Goal: Information Seeking & Learning: Find contact information

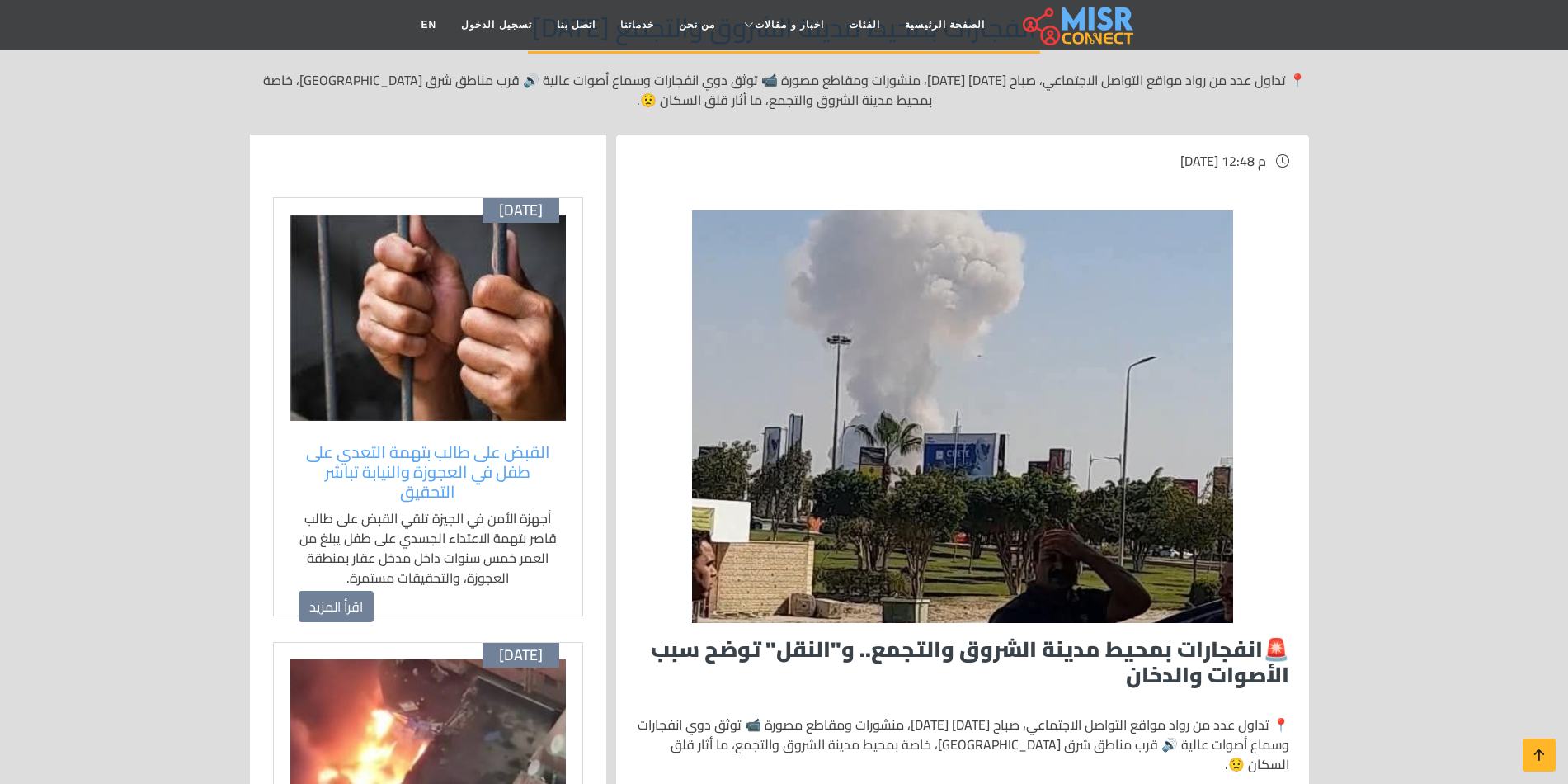
scroll to position [165, 0]
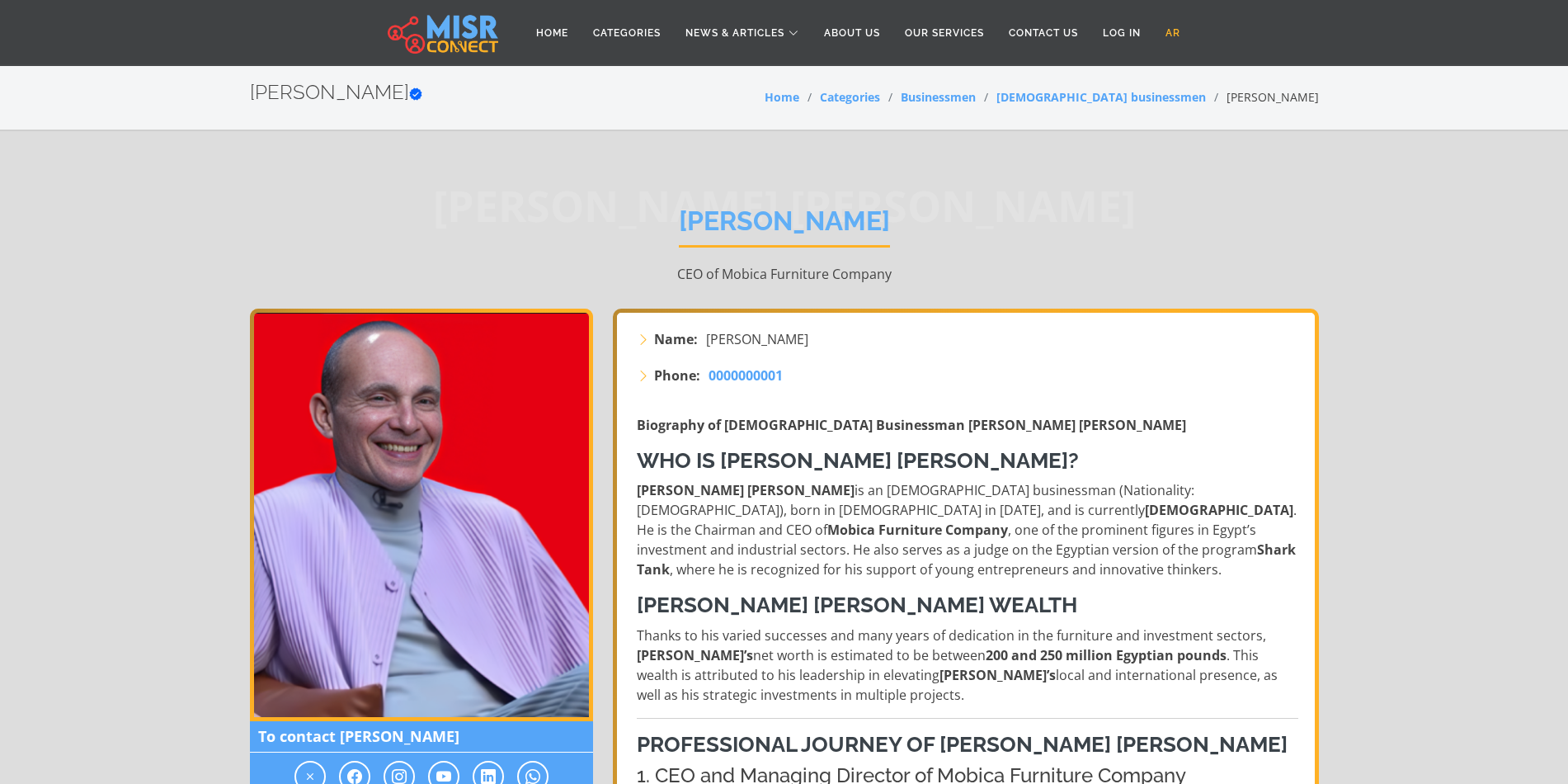
click at [1169, 27] on link "AR" at bounding box center [1173, 33] width 40 height 31
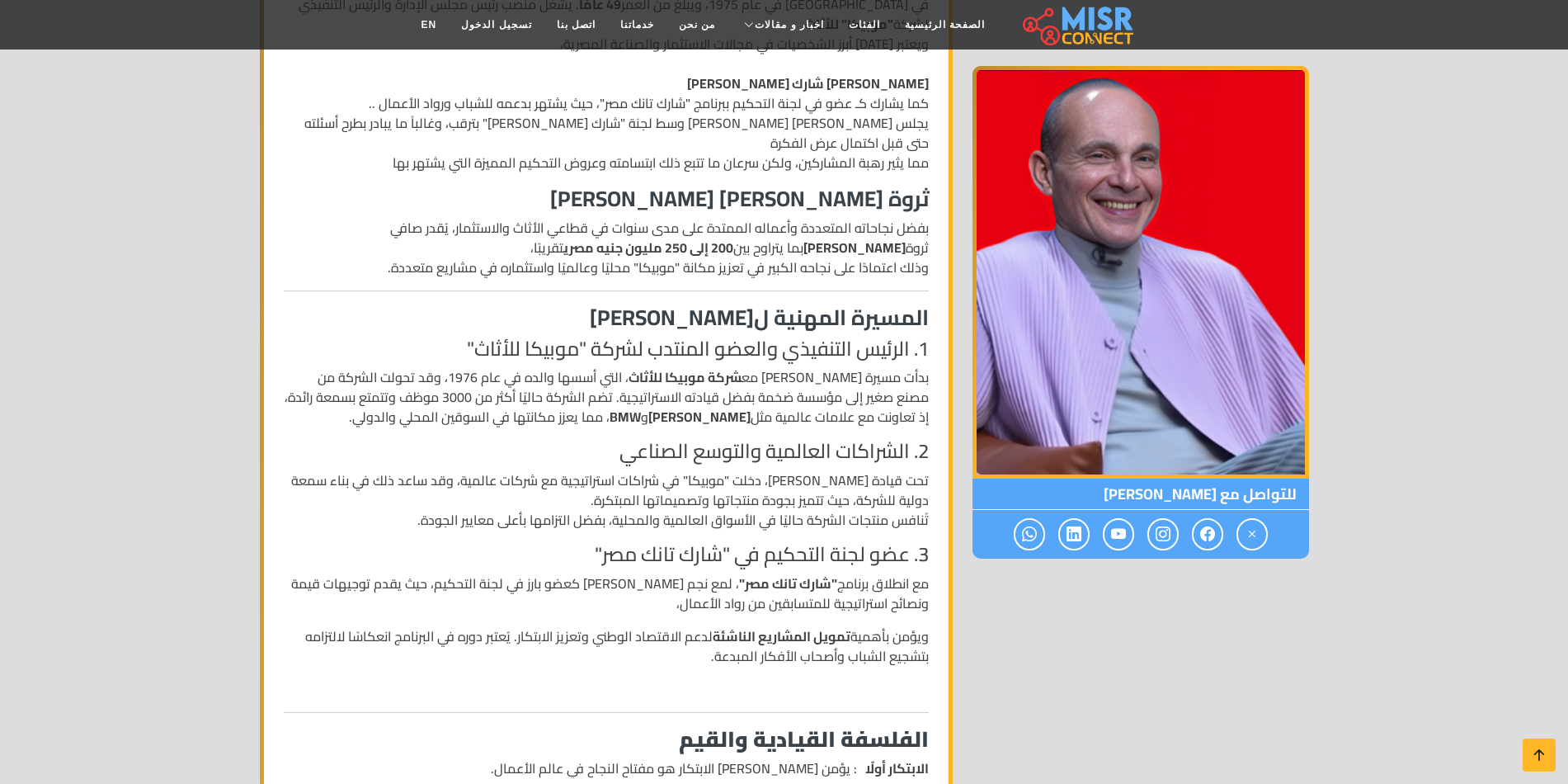
scroll to position [495, 0]
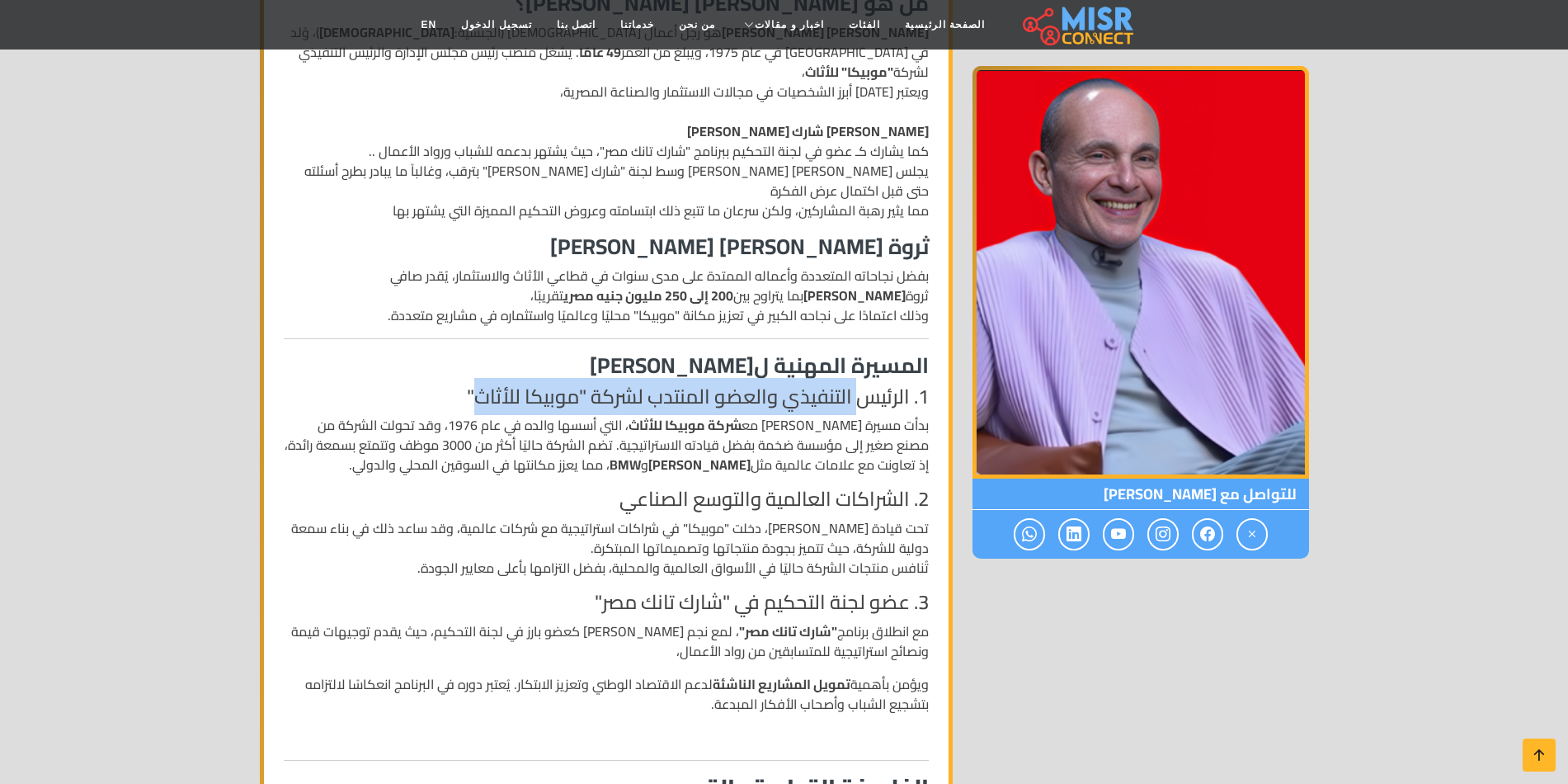
drag, startPoint x: 831, startPoint y: 362, endPoint x: 469, endPoint y: 362, distance: 362.0
click at [469, 385] on h4 "1. الرئيس التنفيذي والعضو المنتدب لشركة "موبيكا للأثاث"" at bounding box center [606, 397] width 645 height 24
click at [568, 385] on h4 "1. الرئيس التنفيذي والعضو المنتدب لشركة "موبيكا للأثاث"" at bounding box center [606, 397] width 645 height 24
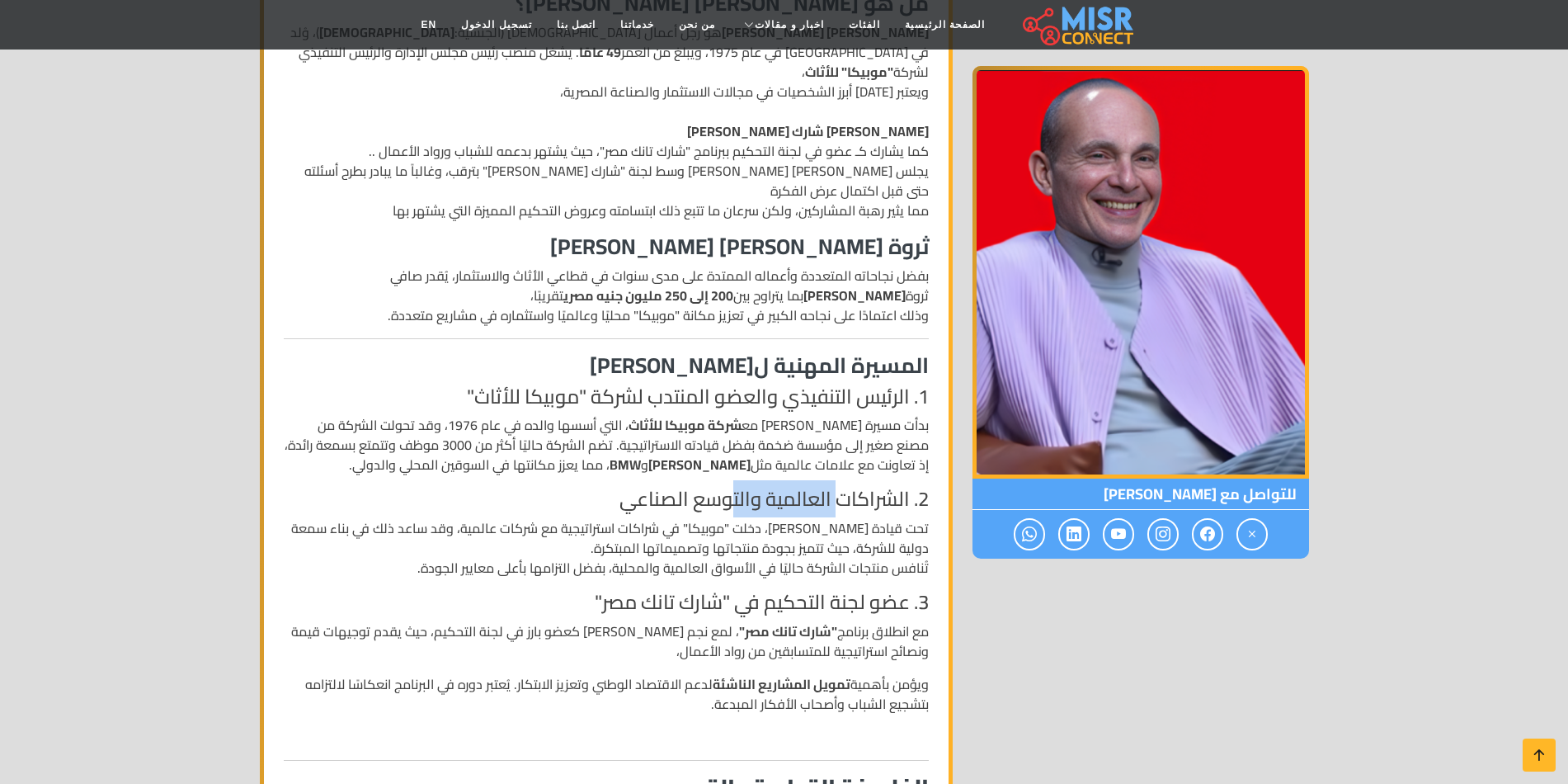
drag, startPoint x: 782, startPoint y: 458, endPoint x: 727, endPoint y: 458, distance: 55.0
click at [727, 488] on h4 "2. الشراكات العالمية والتوسع الصناعي" at bounding box center [606, 500] width 645 height 24
click at [906, 425] on p "بدأت مسيرة محمد فاروق مع شركة موبيكا للأثاث ، التي أسسها والده في عام 1976، وقد…" at bounding box center [606, 445] width 645 height 60
drag, startPoint x: 854, startPoint y: 420, endPoint x: 726, endPoint y: 427, distance: 128.2
click at [746, 422] on p "بدأت مسيرة محمد فاروق مع شركة موبيكا للأثاث ، التي أسسها والده في عام 1976، وقد…" at bounding box center [606, 445] width 645 height 60
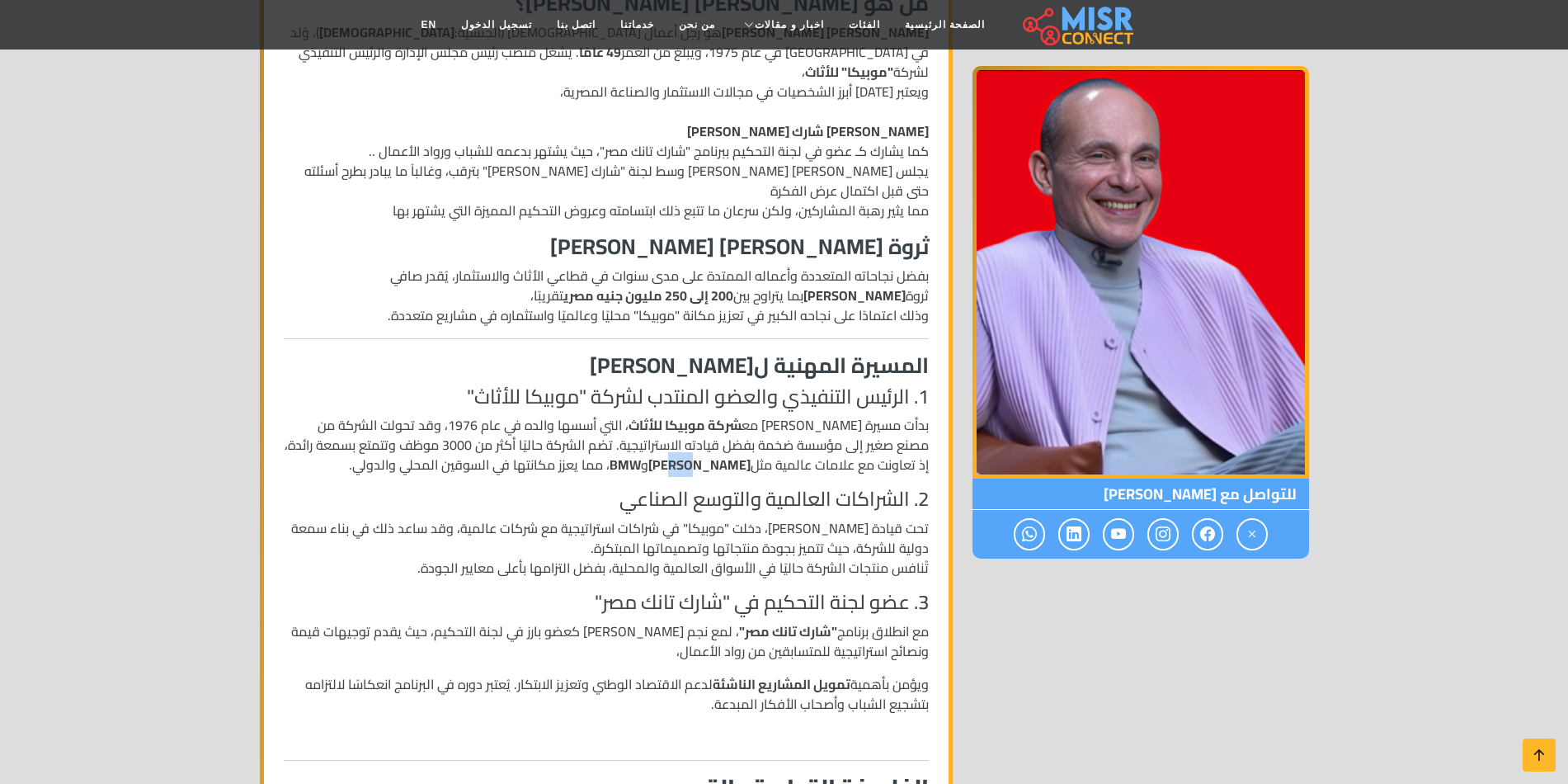
drag, startPoint x: 721, startPoint y: 427, endPoint x: 701, endPoint y: 427, distance: 20.0
click at [701, 452] on strong "مرسيدس بنز" at bounding box center [699, 465] width 103 height 25
drag, startPoint x: 662, startPoint y: 420, endPoint x: 652, endPoint y: 420, distance: 10.0
click at [641, 452] on strong "BMW" at bounding box center [625, 465] width 31 height 25
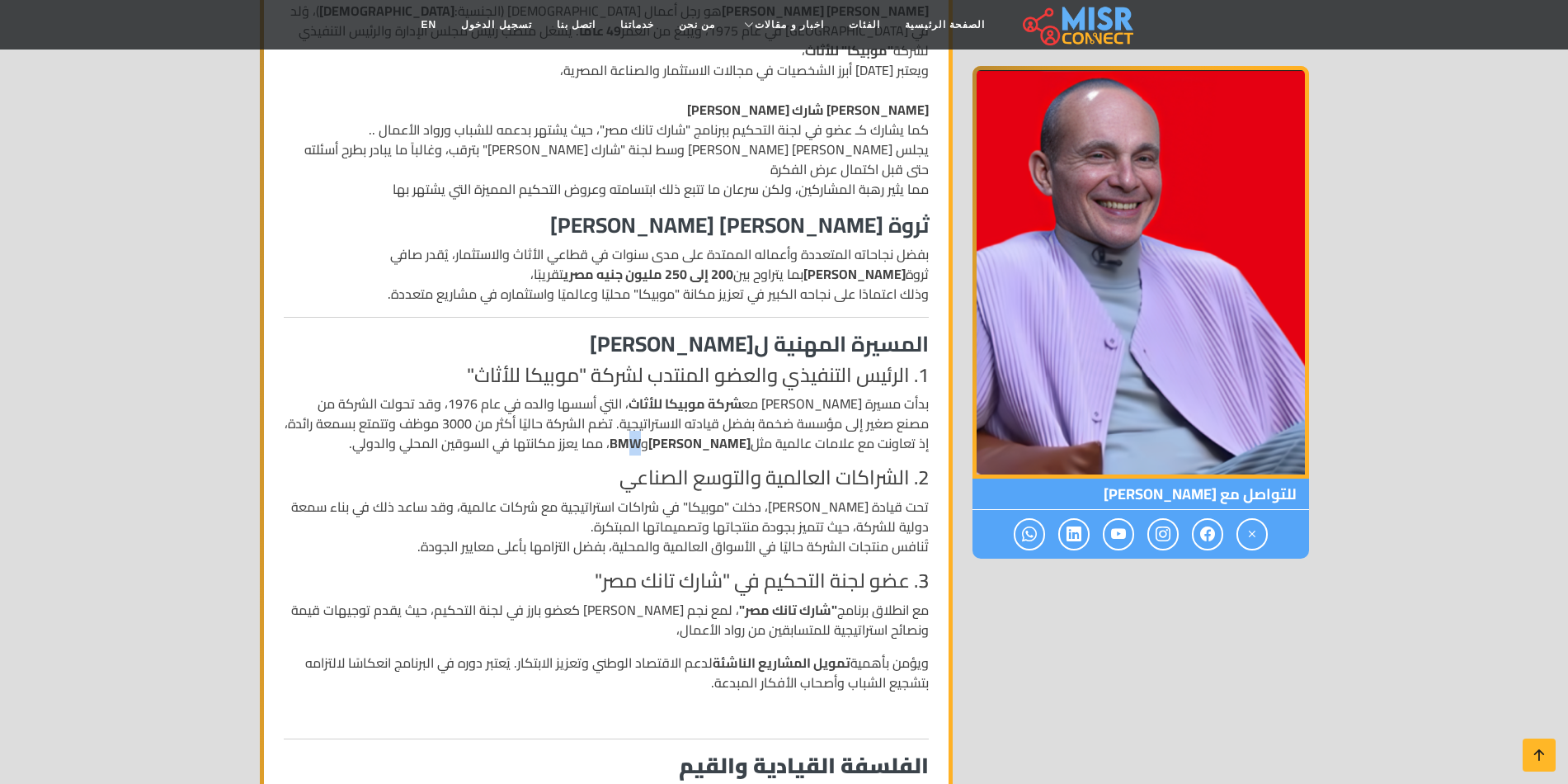
scroll to position [578, 0]
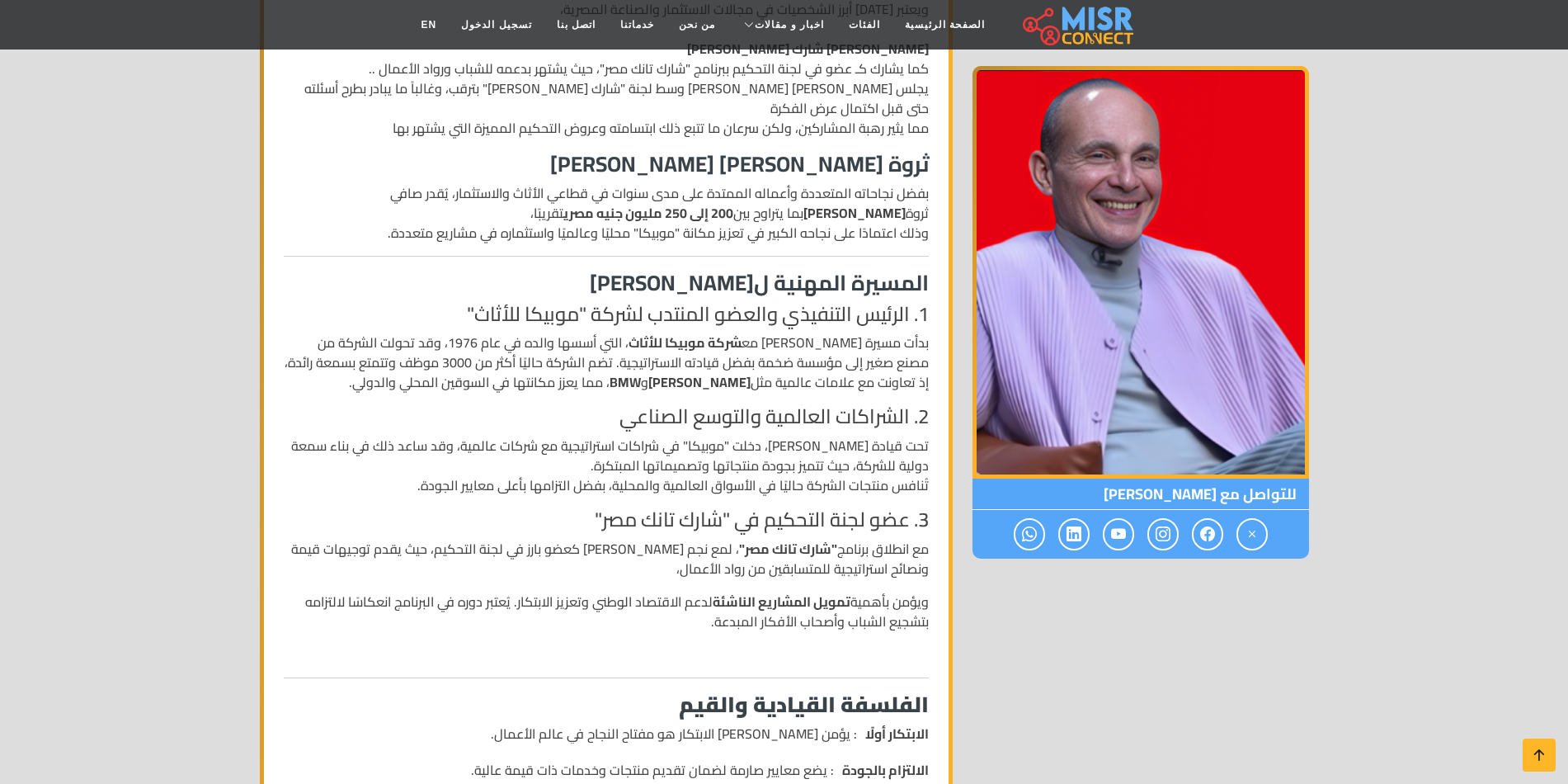
click at [770, 334] on p "بدأت مسيرة محمد فاروق مع شركة موبيكا للأثاث ، التي أسسها والده في عام 1976، وقد…" at bounding box center [606, 362] width 645 height 60
drag, startPoint x: 740, startPoint y: 348, endPoint x: 654, endPoint y: 349, distance: 86.0
click at [697, 370] on strong "مرسيدس بنز" at bounding box center [699, 382] width 103 height 25
click at [641, 370] on strong "BMW" at bounding box center [625, 382] width 31 height 25
drag, startPoint x: 923, startPoint y: 409, endPoint x: 756, endPoint y: 410, distance: 167.0
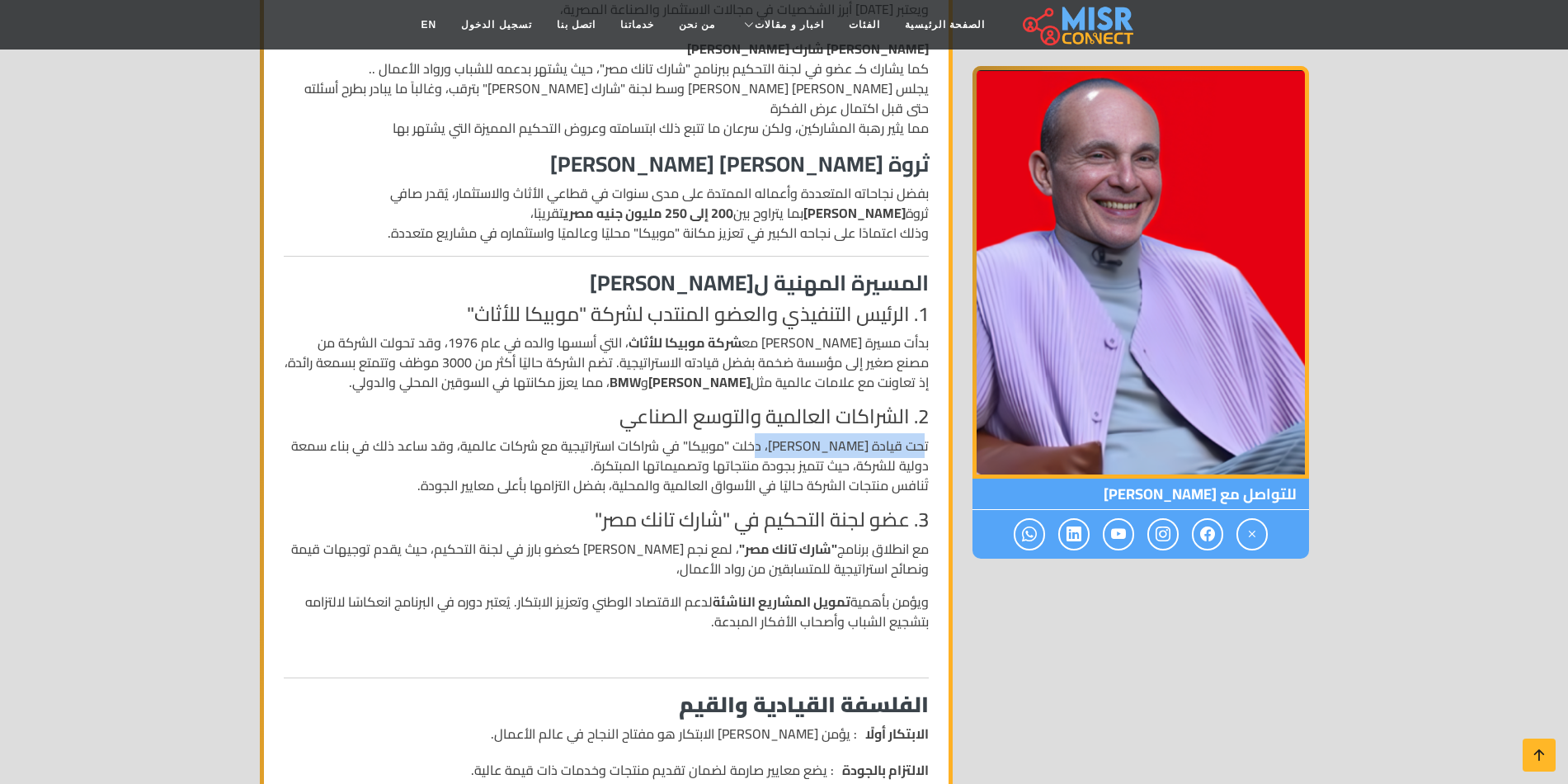
click at [760, 436] on p "تحت قيادة محمد فاروق، دخلت "موبيكا" في شراكات استراتيجية مع شركات عالمية، وقد س…" at bounding box center [606, 465] width 645 height 60
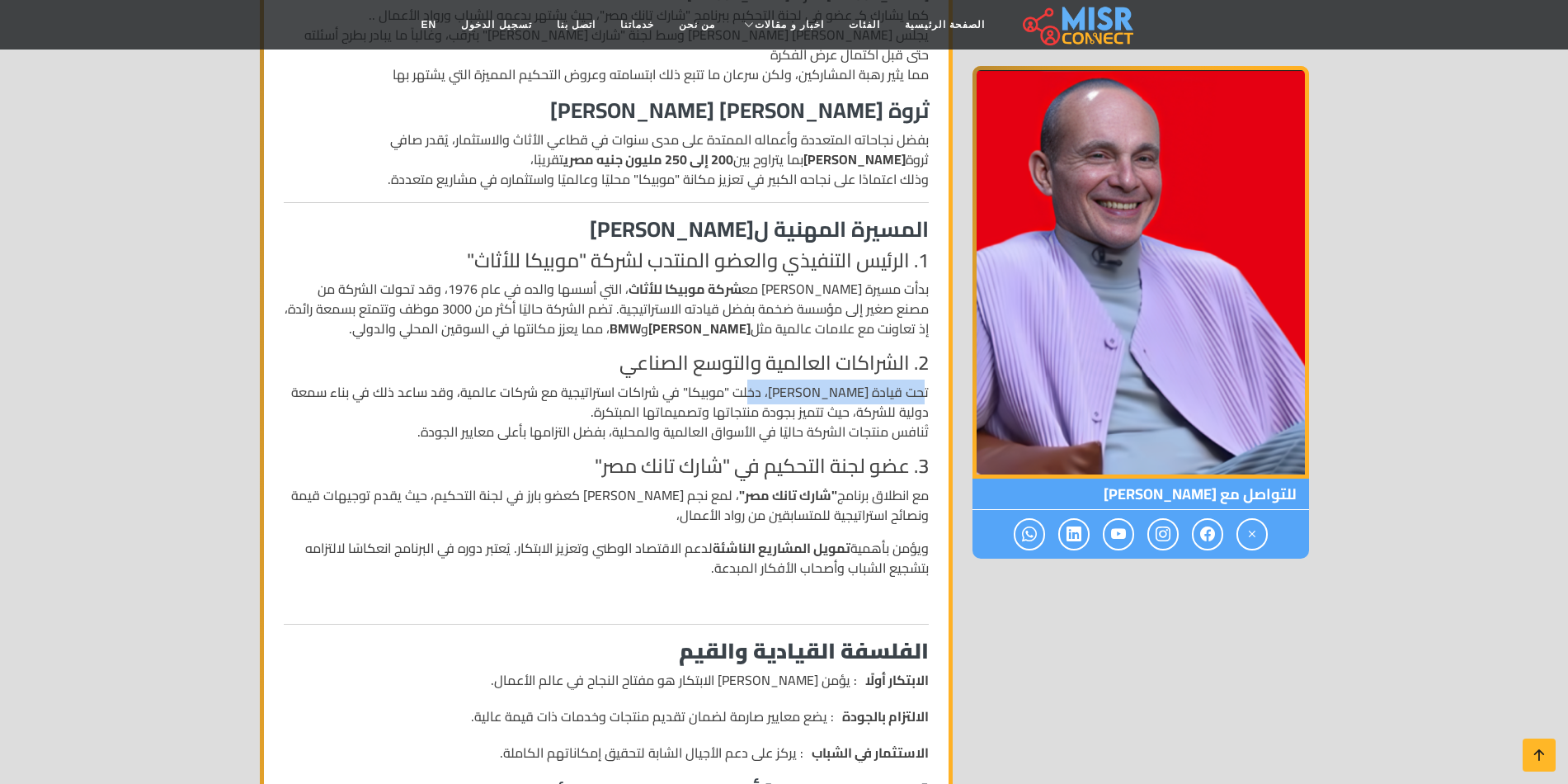
scroll to position [661, 0]
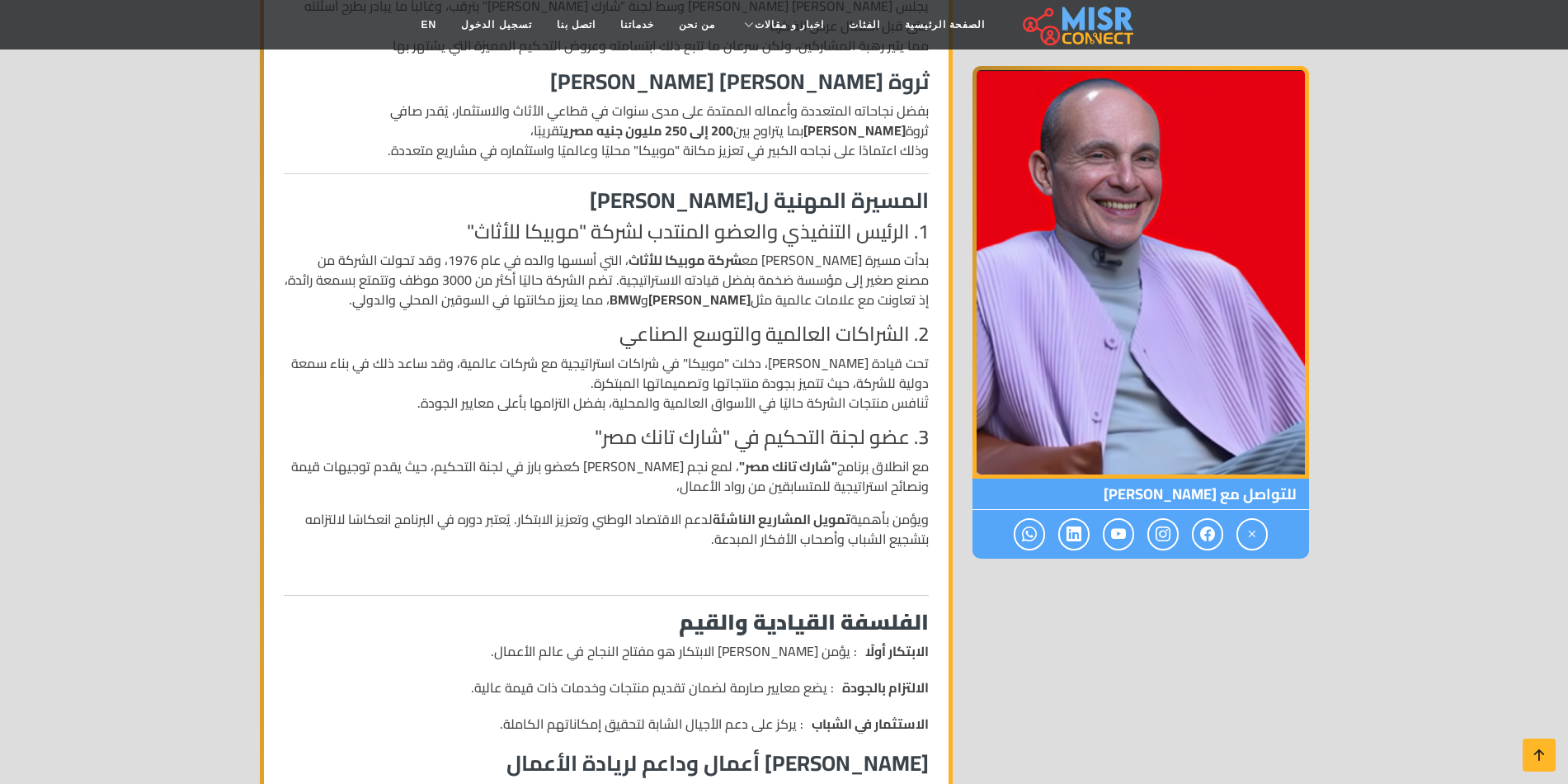
drag, startPoint x: 922, startPoint y: 429, endPoint x: 915, endPoint y: 423, distance: 9.2
click at [916, 457] on p "مع انطلاق برنامج "شارك تانك مصر" ، لمع نجم محمد فاروق كعضو بارز في لجنة التحكيم…" at bounding box center [606, 477] width 645 height 40
drag, startPoint x: 889, startPoint y: 399, endPoint x: 766, endPoint y: 381, distance: 124.3
click at [762, 426] on h4 "3. عضو لجنة التحكيم في "شارك تانك مصر"" at bounding box center [606, 438] width 645 height 24
click at [629, 353] on p "تحت قيادة محمد فاروق، دخلت "موبيكا" في شراكات استراتيجية مع شركات عالمية، وقد س…" at bounding box center [606, 383] width 645 height 60
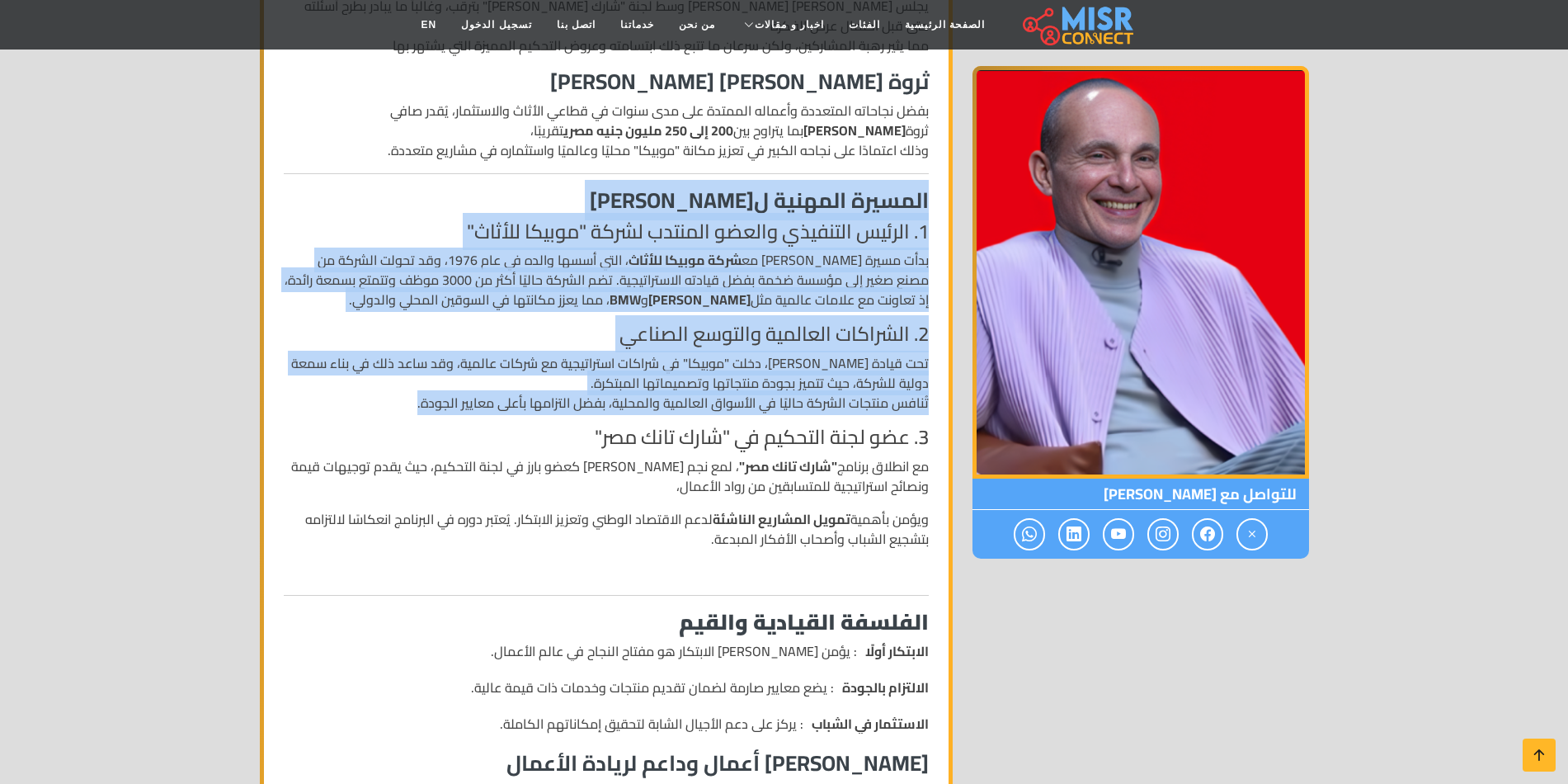
drag, startPoint x: 420, startPoint y: 364, endPoint x: 948, endPoint y: 161, distance: 565.7
click at [948, 161] on div "الاسم: محمد فاروق رقم الهاتف: 0000000001 السيرة الذاتية لرجل الأعمال المصري محم…" at bounding box center [606, 627] width 693 height 1957
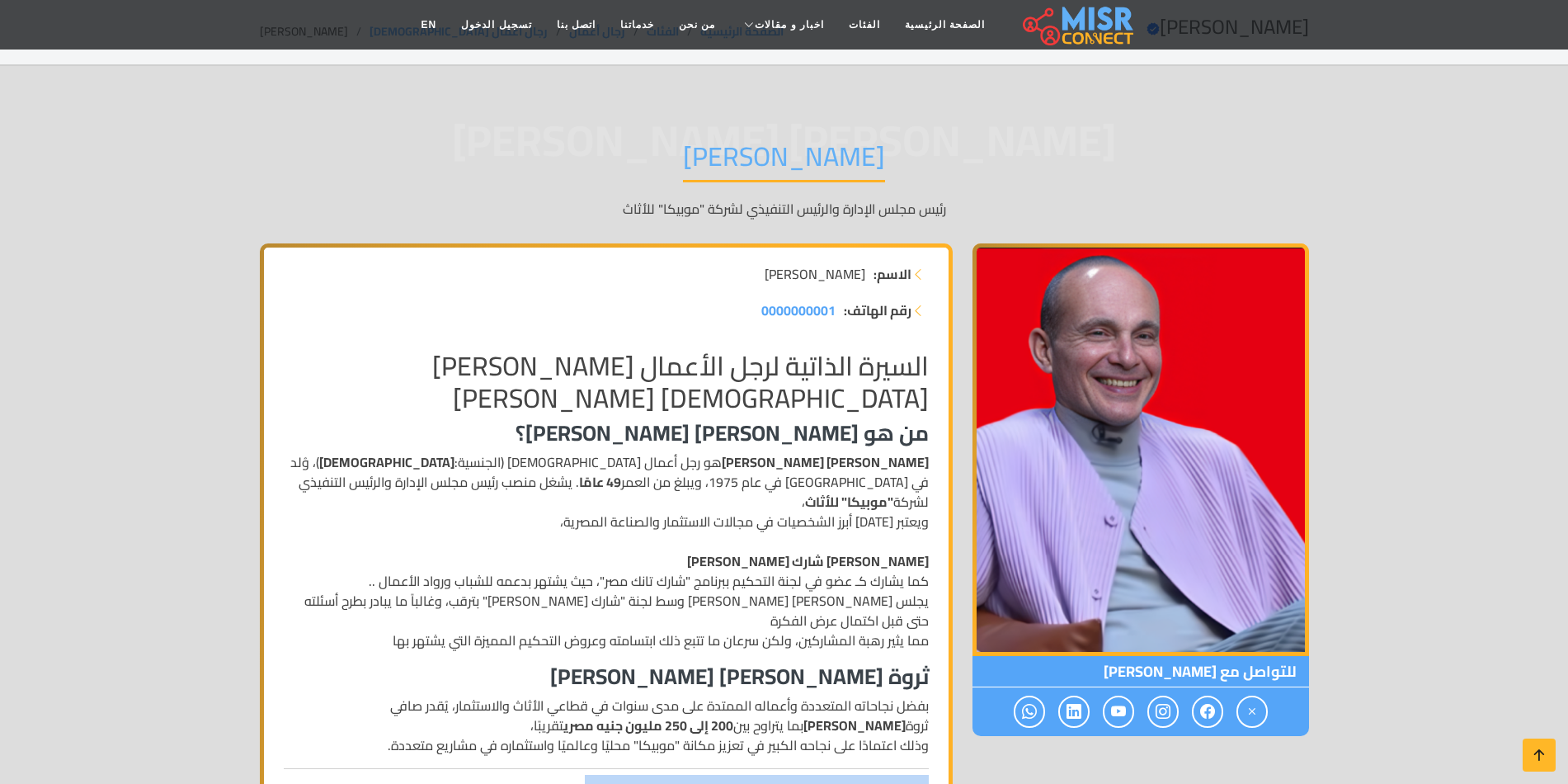
scroll to position [0, 0]
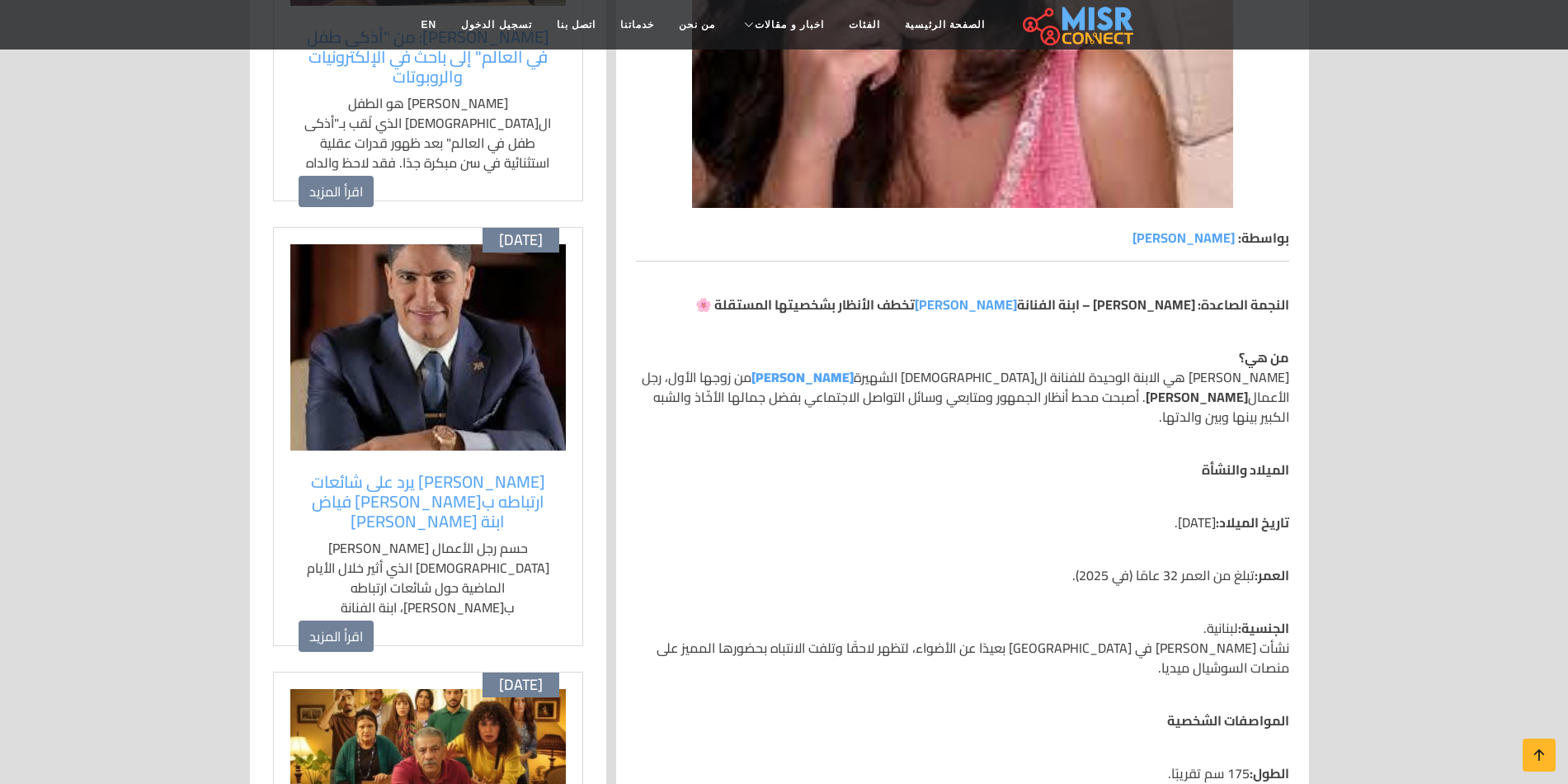
scroll to position [578, 0]
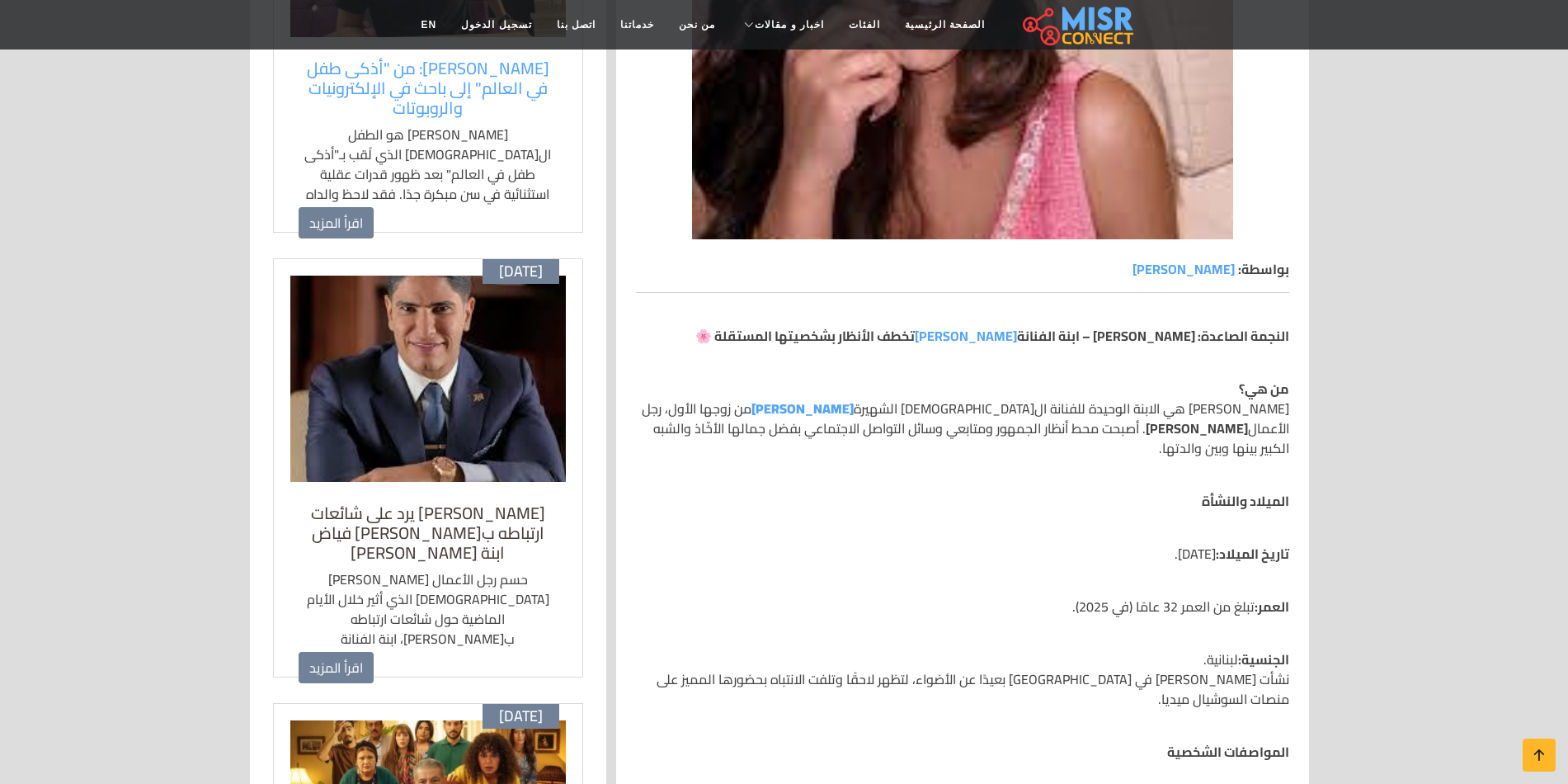
click at [500, 520] on h5 "[PERSON_NAME] يرد على شائعات ارتباطه ب[PERSON_NAME] فياض ابنة [PERSON_NAME]" at bounding box center [428, 533] width 259 height 60
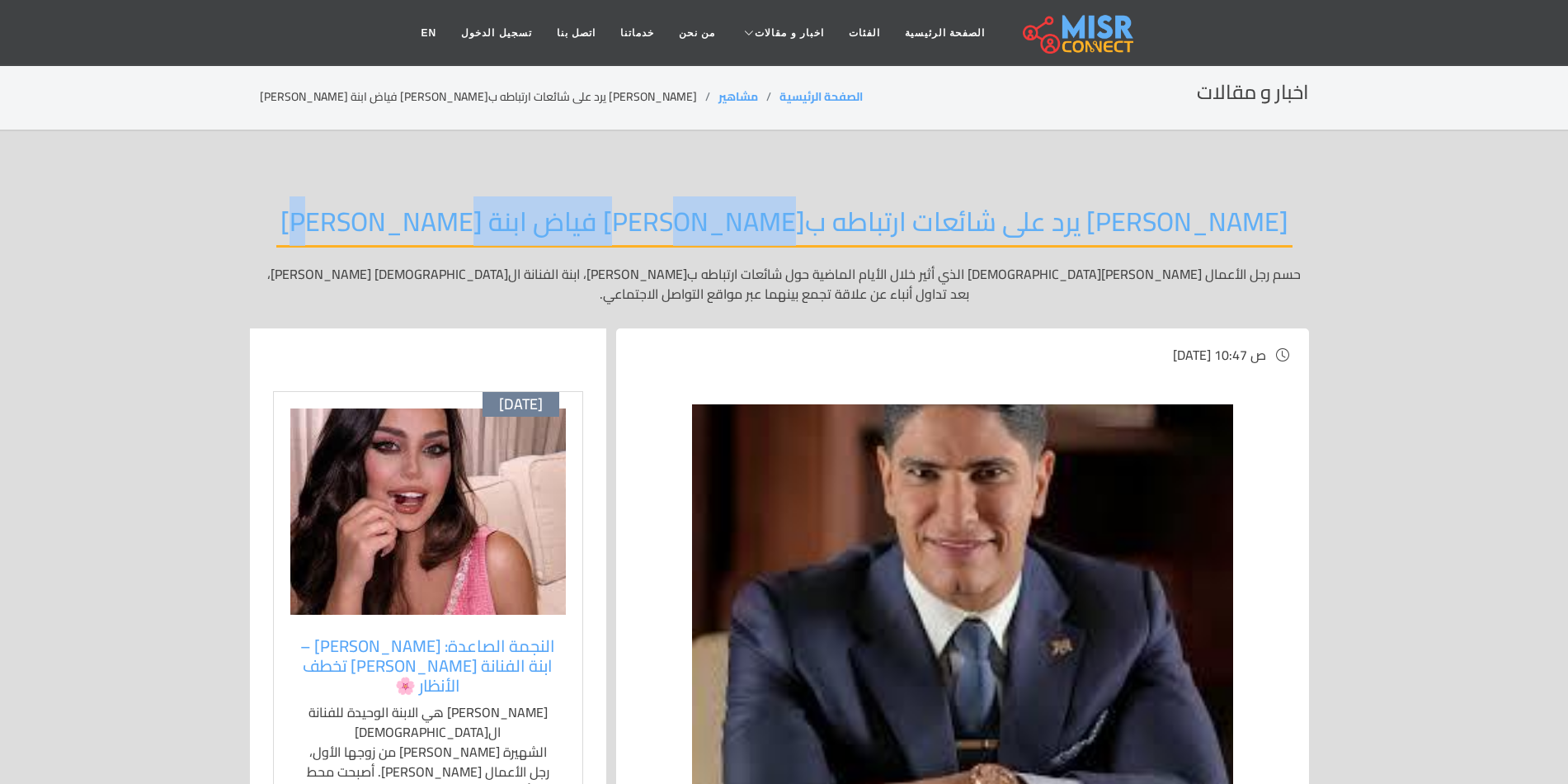
drag, startPoint x: 672, startPoint y: 226, endPoint x: 365, endPoint y: 217, distance: 307.1
click at [365, 218] on div "[PERSON_NAME] يرد على شائعات ارتباطه ب[PERSON_NAME] فياض ابنة [PERSON_NAME] حسم…" at bounding box center [784, 254] width 1049 height 148
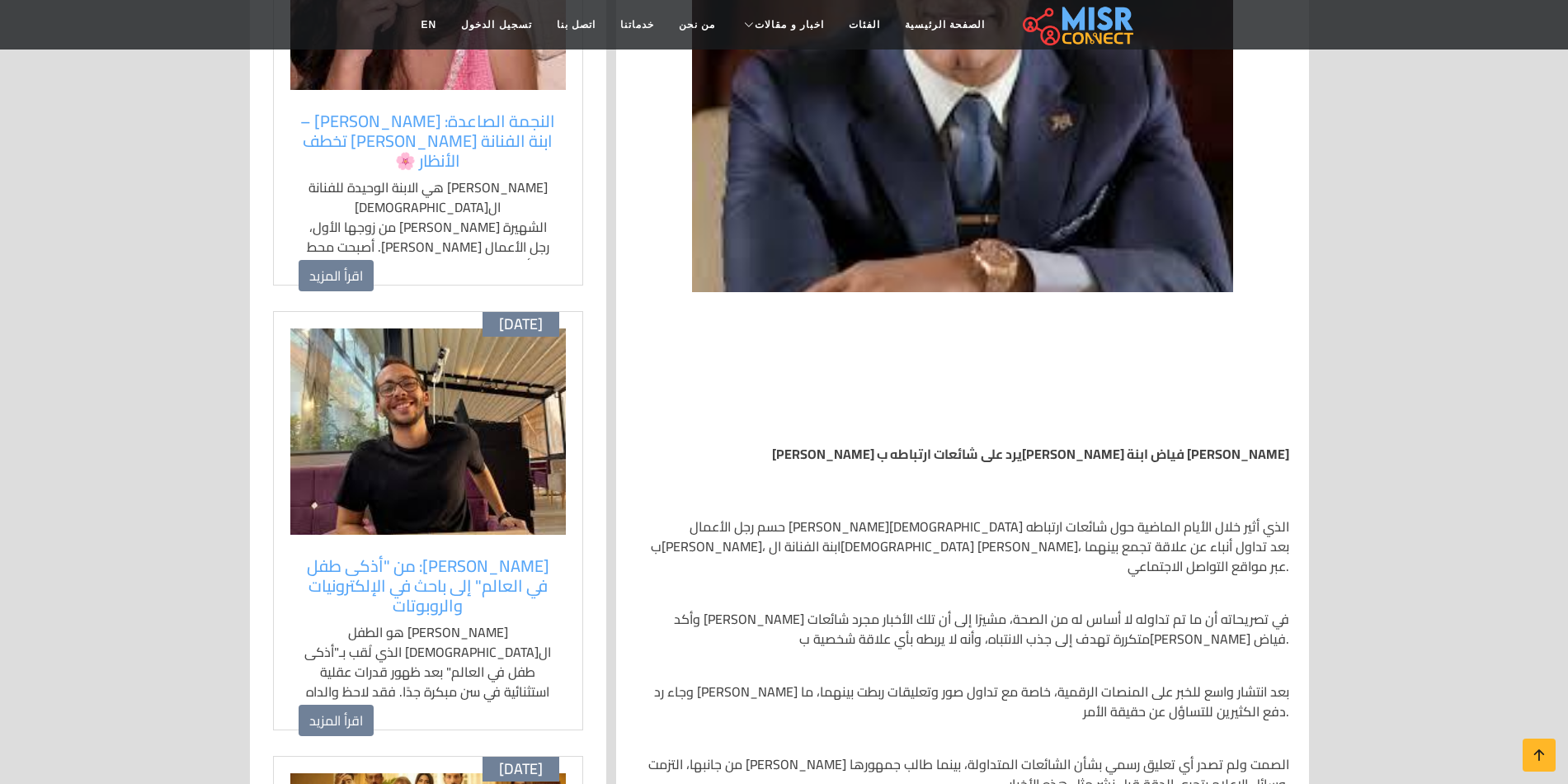
scroll to position [495, 0]
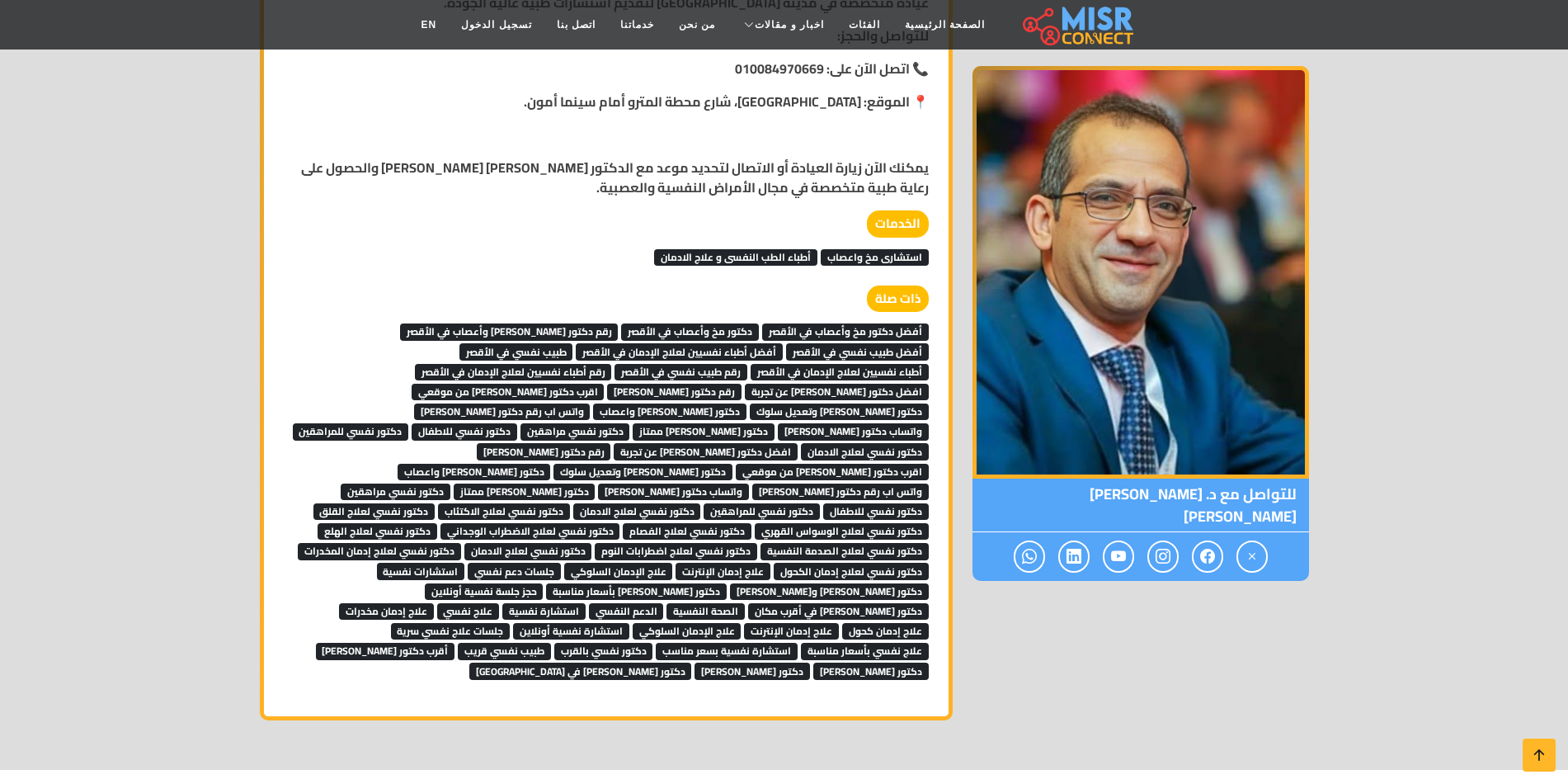
scroll to position [1403, 0]
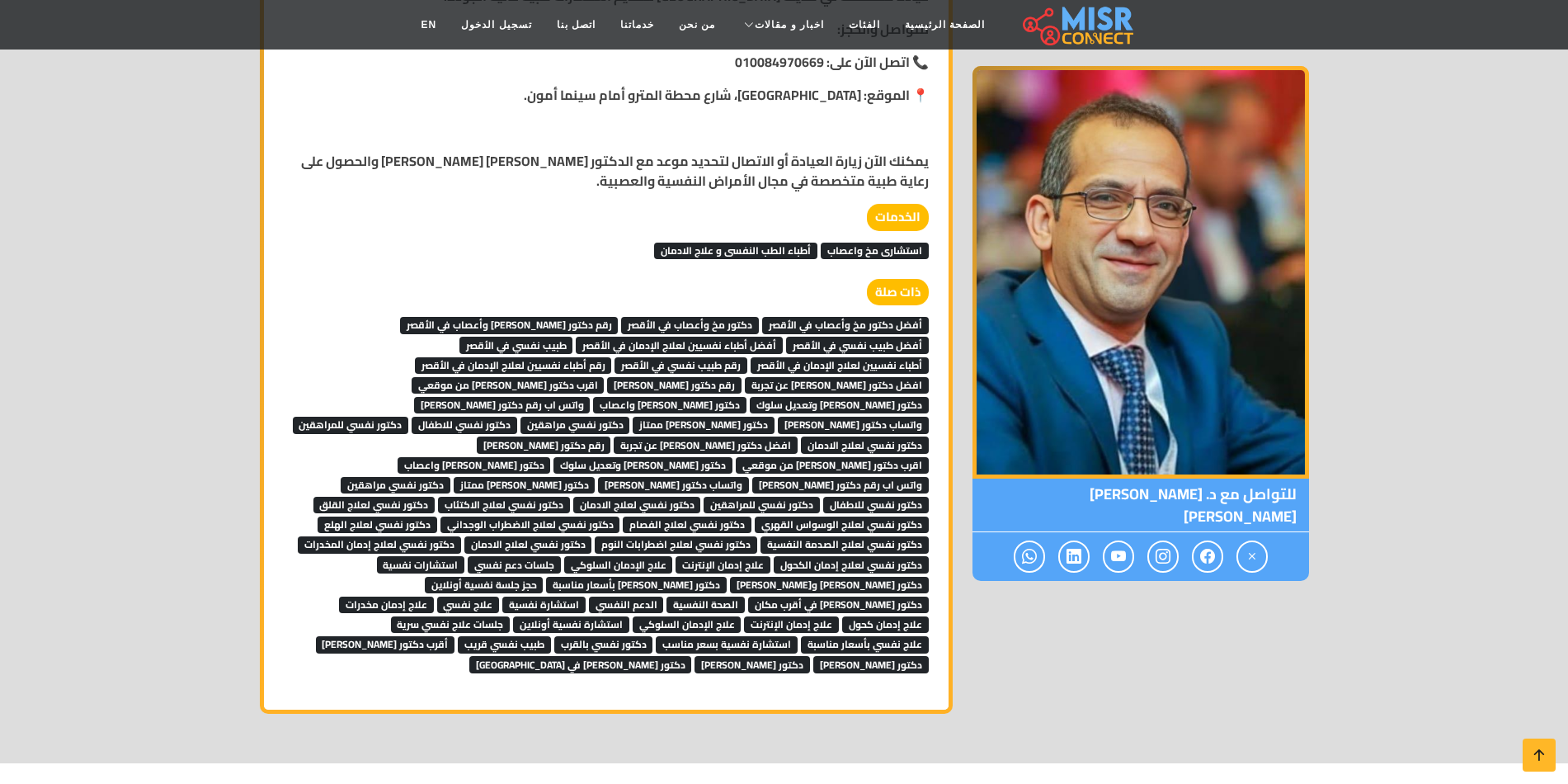
click at [854, 321] on span "أفضل دكتور مخ وأعصاب في الأقصر" at bounding box center [845, 325] width 167 height 16
click at [715, 318] on span "دكتور مخ وأعصاب في الأقصر" at bounding box center [690, 325] width 138 height 16
click at [608, 319] on span "رقم دكتور مخ وأعصاب في الأقصر" at bounding box center [509, 325] width 218 height 16
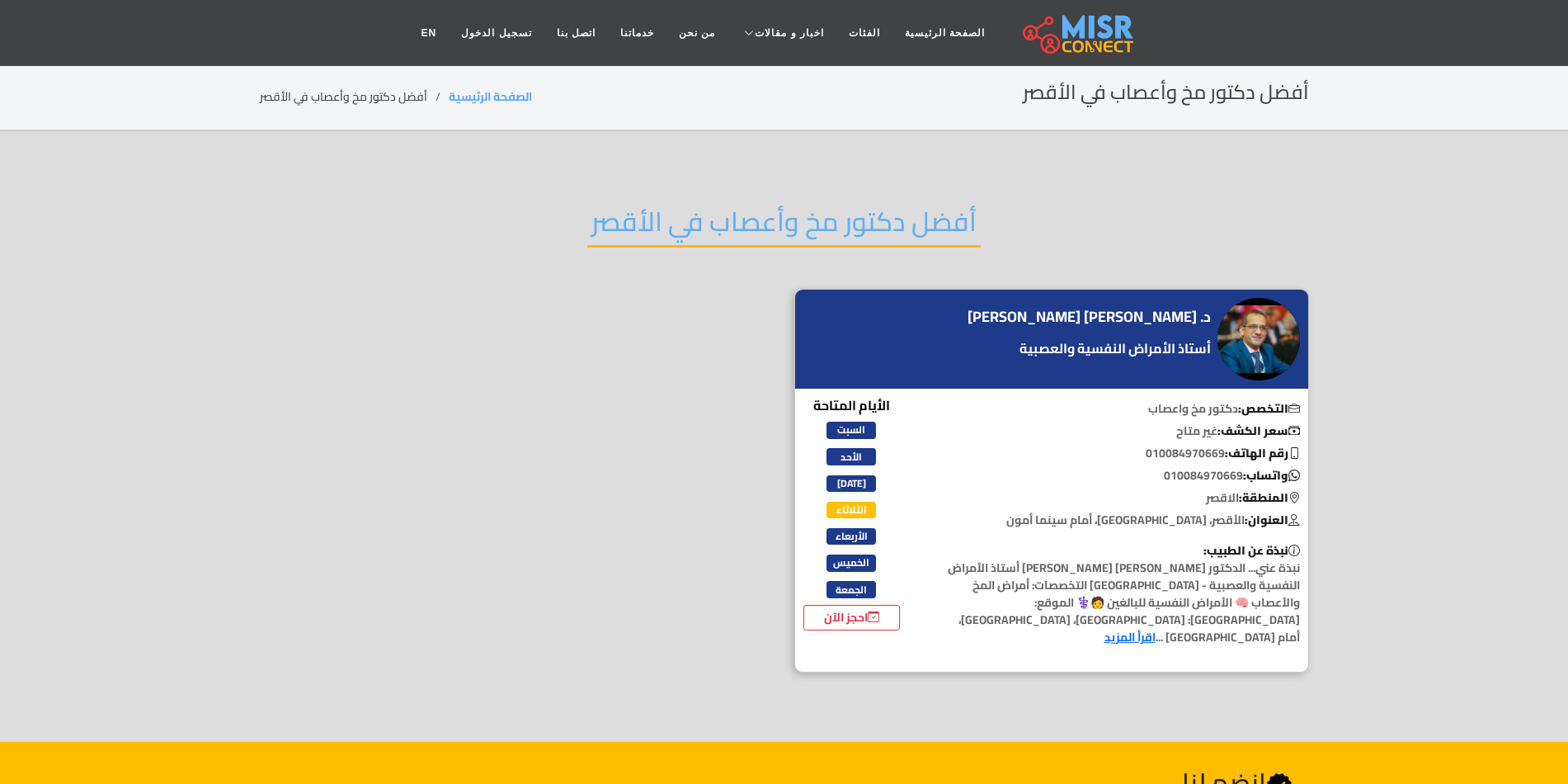
click at [854, 212] on h2 "أفضل دكتور مخ وأعصاب في الأقصر" at bounding box center [784, 226] width 394 height 42
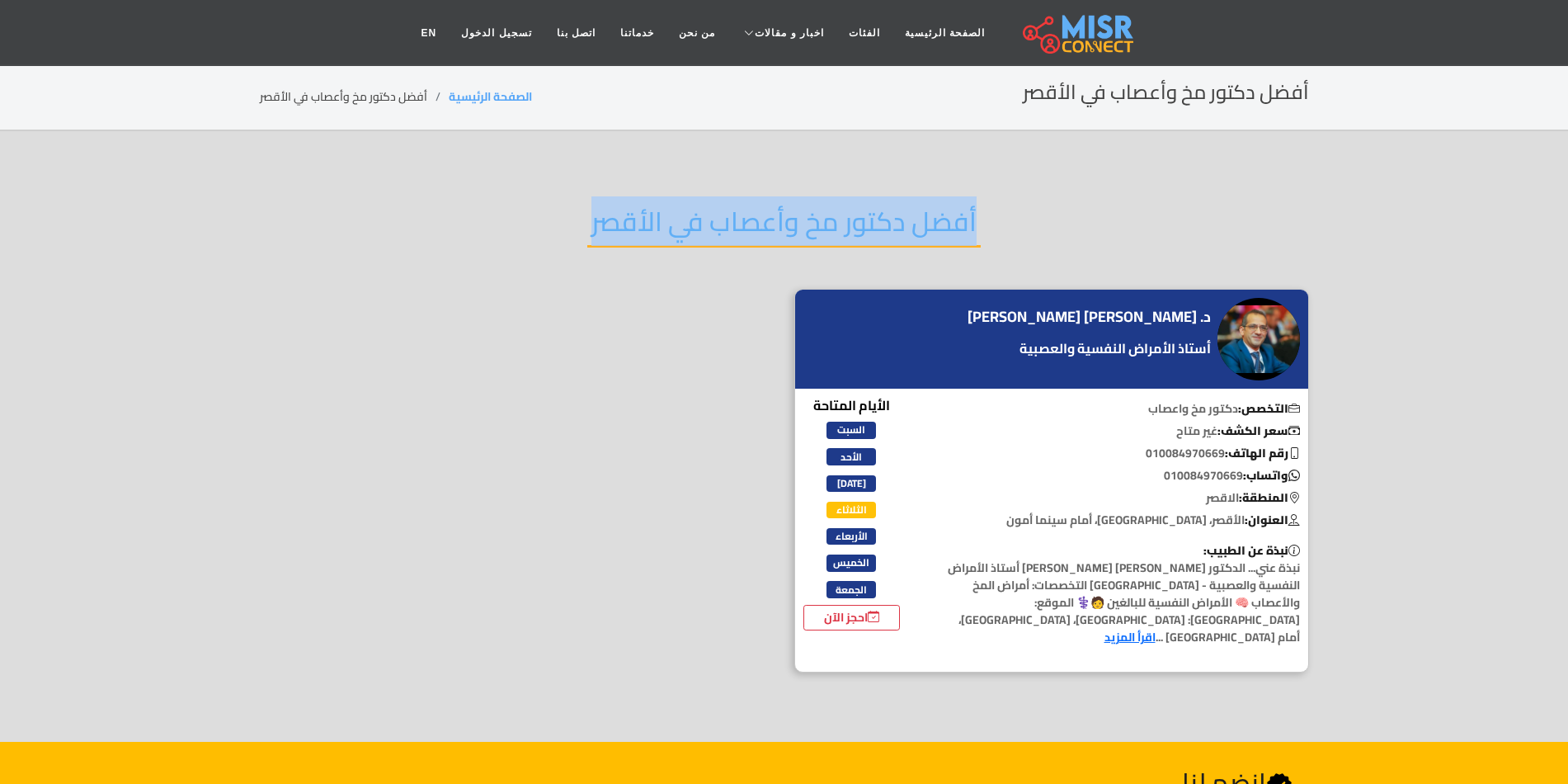
click at [854, 212] on h2 "أفضل دكتور مخ وأعصاب في الأقصر" at bounding box center [784, 226] width 394 height 42
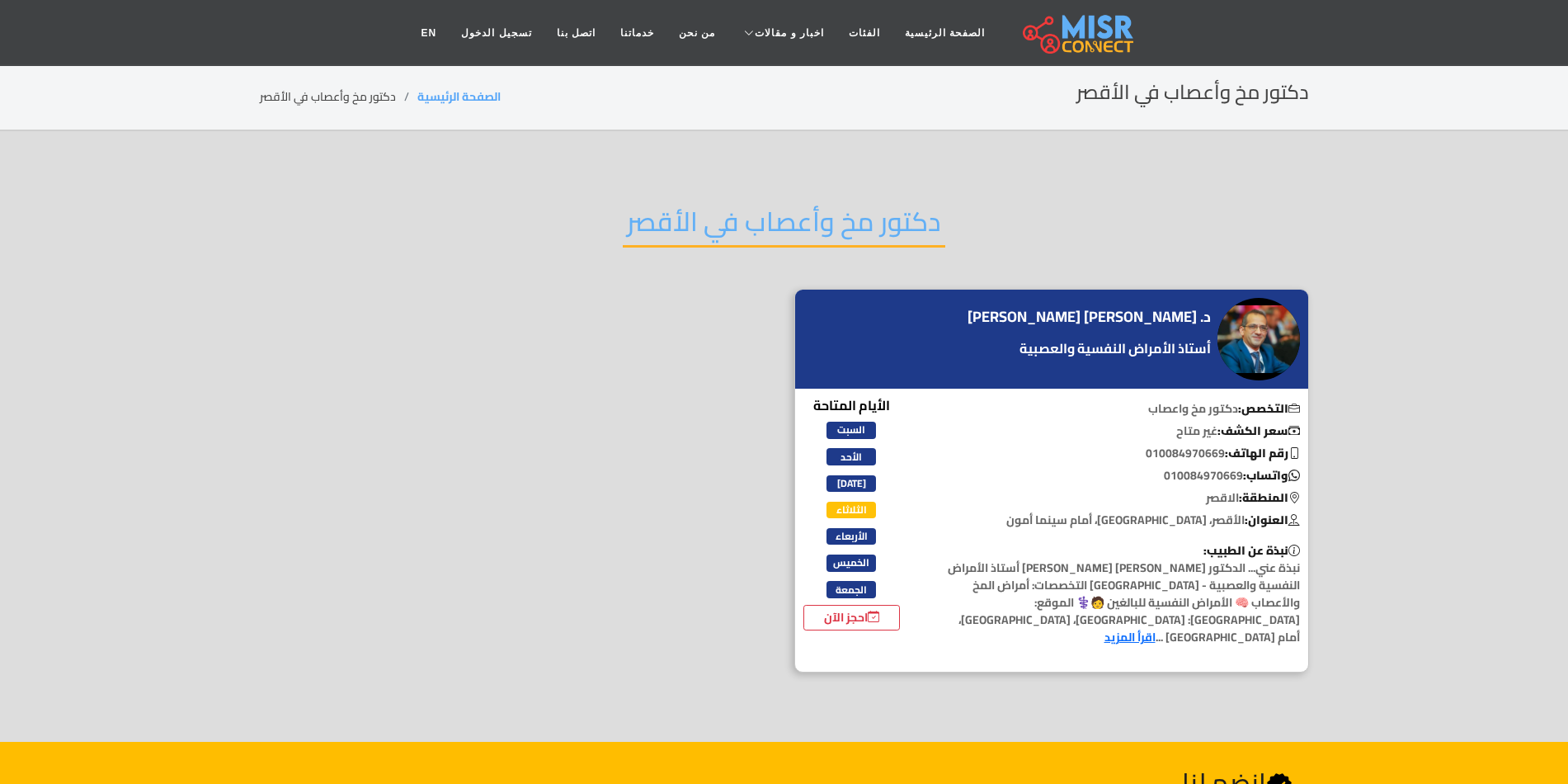
click at [845, 231] on h2 "دكتور مخ وأعصاب في الأقصر" at bounding box center [784, 226] width 323 height 42
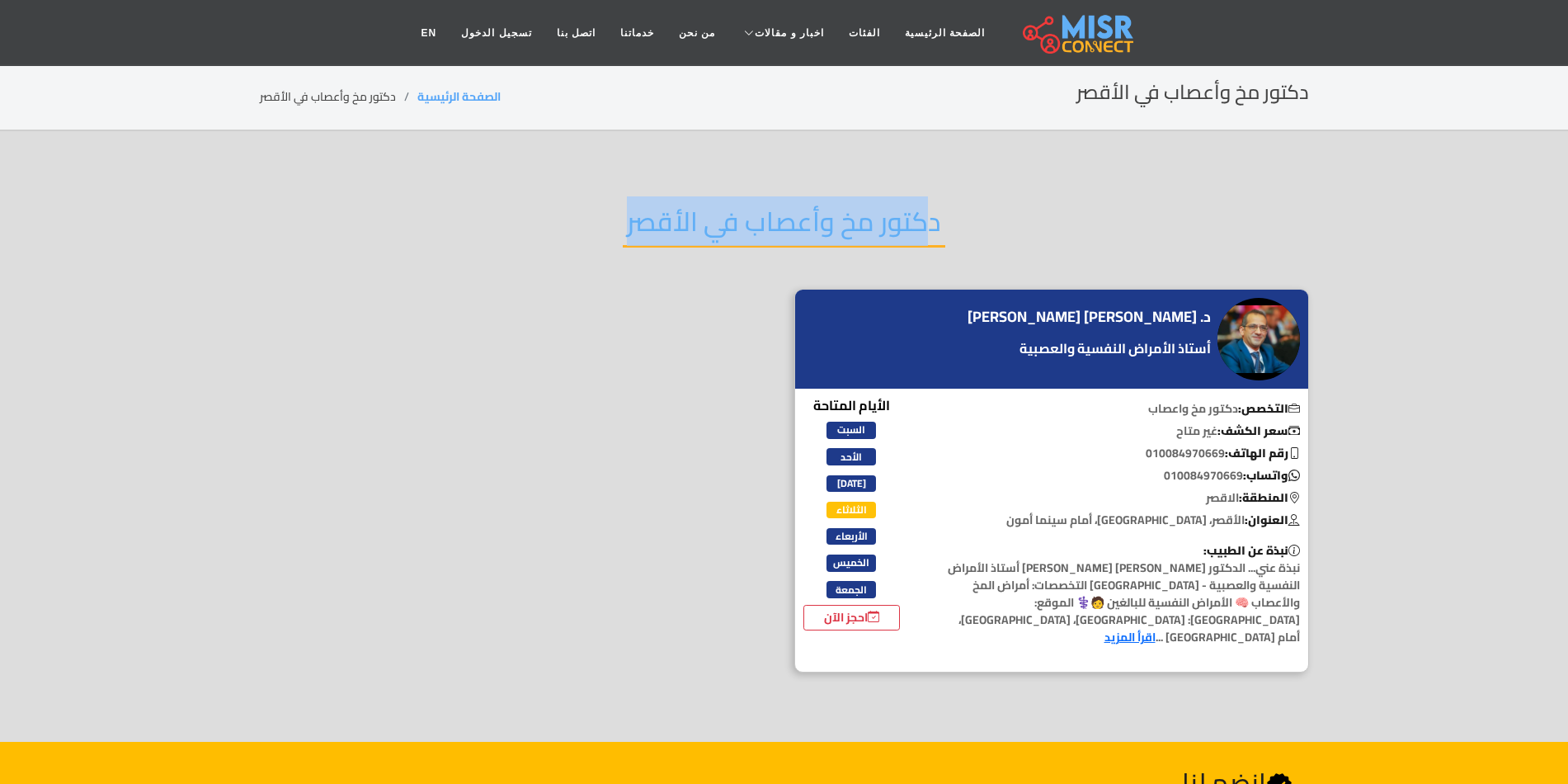
click at [845, 231] on h2 "دكتور مخ وأعصاب في الأقصر" at bounding box center [784, 226] width 323 height 42
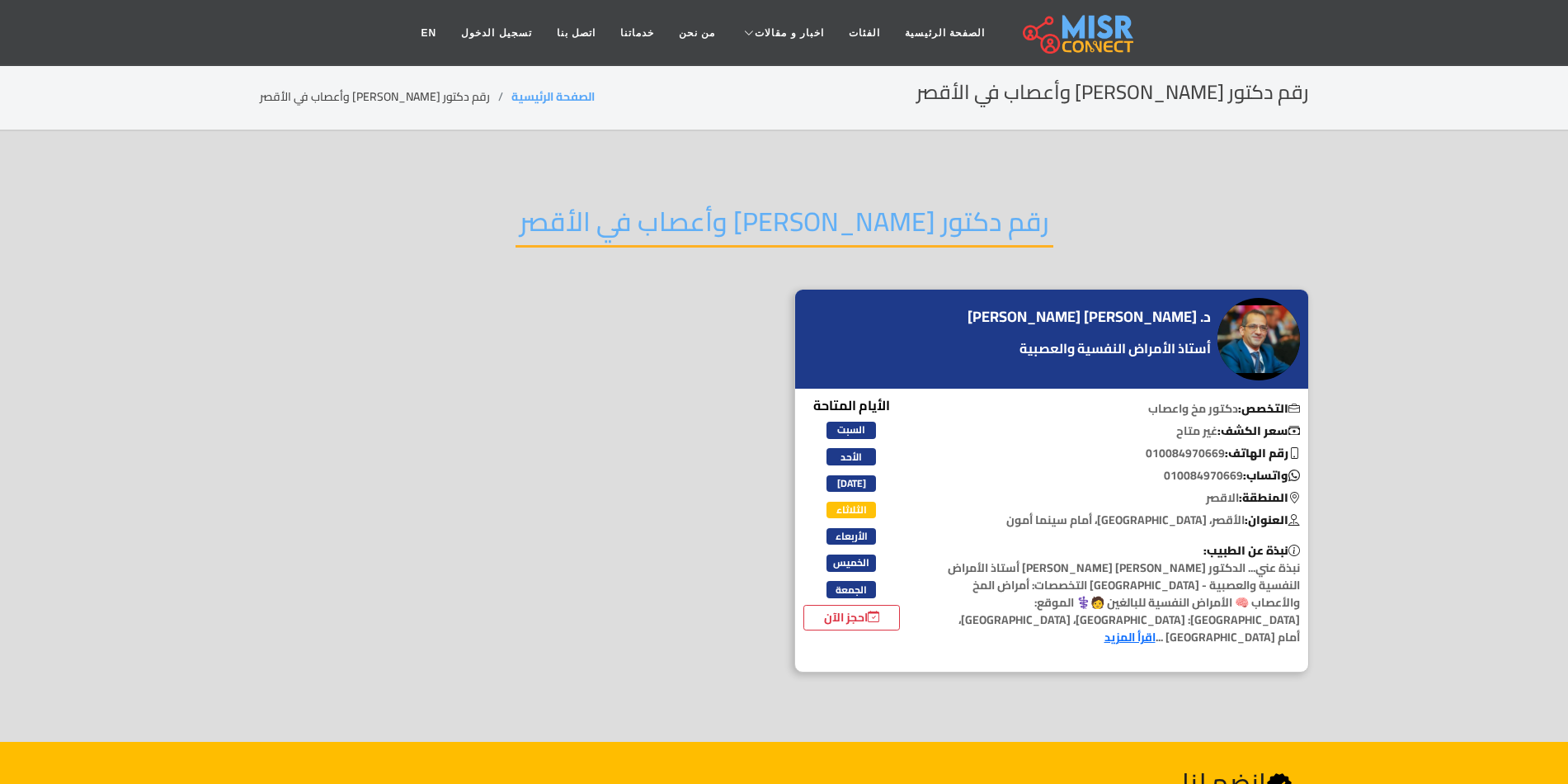
click at [919, 243] on h2 "رقم دكتور [PERSON_NAME] وأعصاب في الأقصر" at bounding box center [784, 226] width 538 height 42
click at [919, 243] on h2 "رقم دكتور مخ وأعصاب في الأقصر" at bounding box center [784, 226] width 538 height 42
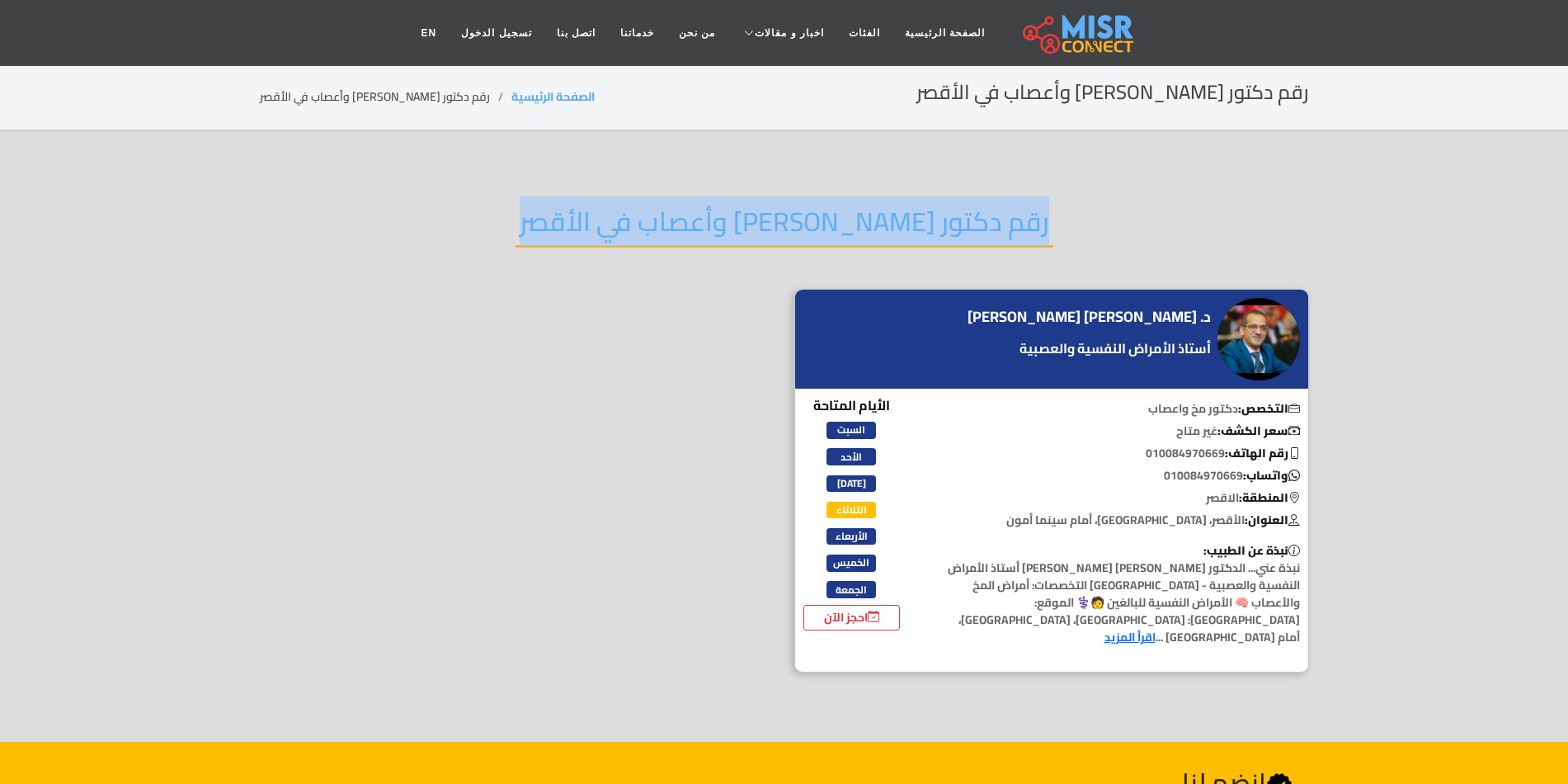
click at [919, 243] on h2 "رقم دكتور مخ وأعصاب في الأقصر" at bounding box center [784, 226] width 538 height 42
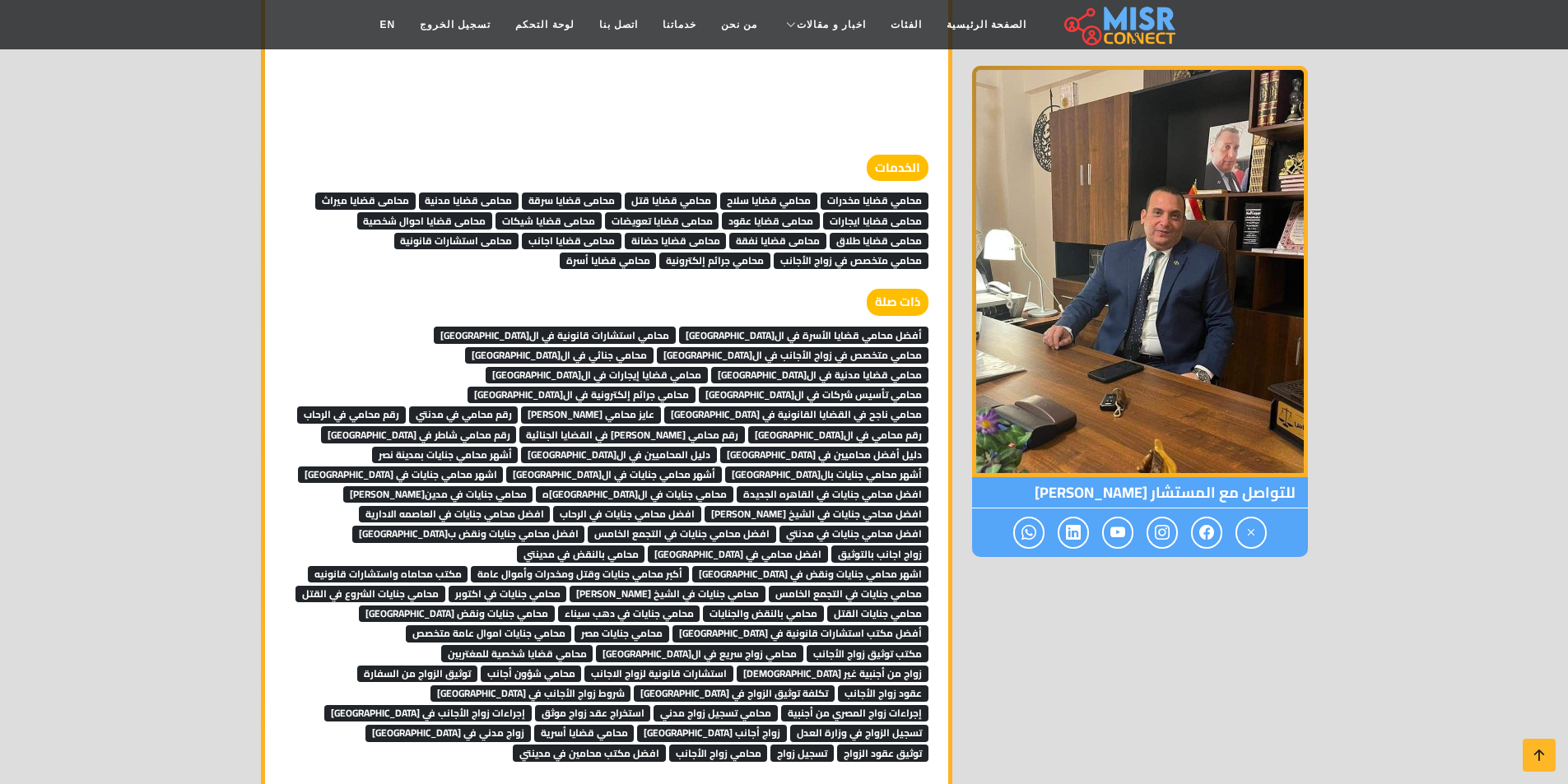
scroll to position [4607, 0]
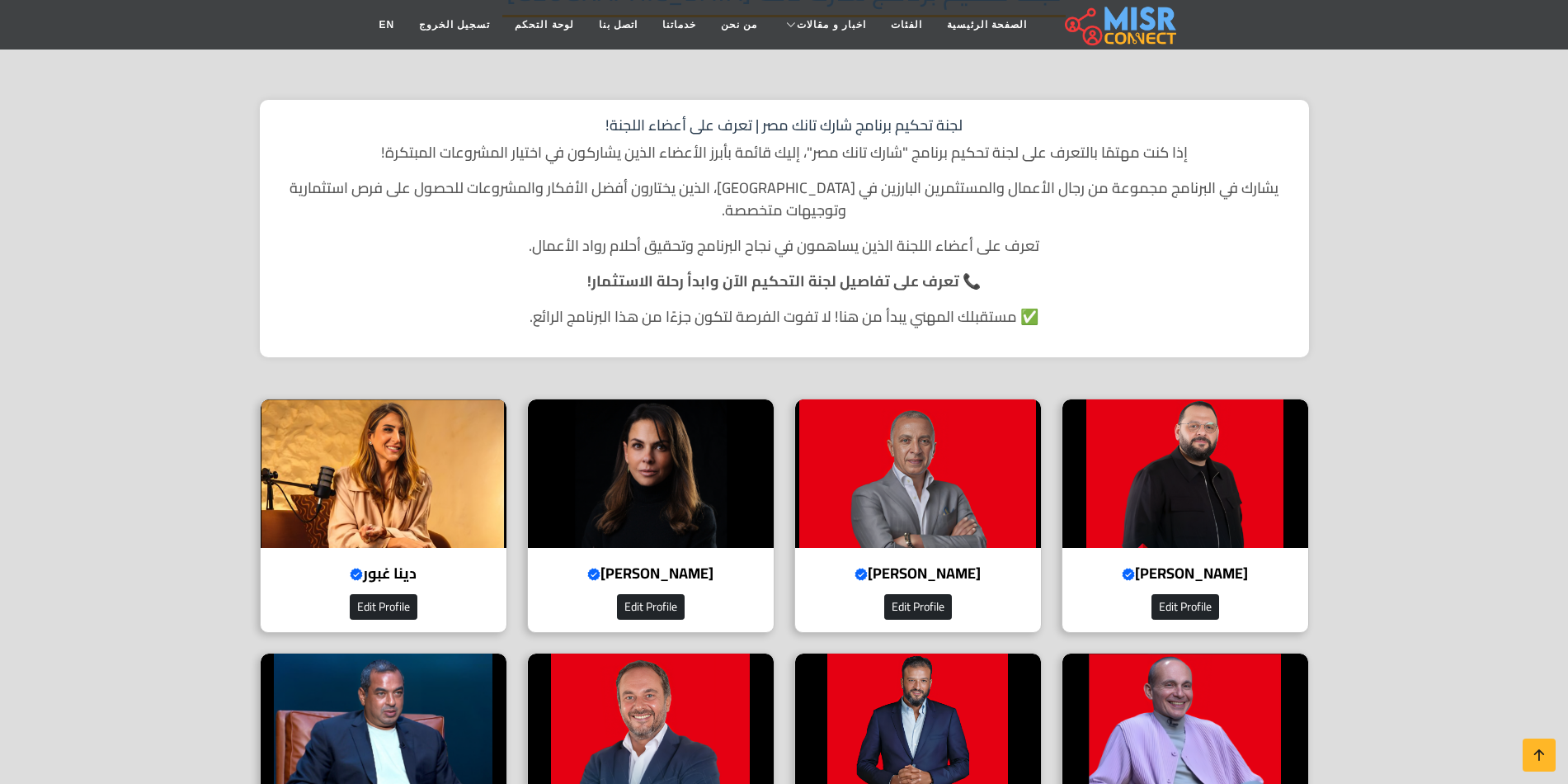
scroll to position [248, 0]
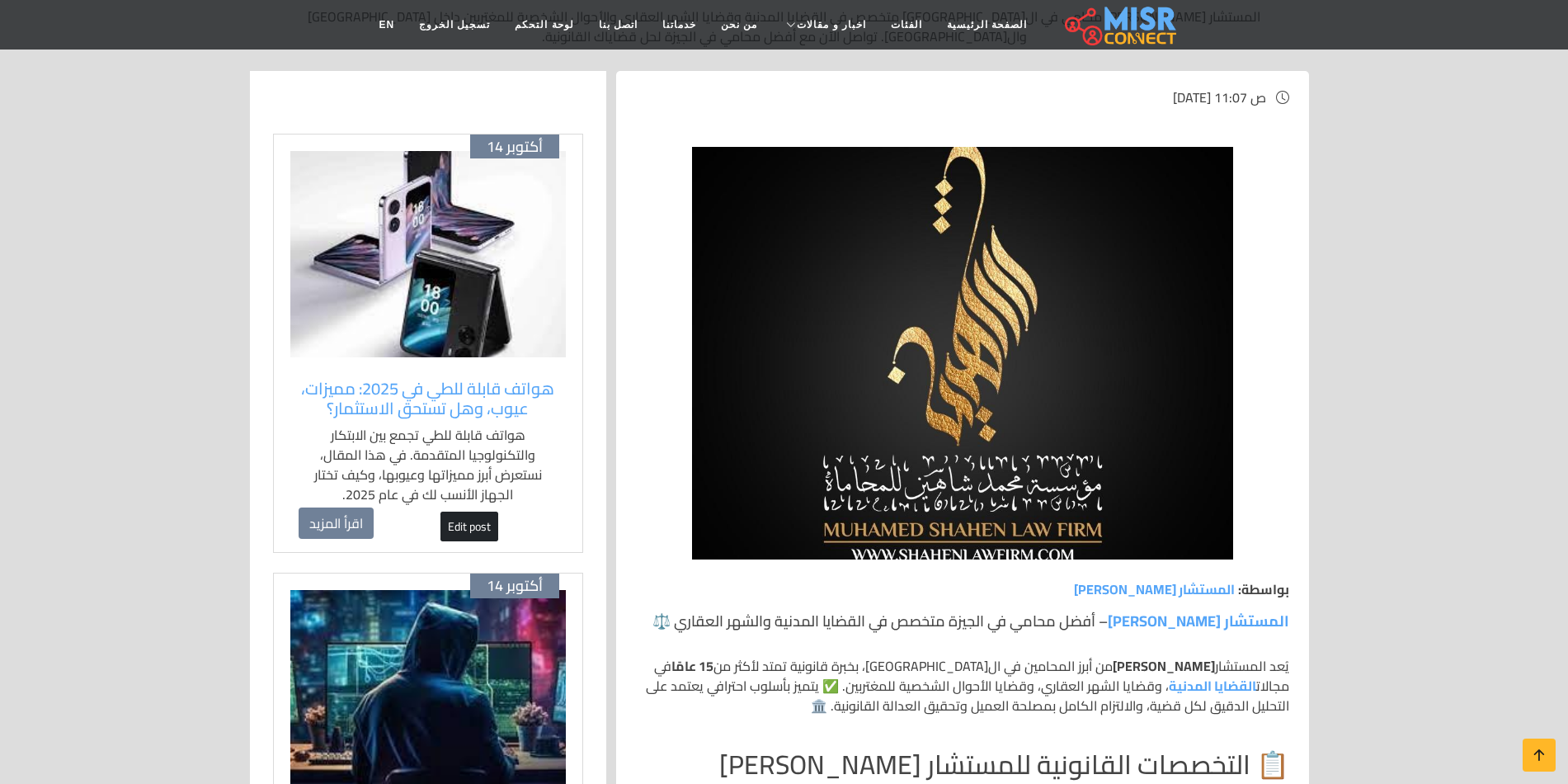
scroll to position [248, 0]
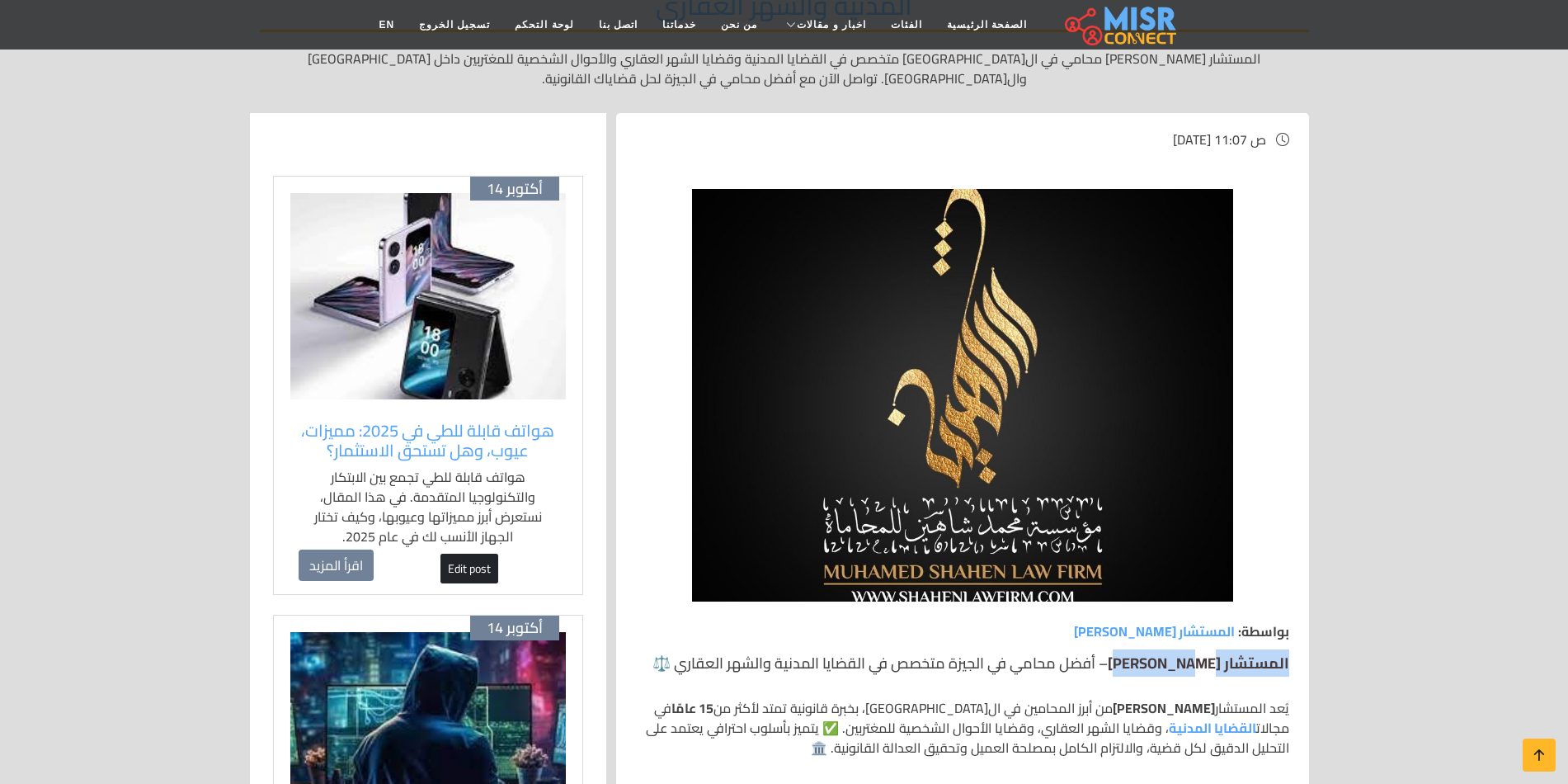
drag, startPoint x: 1294, startPoint y: 635, endPoint x: 1134, endPoint y: 642, distance: 160.2
copy link "المستشار [PERSON_NAME]"
click at [941, 18] on link "الصفحة الرئيسية" at bounding box center [986, 25] width 104 height 31
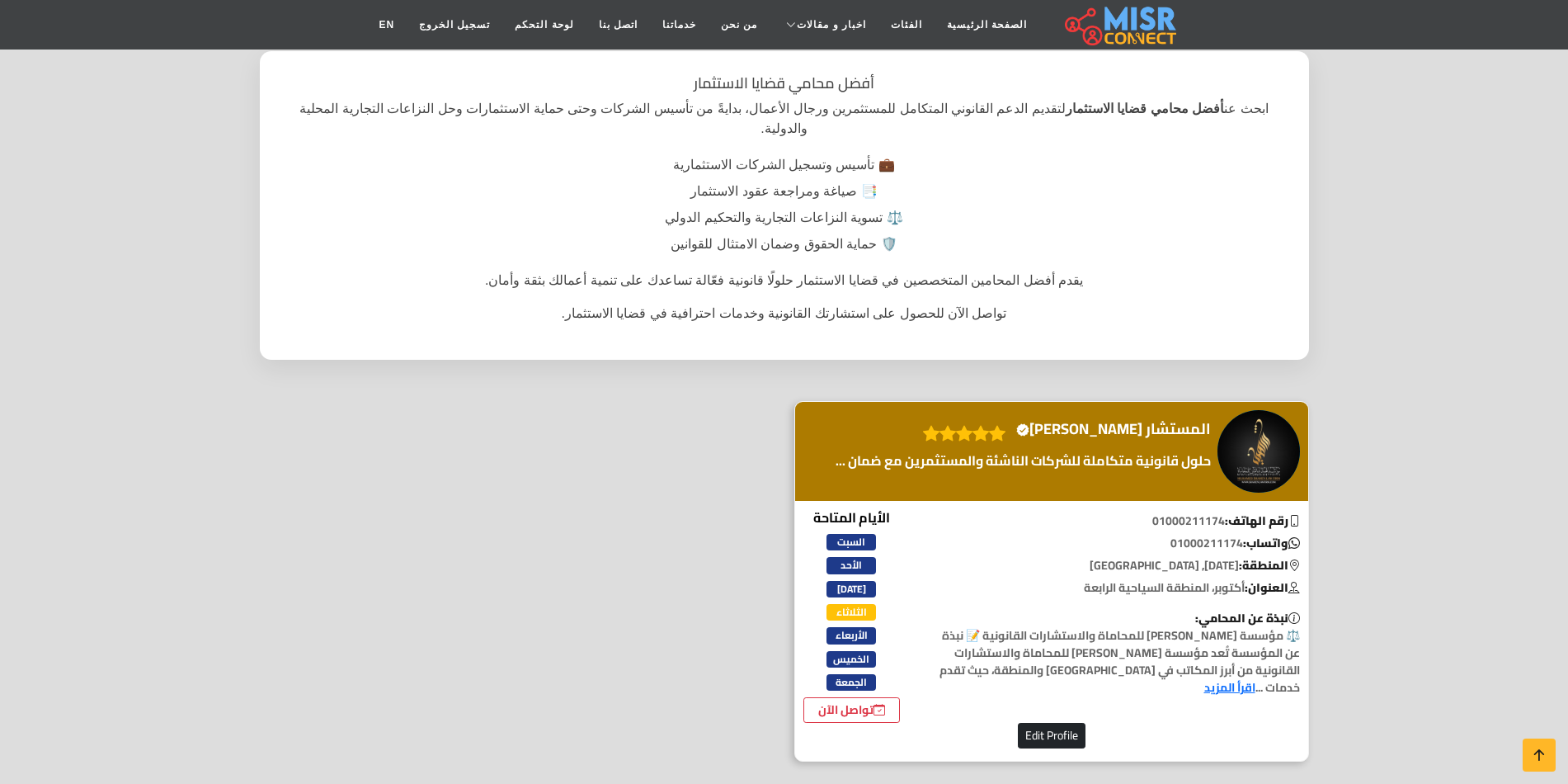
scroll to position [330, 0]
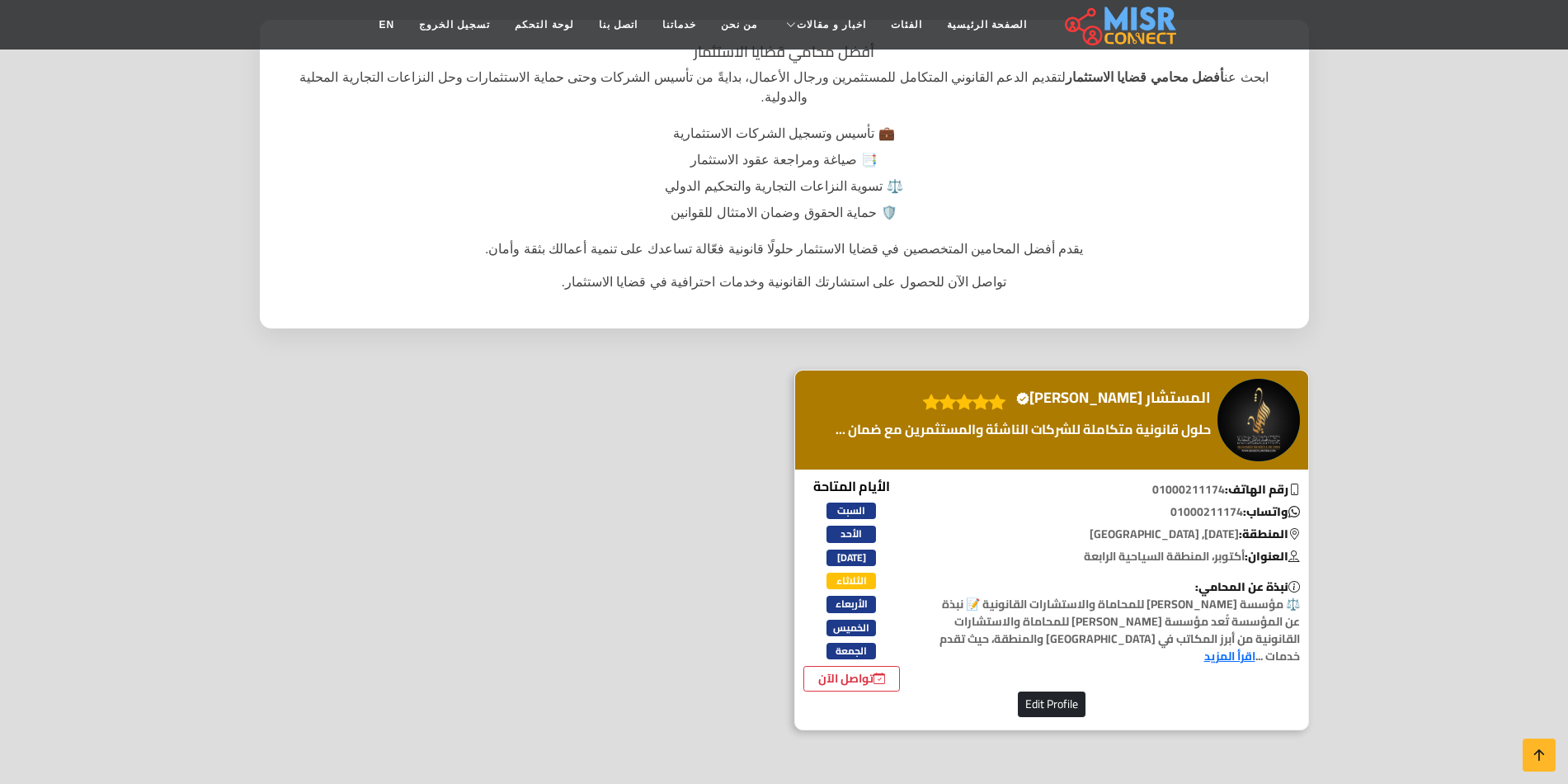
click at [1171, 389] on h4 "المستشار محمد شاهين Verified account" at bounding box center [1114, 397] width 195 height 18
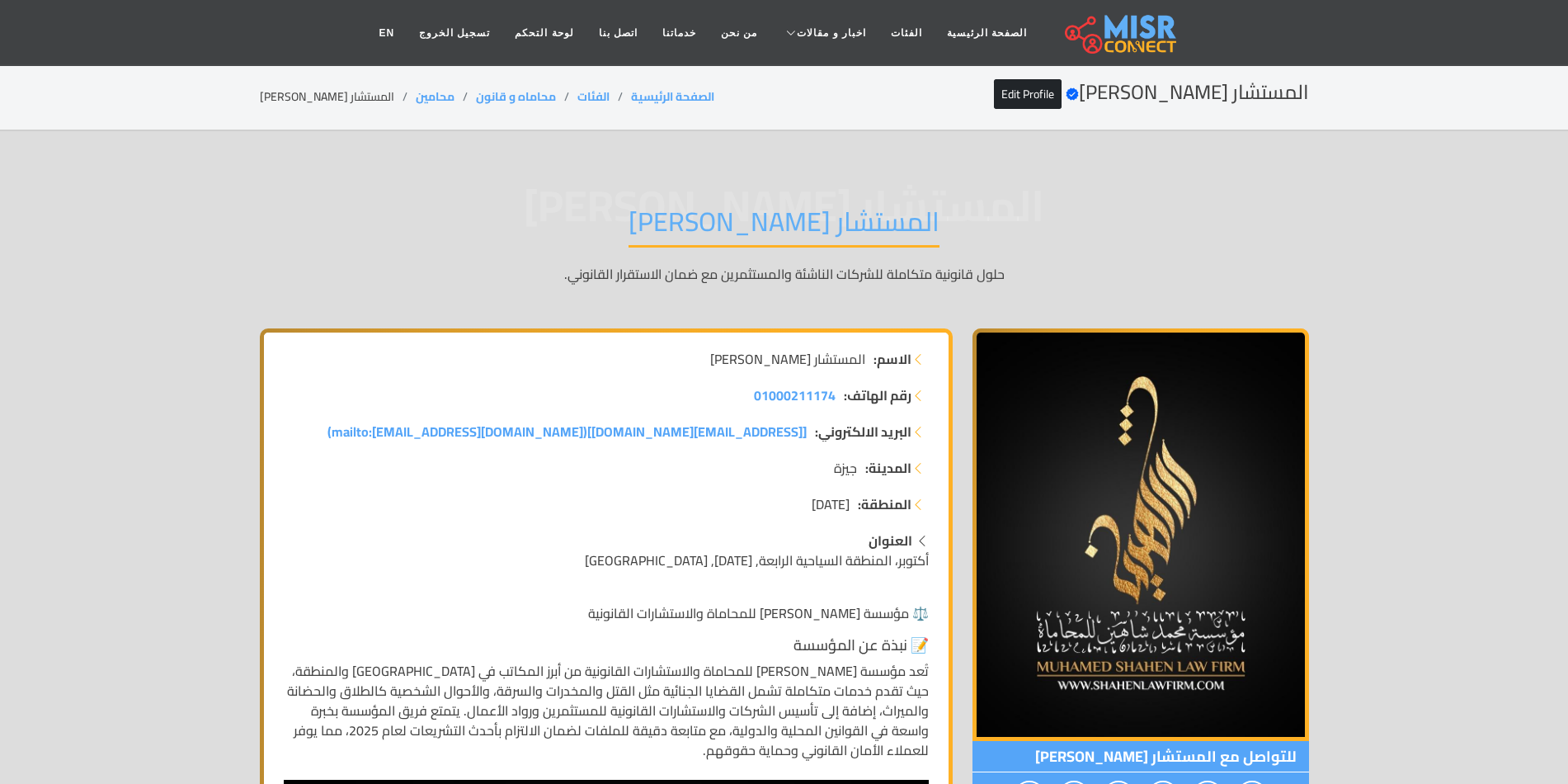
click at [849, 231] on h1 "المستشار [PERSON_NAME]" at bounding box center [784, 226] width 311 height 42
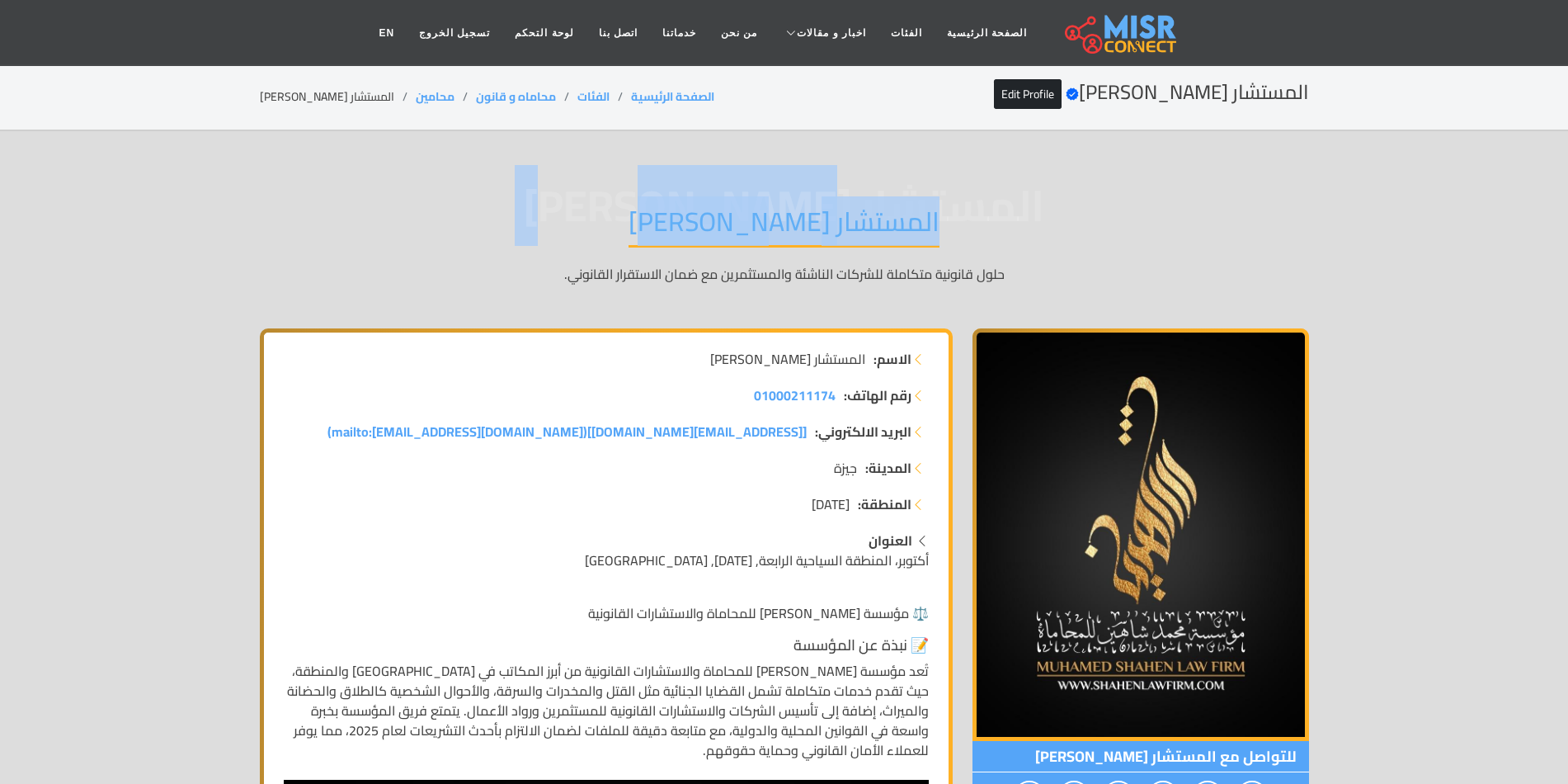
click at [849, 231] on h1 "المستشار [PERSON_NAME]" at bounding box center [784, 226] width 311 height 42
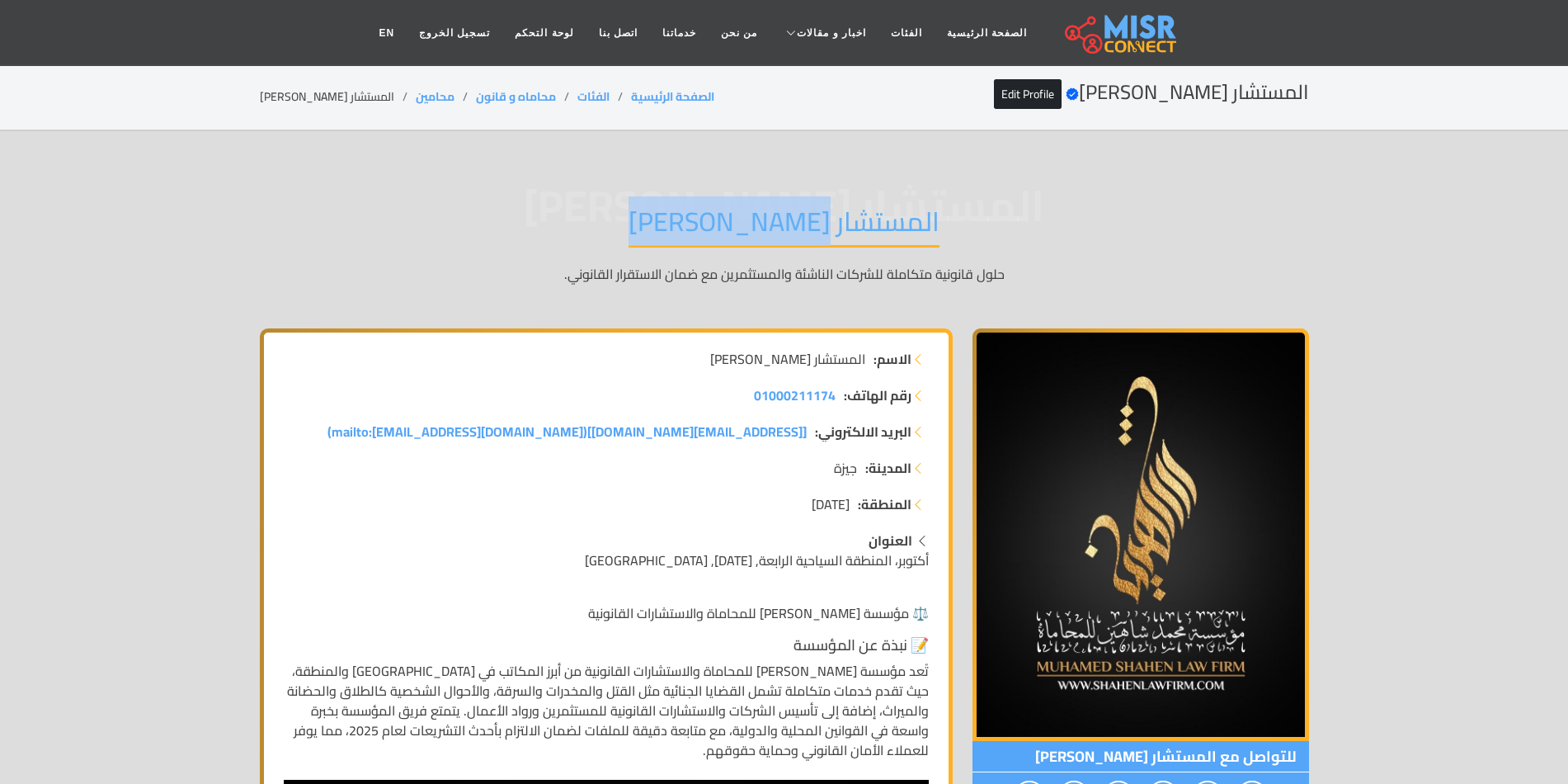
click at [849, 231] on h1 "المستشار [PERSON_NAME]" at bounding box center [784, 226] width 311 height 42
click at [1061, 96] on link "Edit Profile" at bounding box center [1028, 94] width 67 height 29
click at [1058, 93] on link "Edit Profile" at bounding box center [1028, 94] width 67 height 29
click at [821, 223] on h1 "المستشار [PERSON_NAME]" at bounding box center [784, 226] width 311 height 42
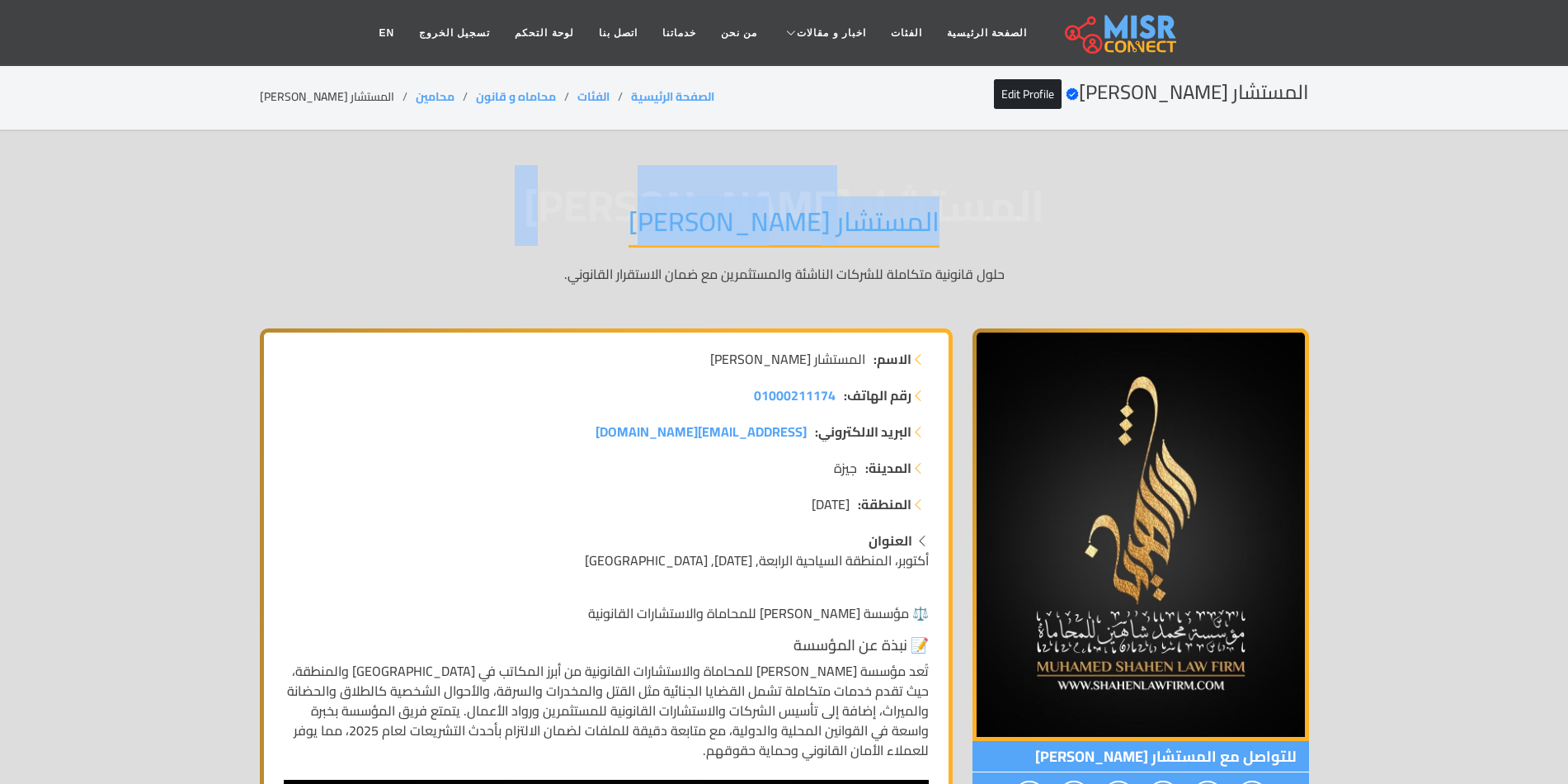
click at [821, 223] on h1 "المستشار [PERSON_NAME]" at bounding box center [784, 226] width 311 height 42
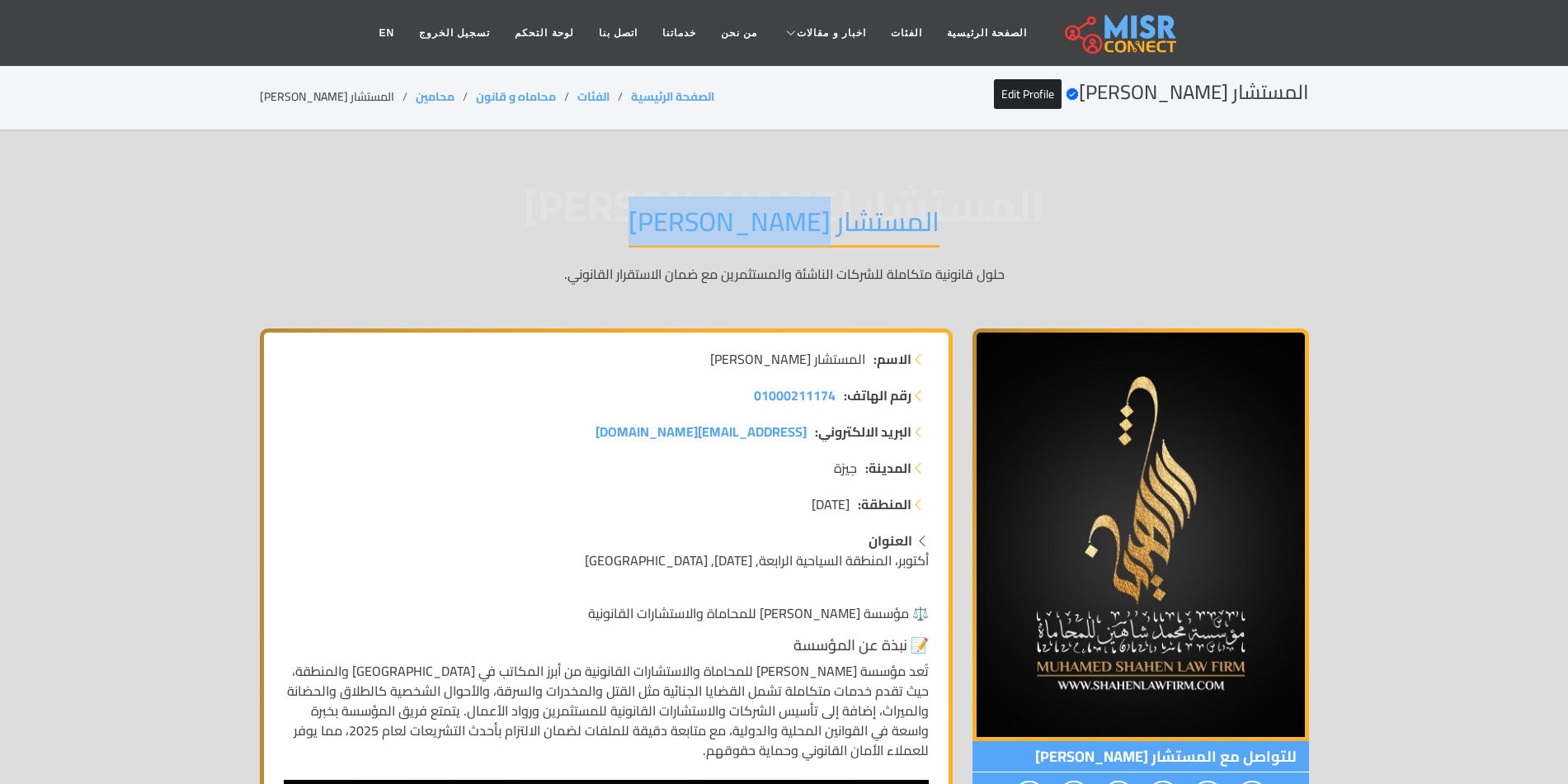
click at [821, 223] on h1 "المستشار [PERSON_NAME]" at bounding box center [784, 226] width 311 height 42
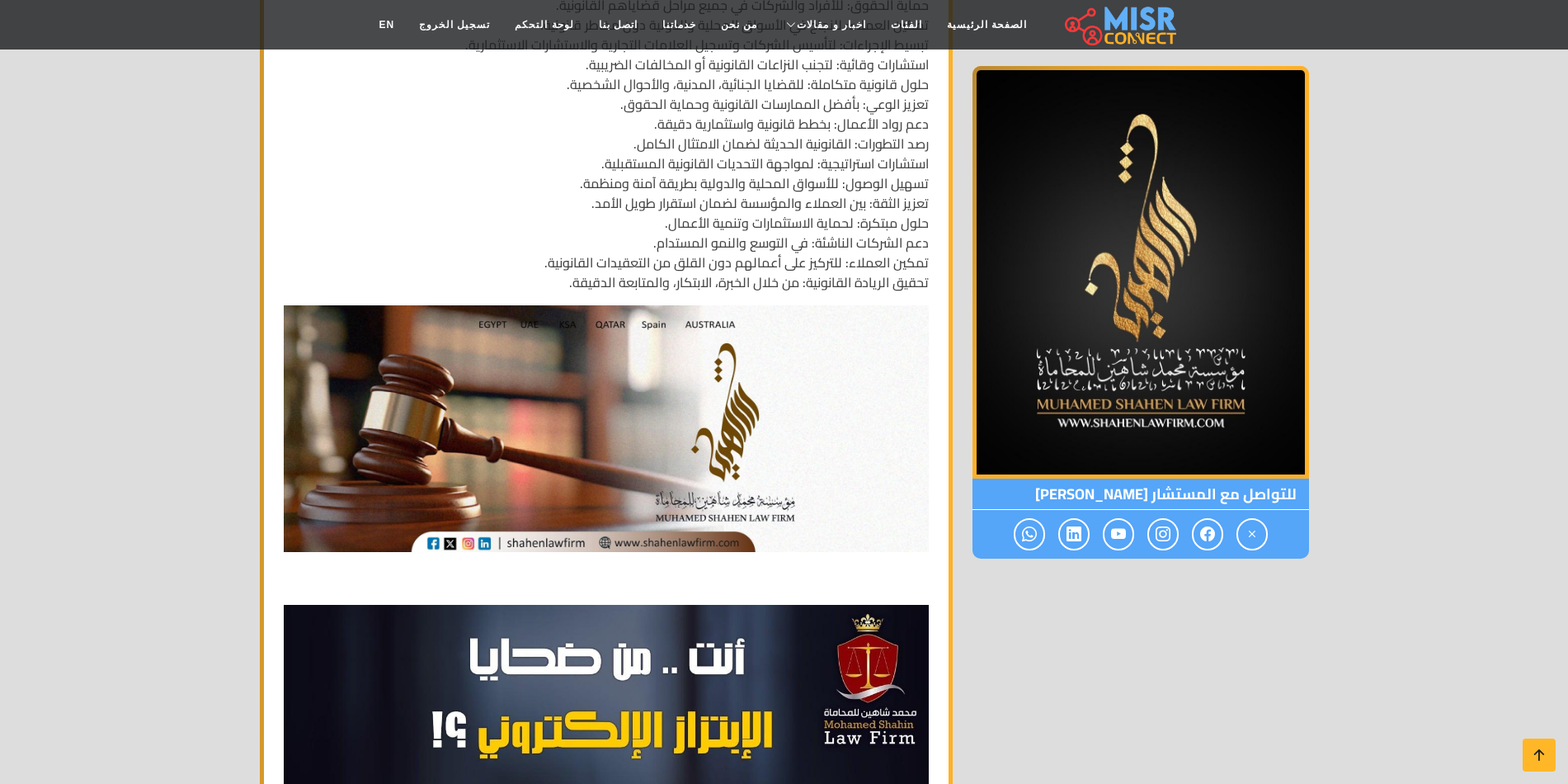
scroll to position [4456, 0]
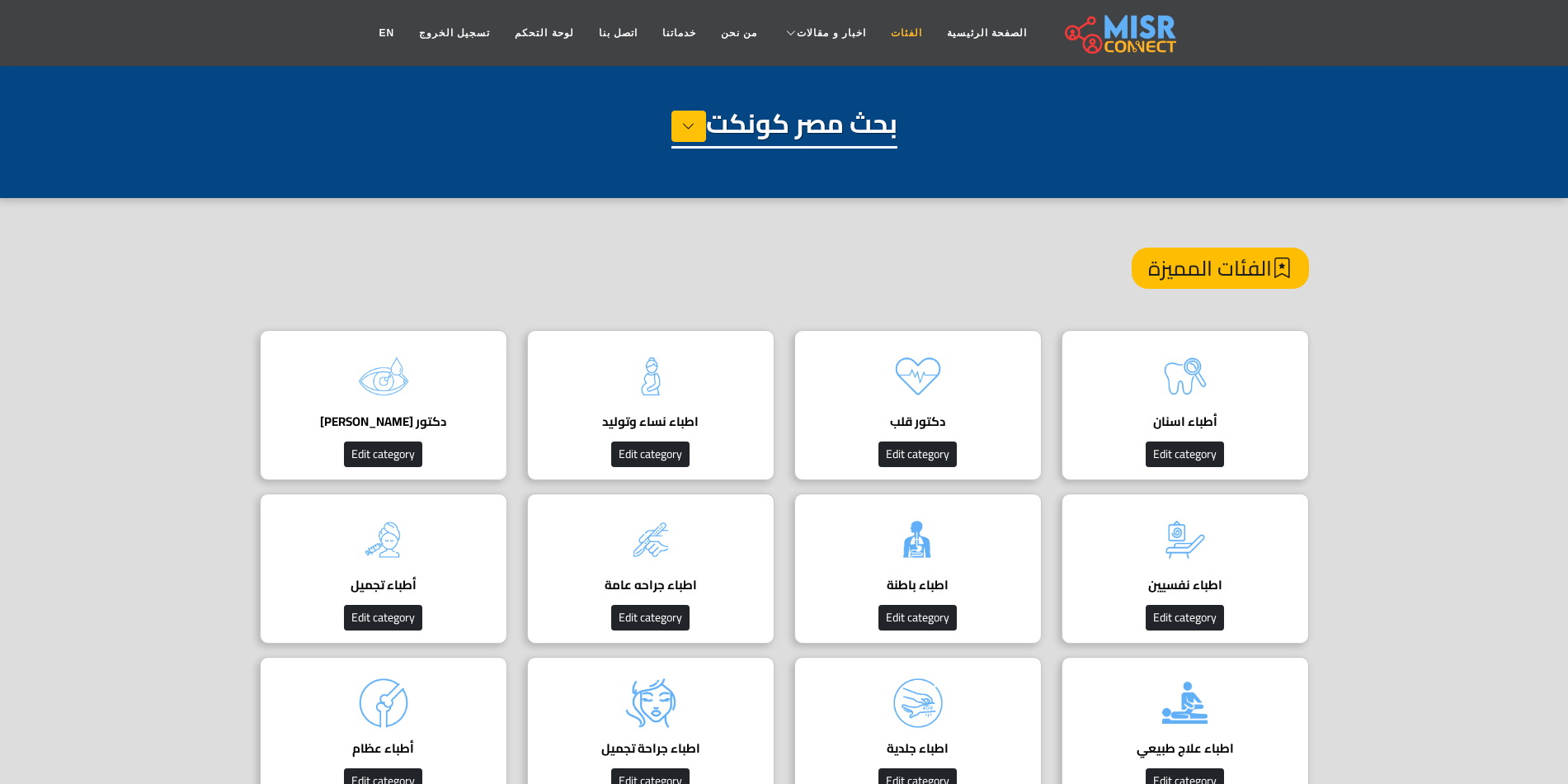
click at [879, 32] on link "الفئات" at bounding box center [906, 33] width 56 height 31
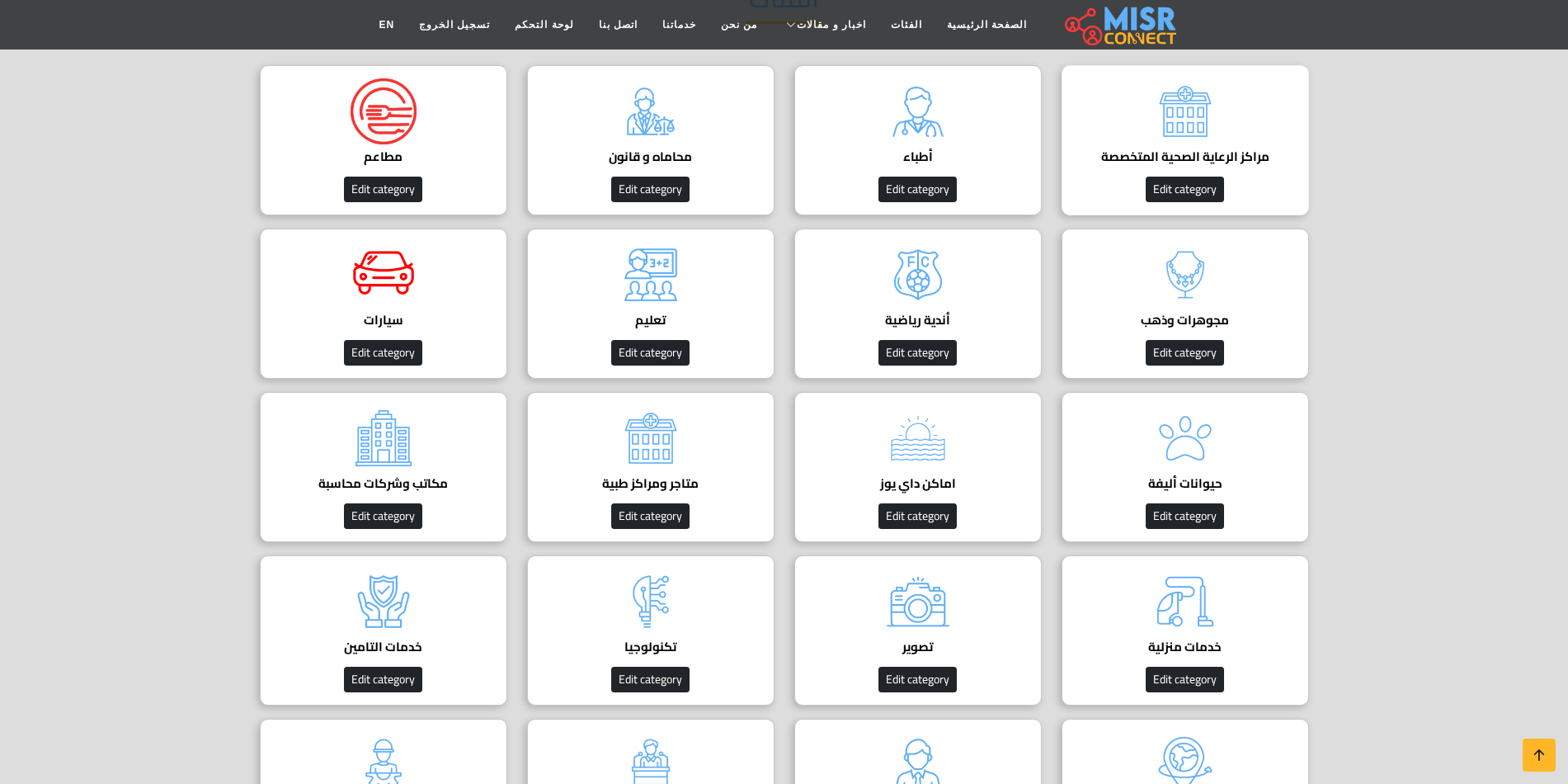
scroll to position [248, 0]
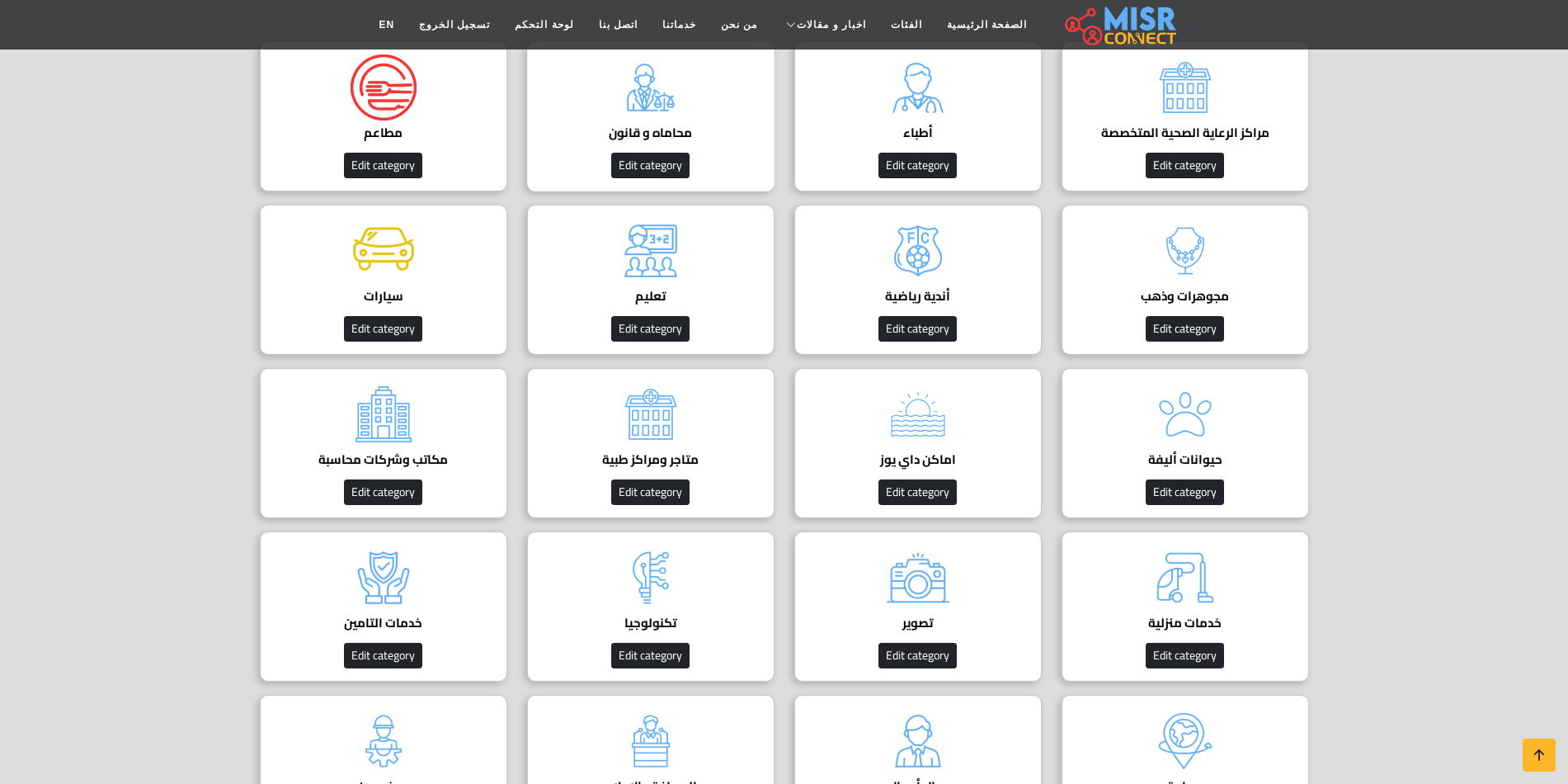
click at [692, 101] on div "محاماه و قانون دليل المحامين في [GEOGRAPHIC_DATA] Edit category" at bounding box center [651, 117] width 248 height 150
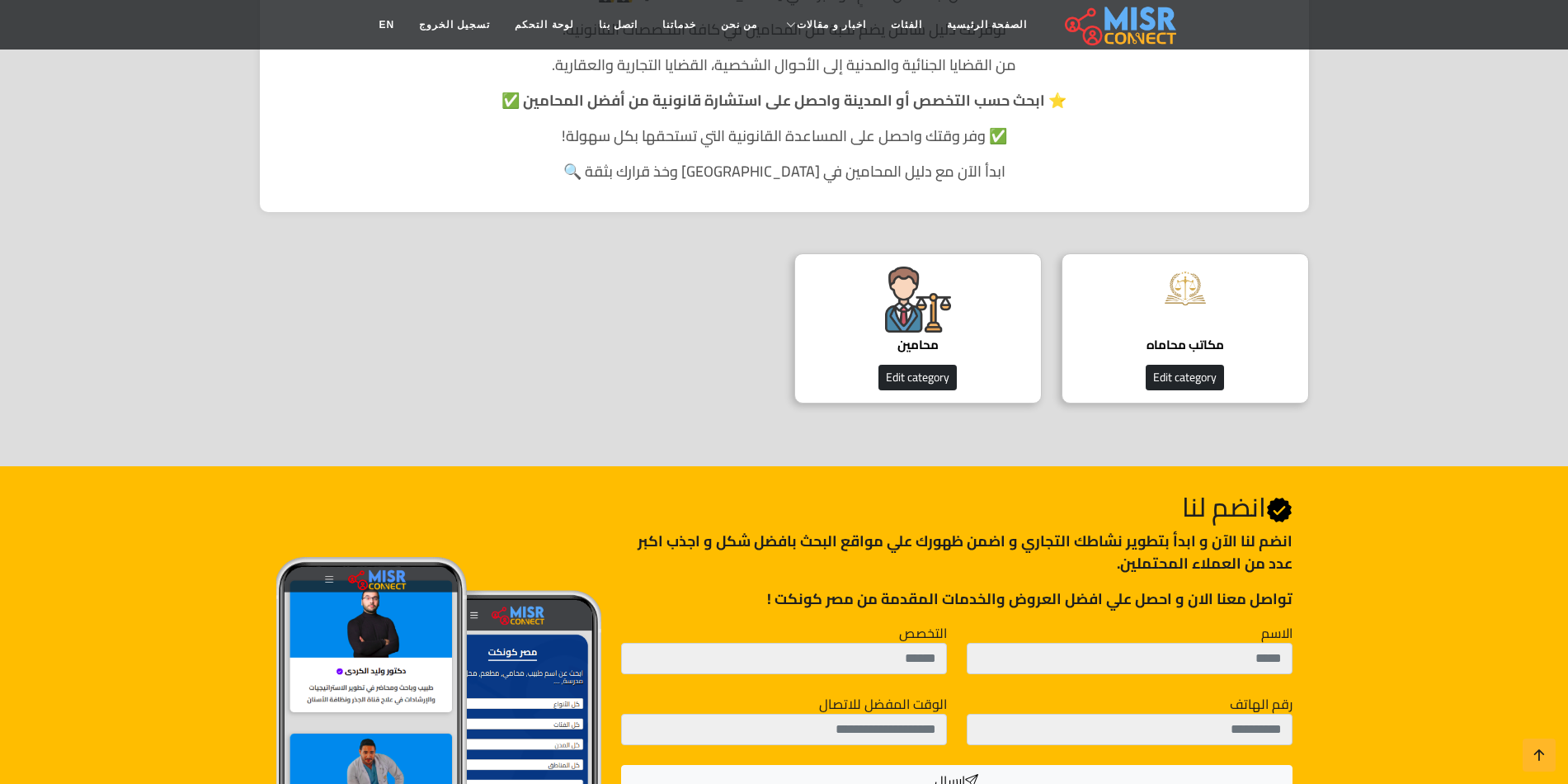
scroll to position [413, 0]
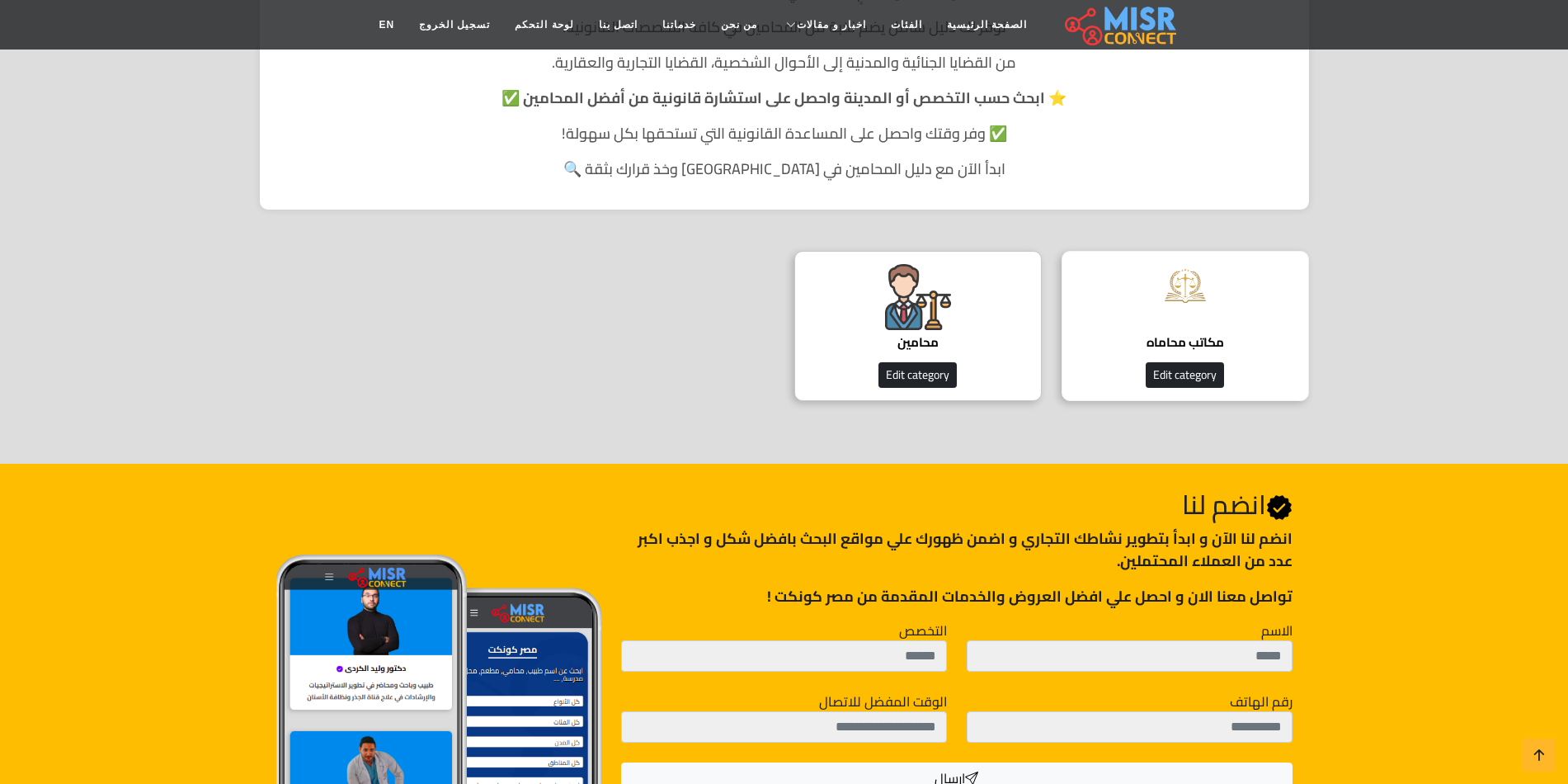
click at [1173, 285] on img at bounding box center [1185, 286] width 66 height 44
click at [949, 297] on img at bounding box center [918, 297] width 66 height 66
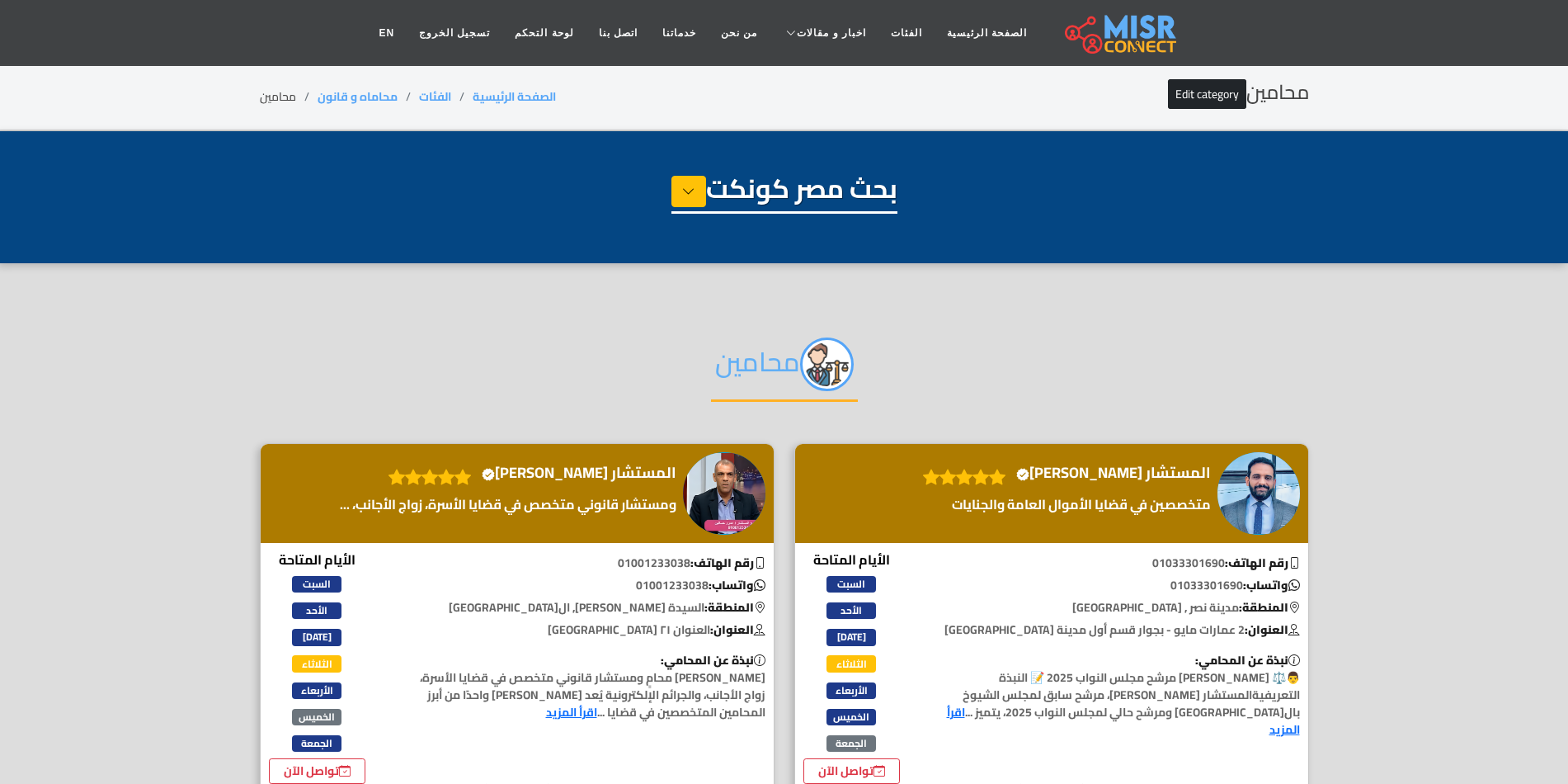
select select "**********"
select select "*******"
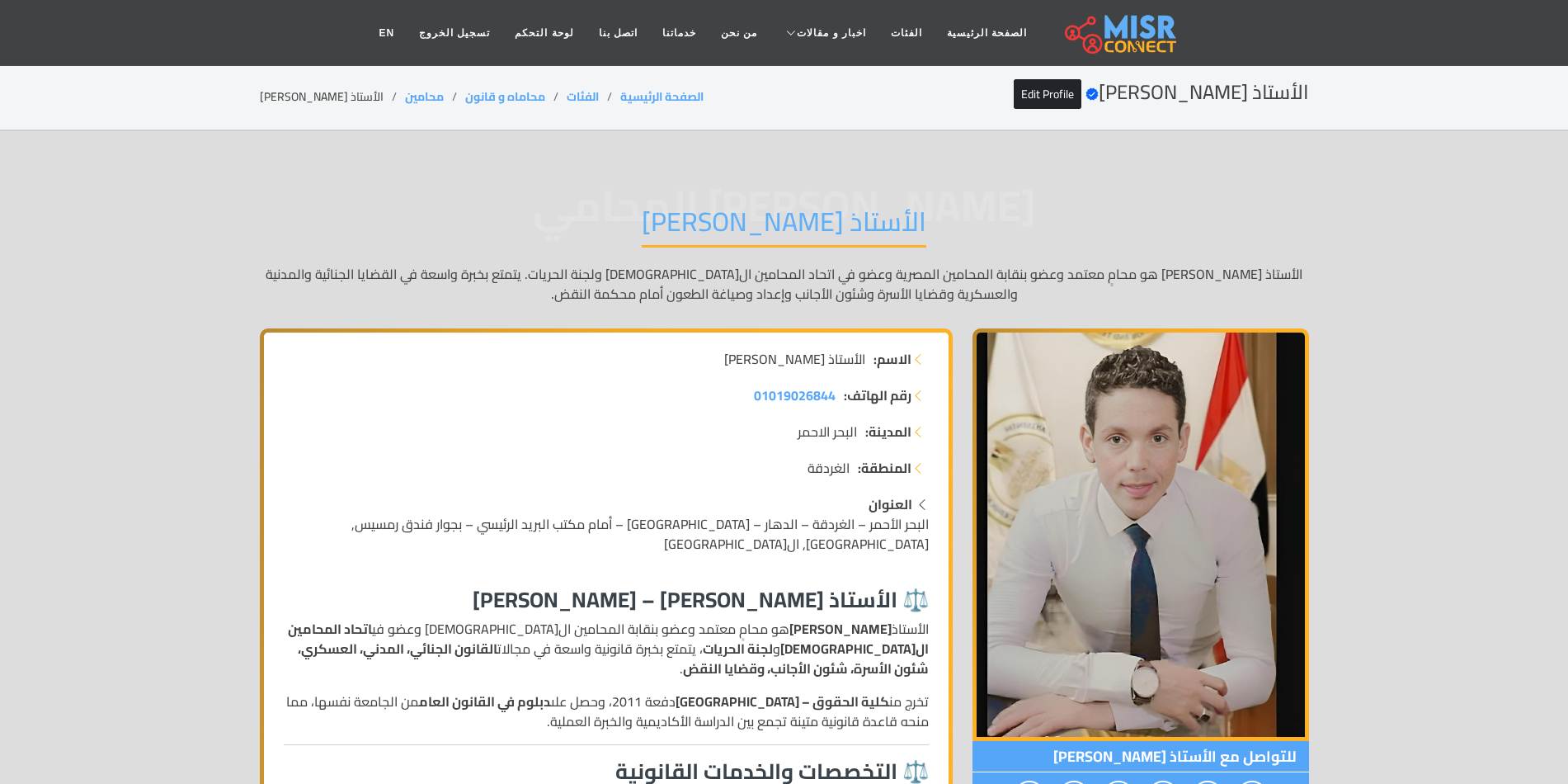
click at [923, 209] on h1 "الأستاذ عباس موسى كامل" at bounding box center [784, 226] width 285 height 42
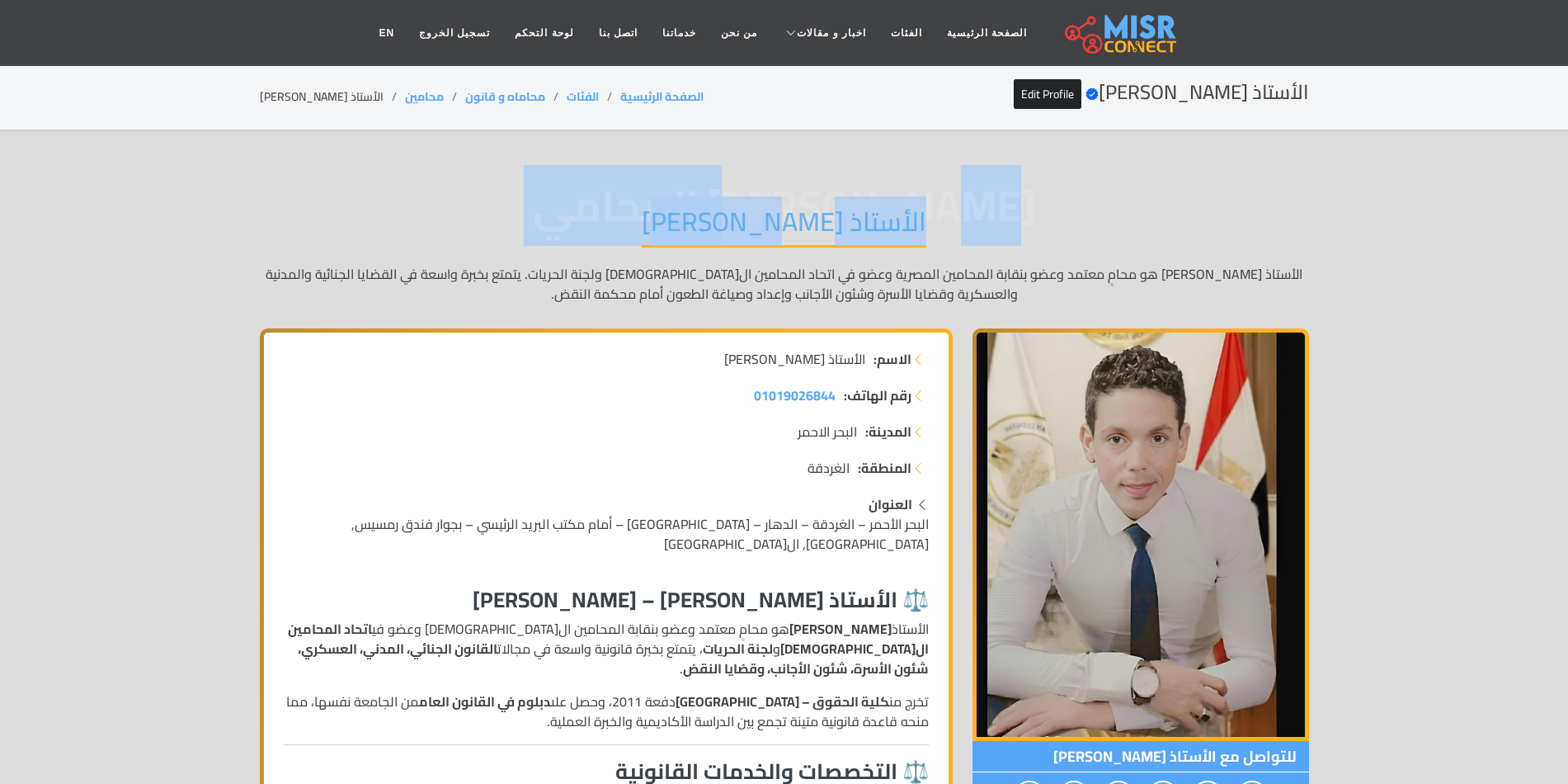
click at [923, 209] on h1 "الأستاذ عباس موسى كامل" at bounding box center [784, 226] width 285 height 42
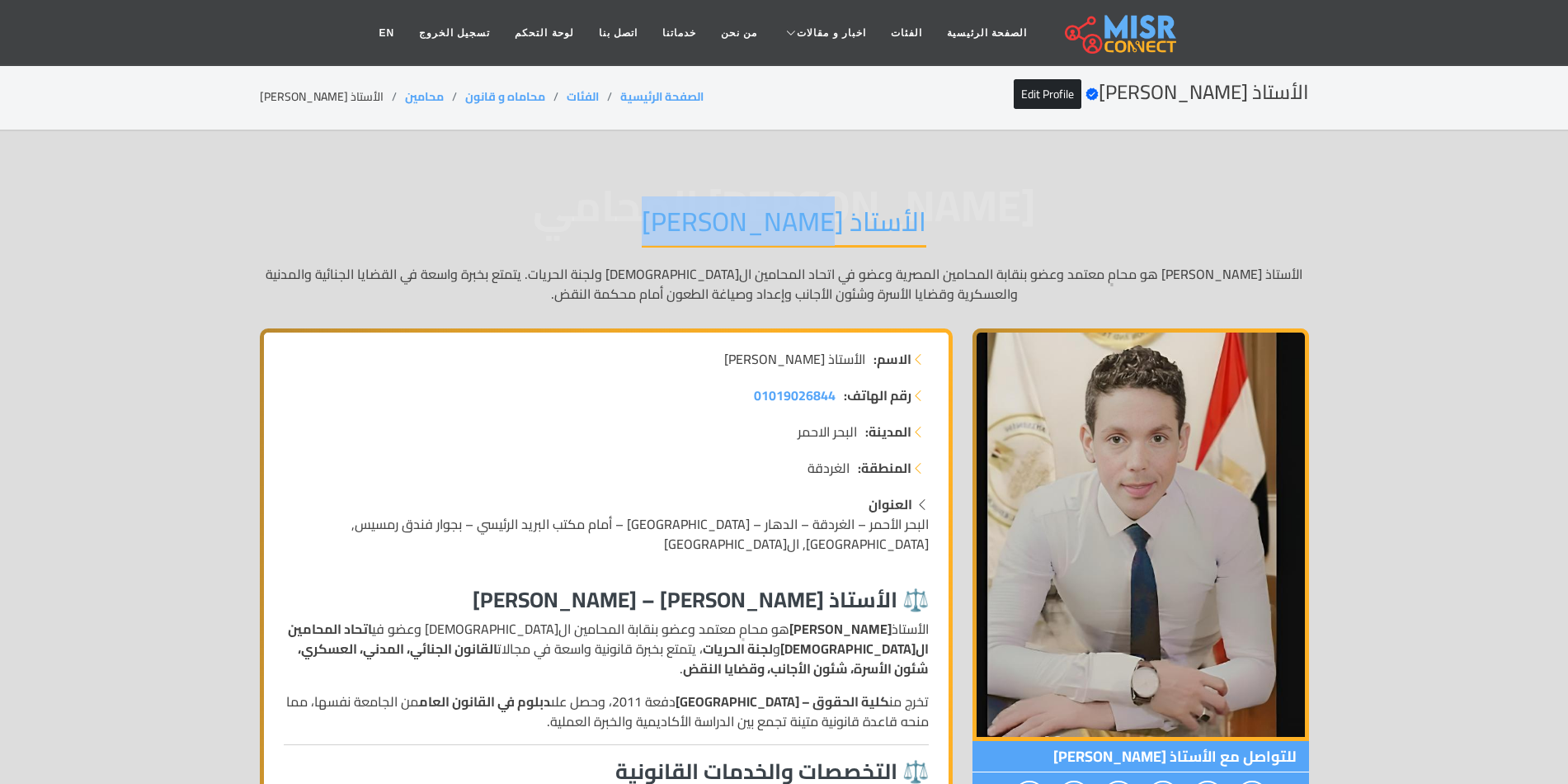
click at [923, 209] on h1 "الأستاذ [PERSON_NAME]" at bounding box center [784, 226] width 285 height 42
click at [961, 205] on span "[PERSON_NAME] المحامي" at bounding box center [784, 205] width 1049 height 0
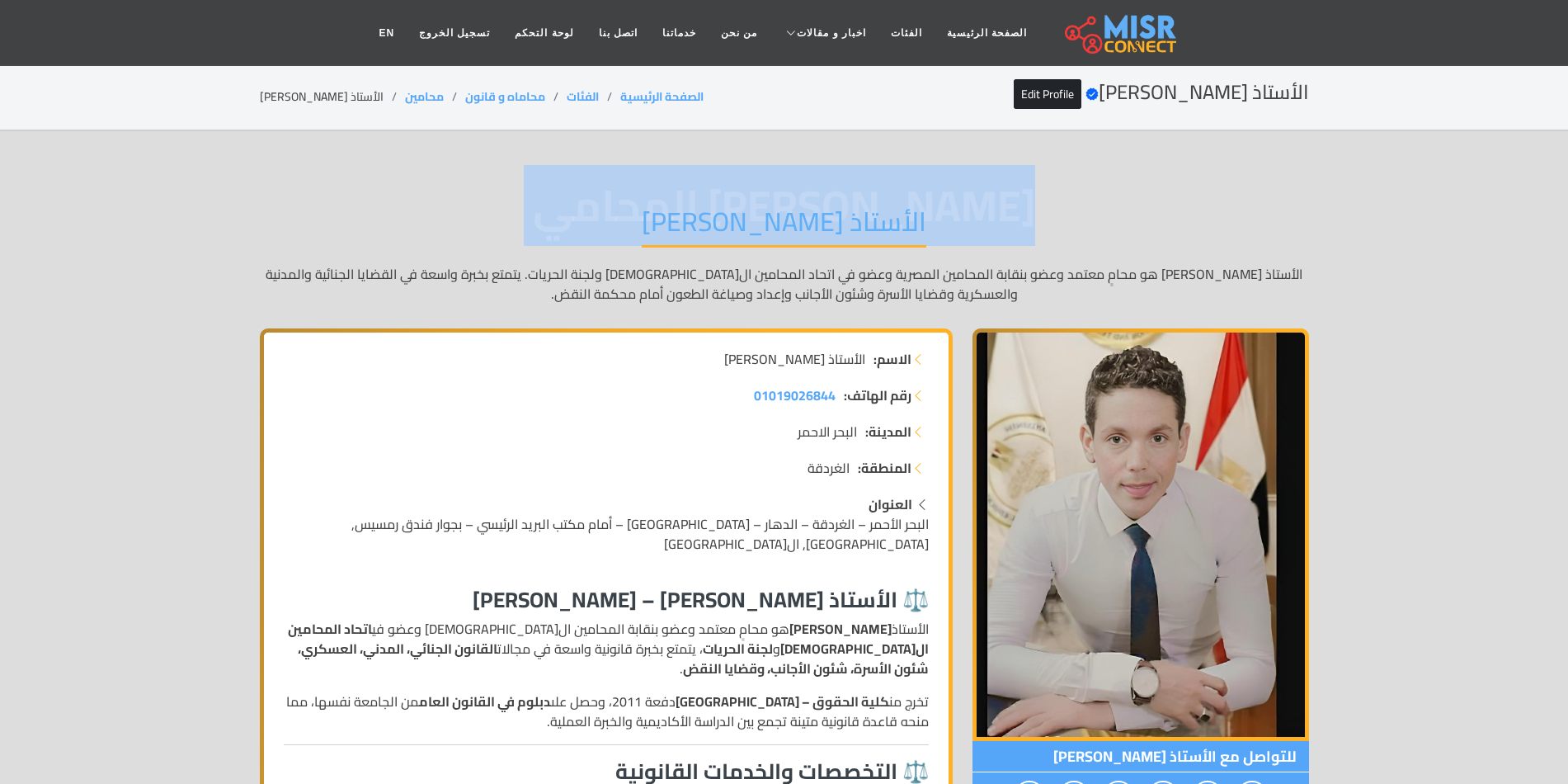
click at [961, 205] on span "عباس كامل المحامي" at bounding box center [784, 205] width 1049 height 0
click at [1019, 248] on div "عباس كامل المحامي الأستاذ عباس موسى كامل الأستاذ عباس موسى كامل هو محامٍ معتمد …" at bounding box center [784, 254] width 1049 height 148
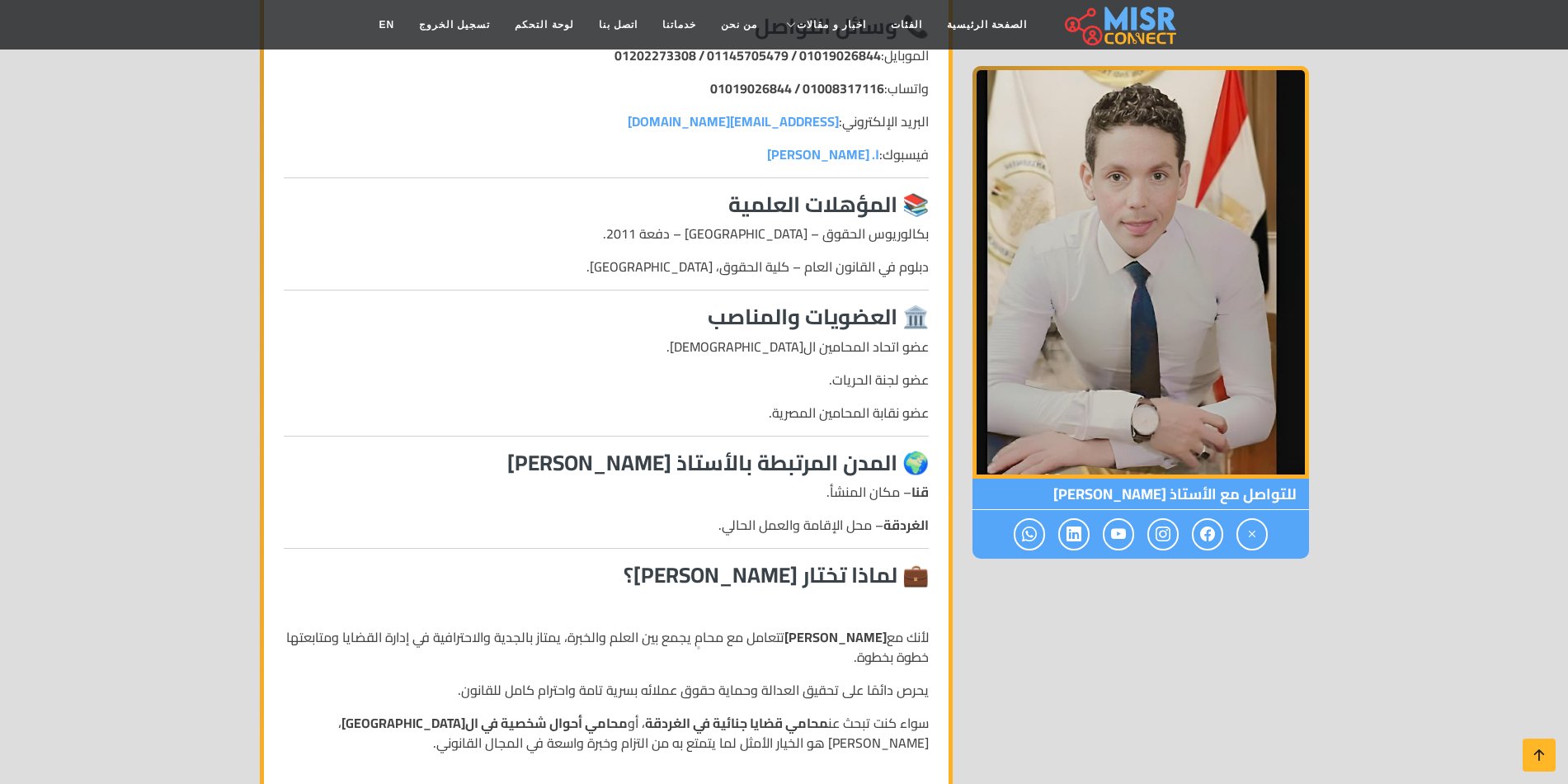
scroll to position [1073, 0]
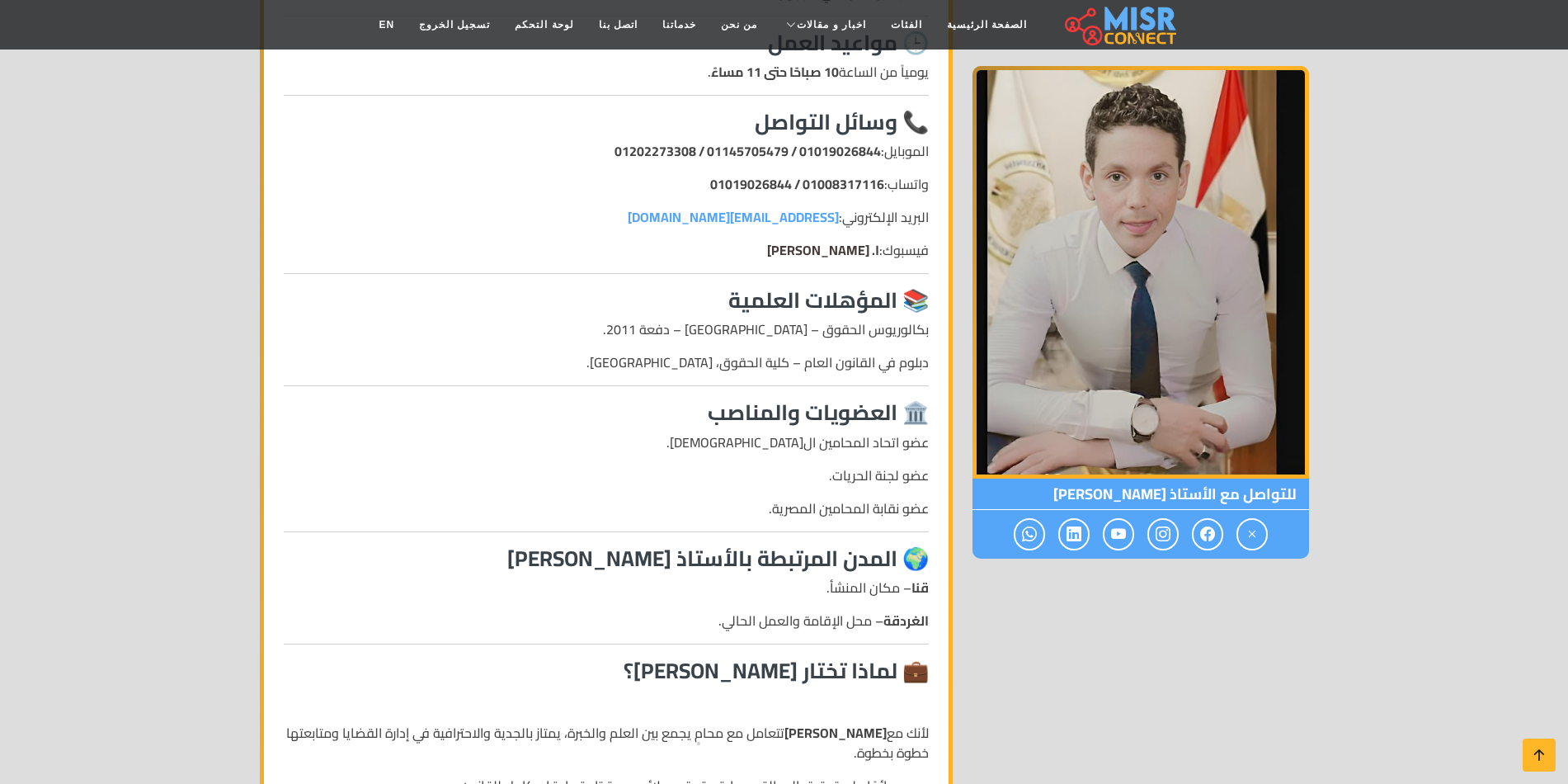
click at [846, 237] on link "ا. [PERSON_NAME]" at bounding box center [823, 250] width 112 height 25
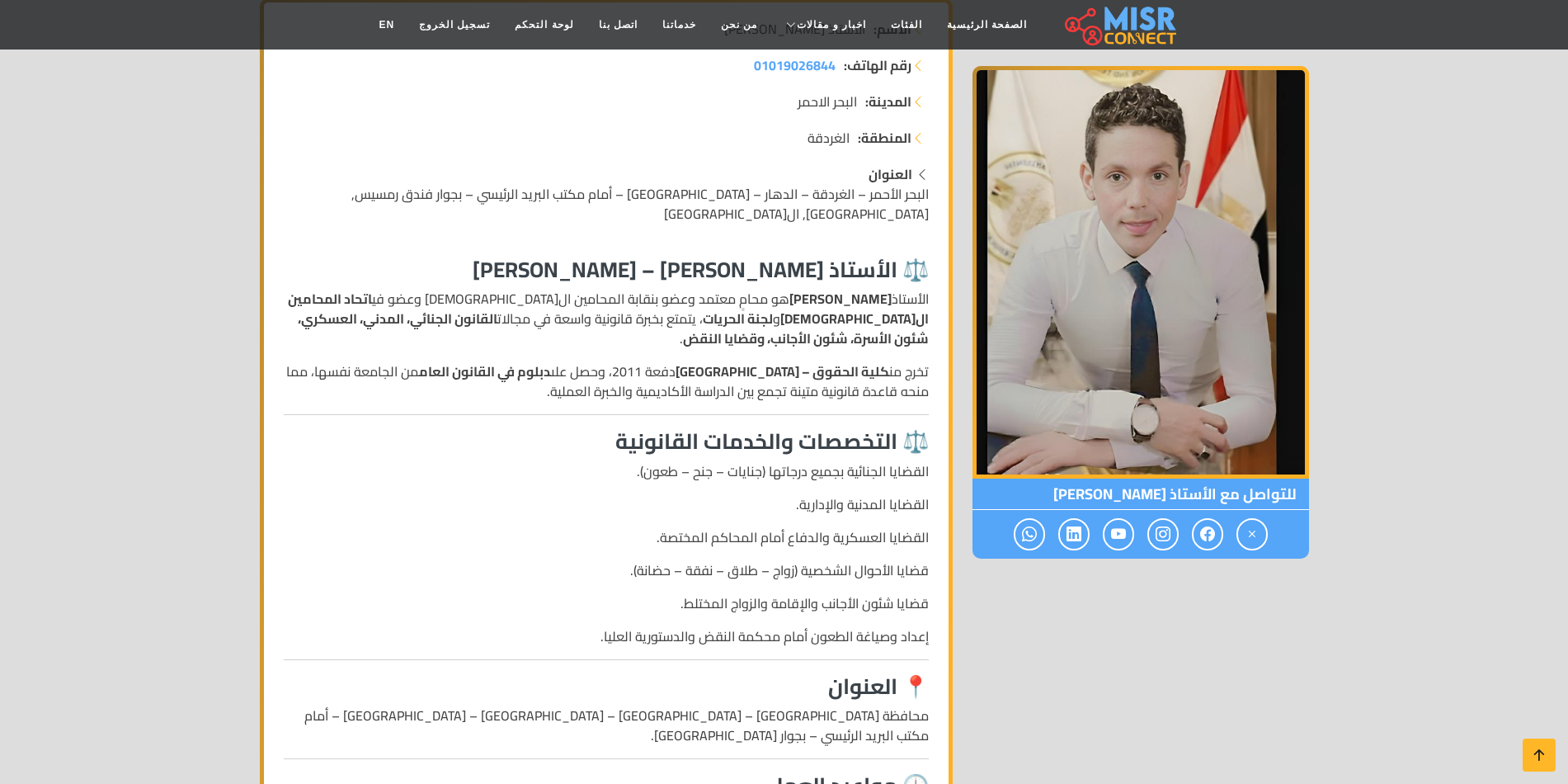
scroll to position [0, 0]
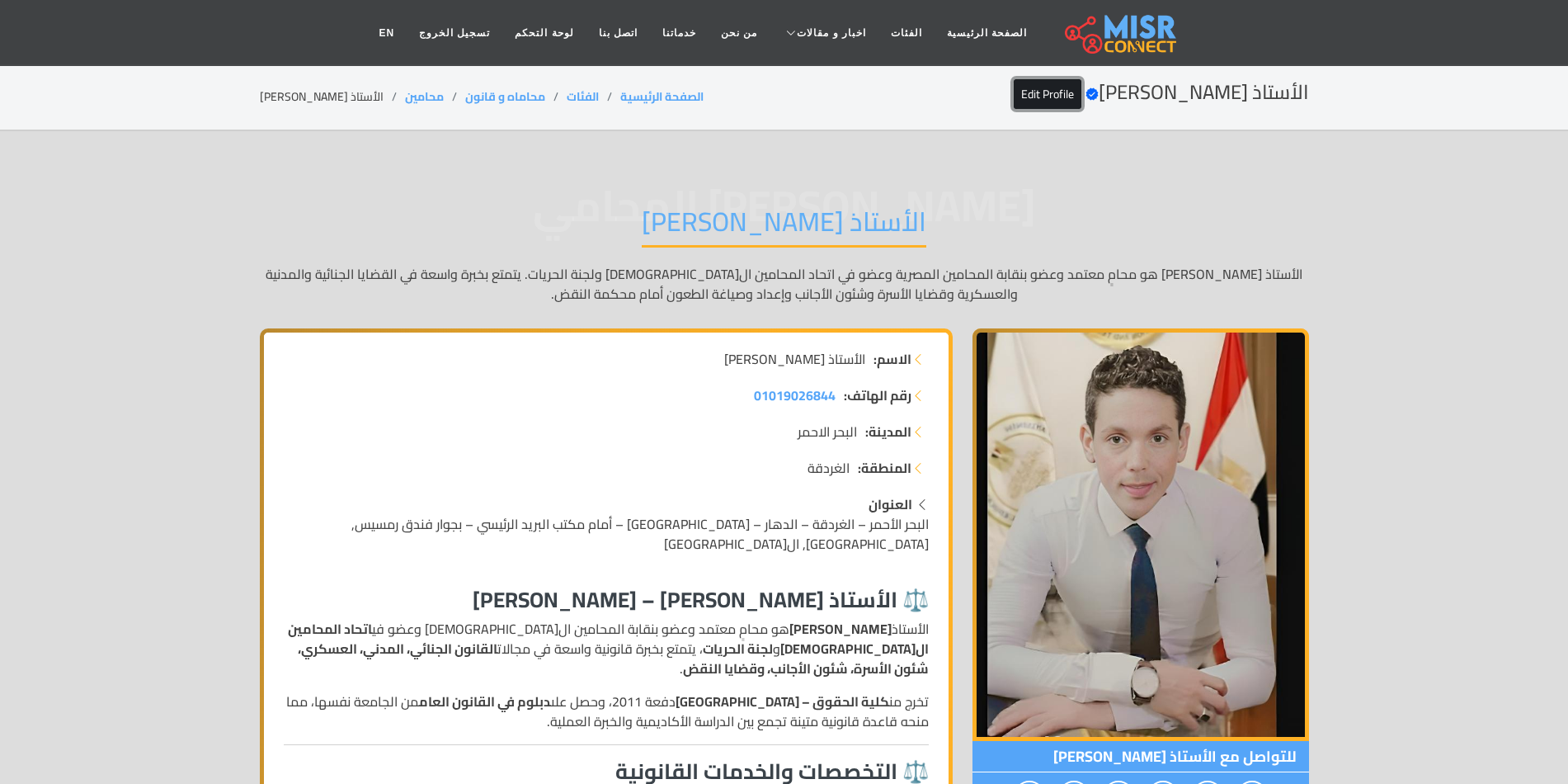
click at [1043, 92] on link "Edit Profile" at bounding box center [1048, 94] width 67 height 29
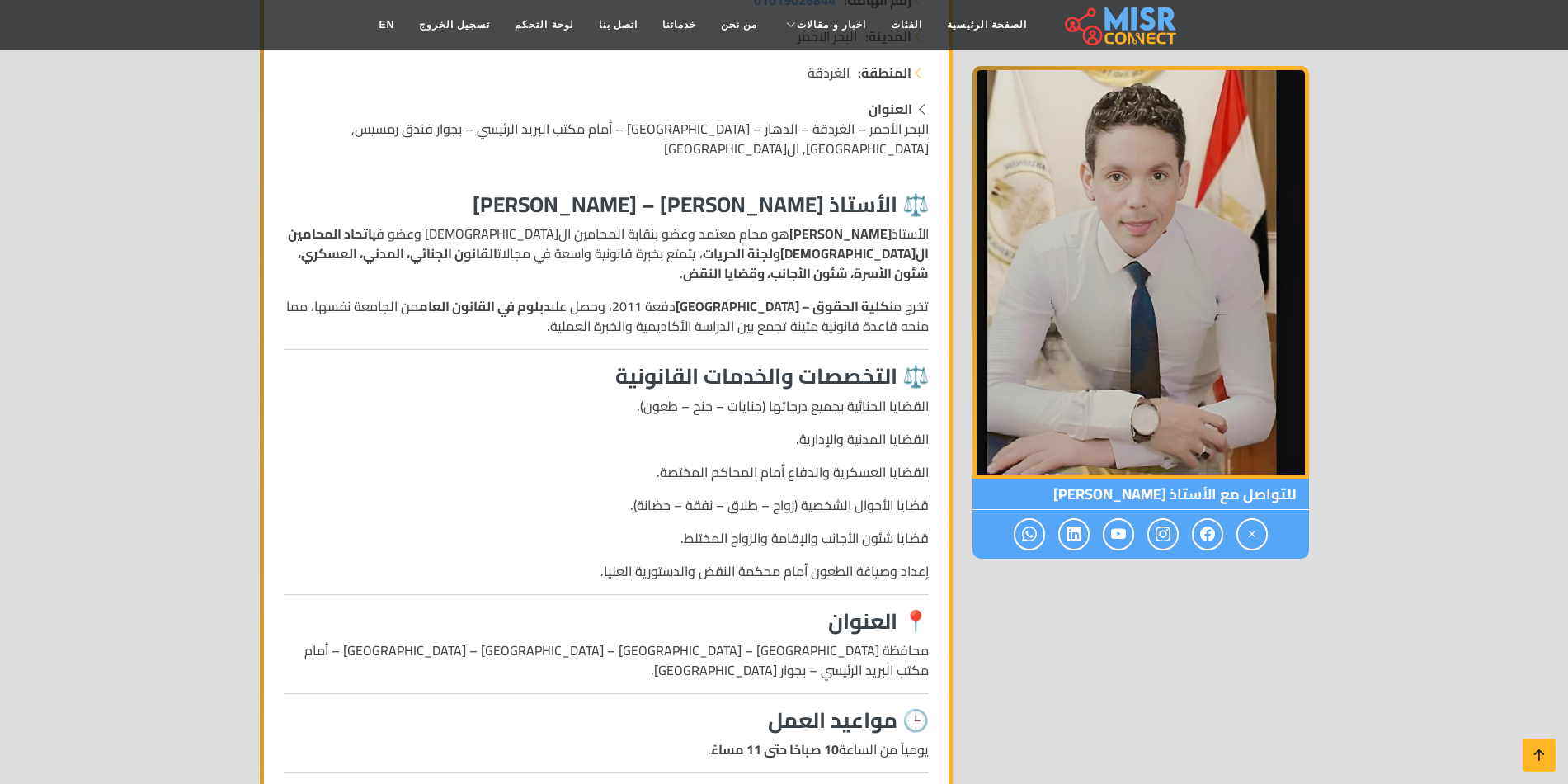
scroll to position [495, 0]
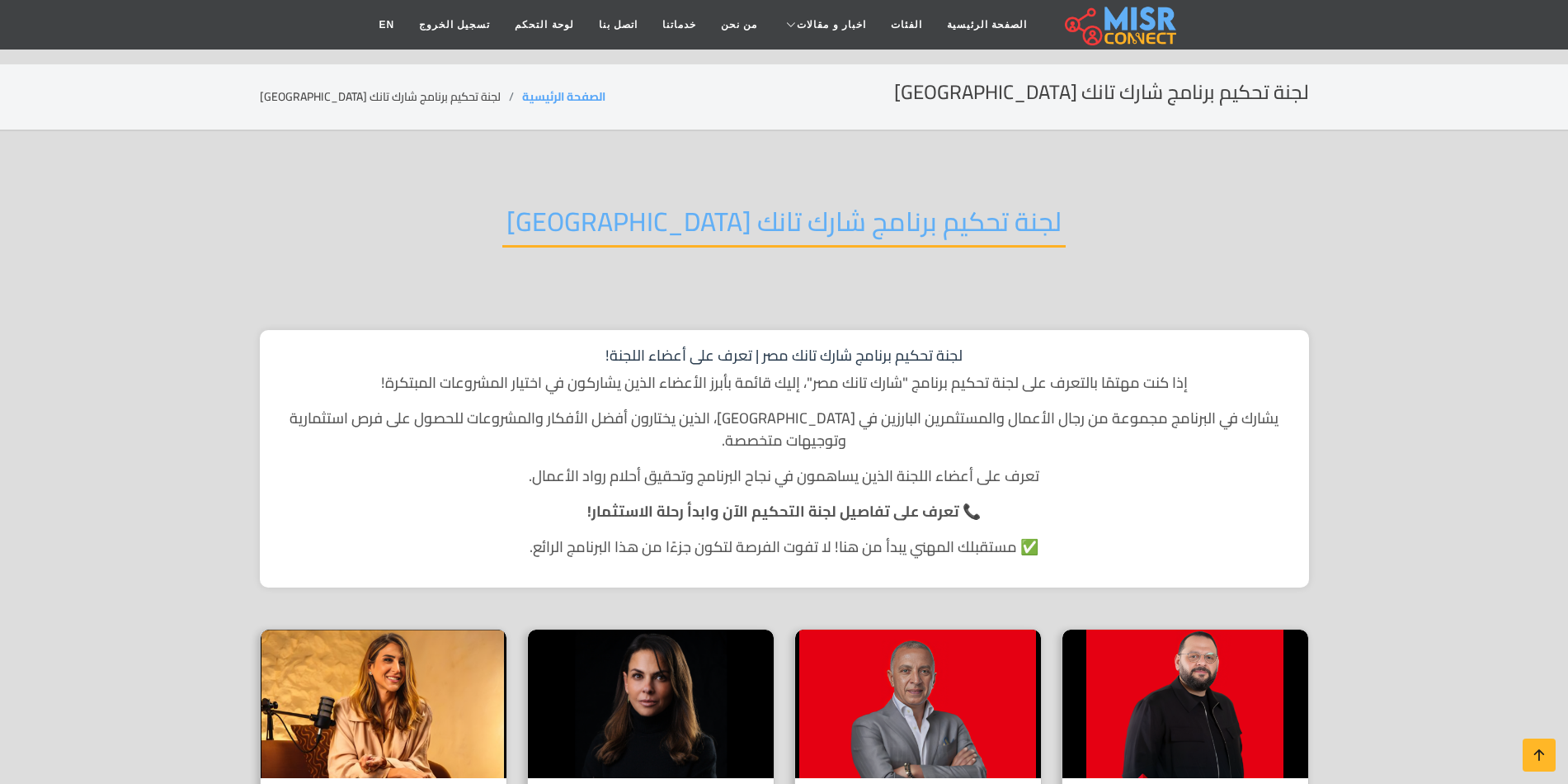
scroll to position [248, 0]
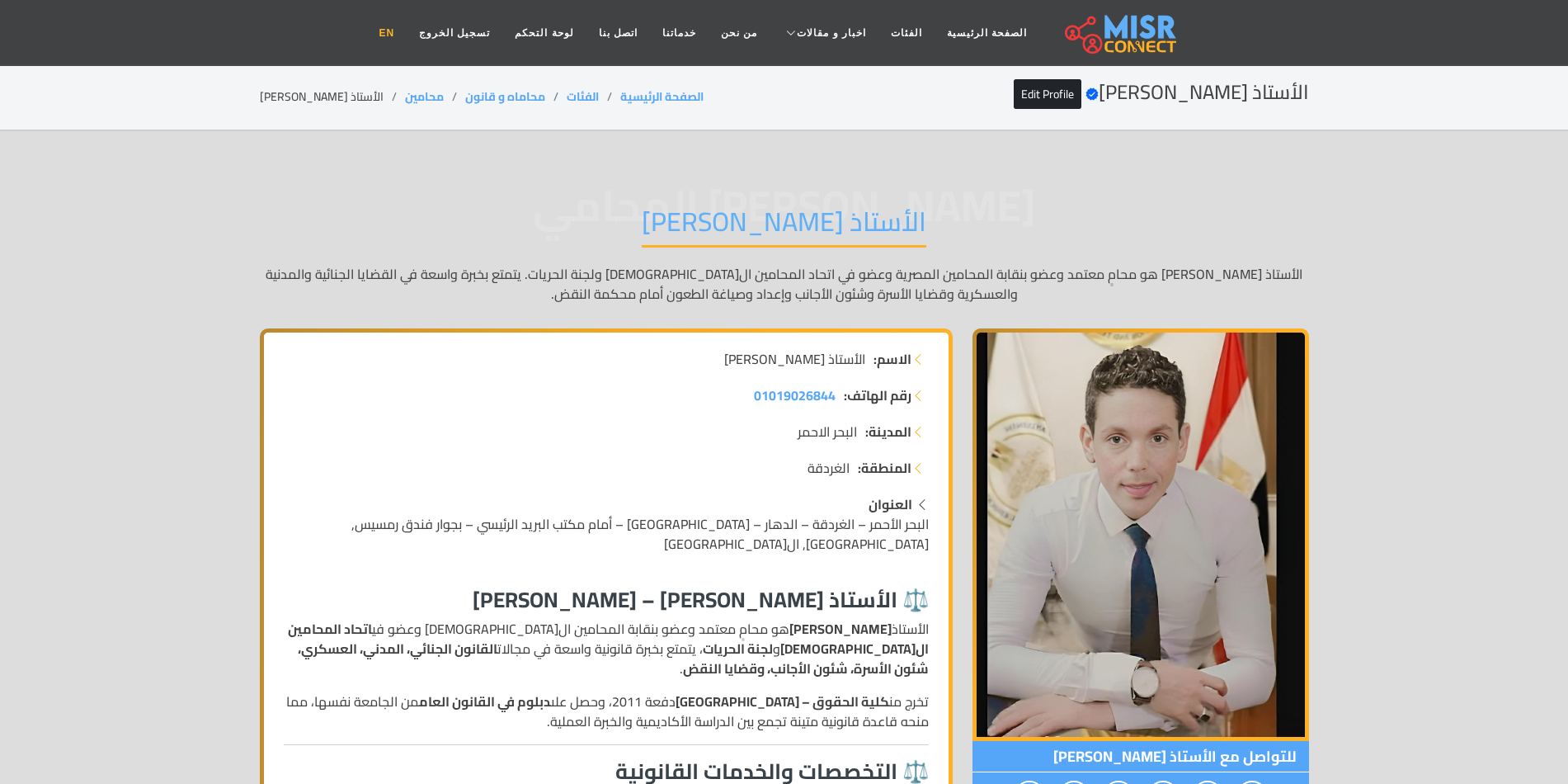
click at [406, 28] on link "EN" at bounding box center [386, 33] width 41 height 31
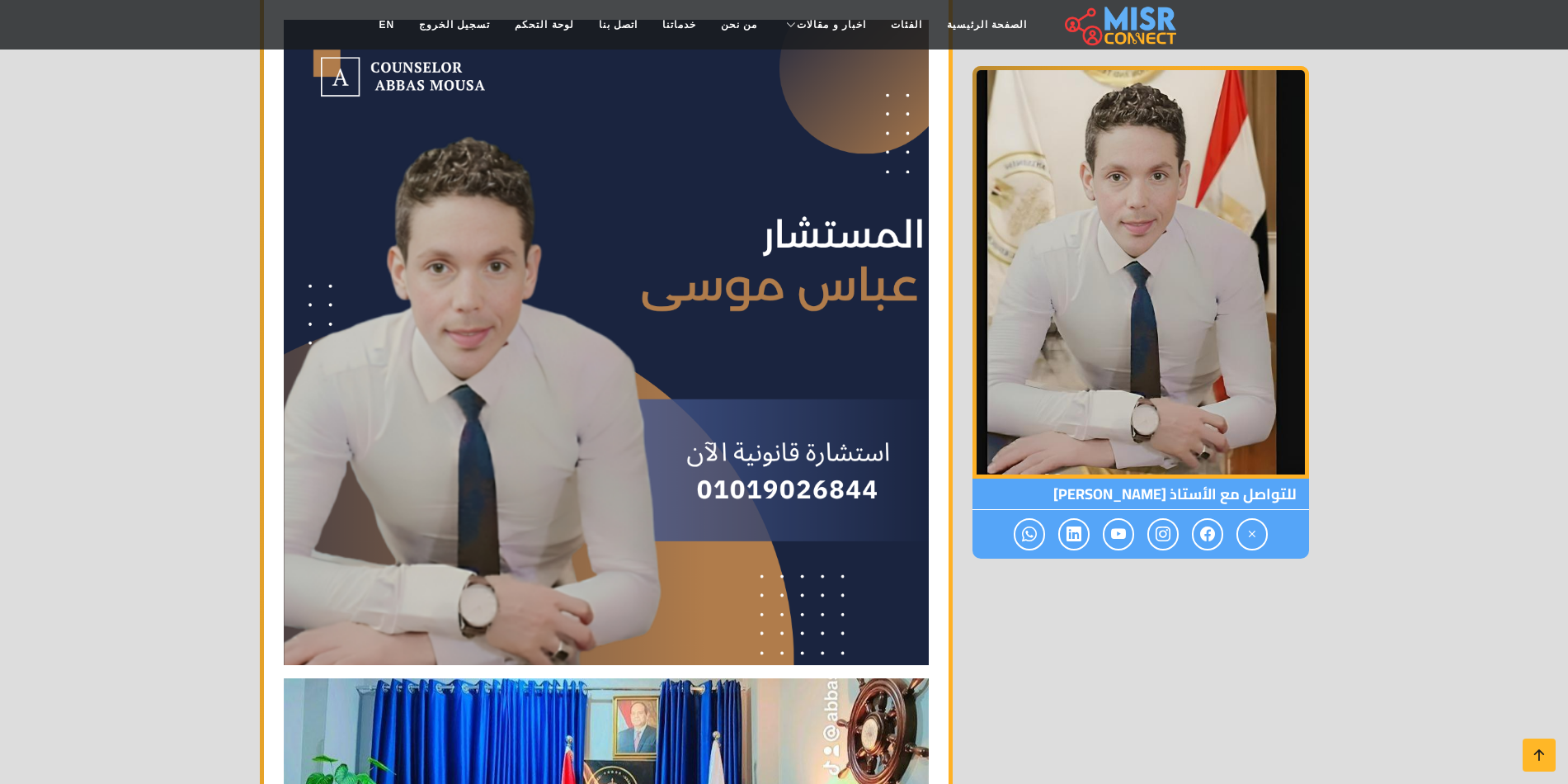
scroll to position [1816, 0]
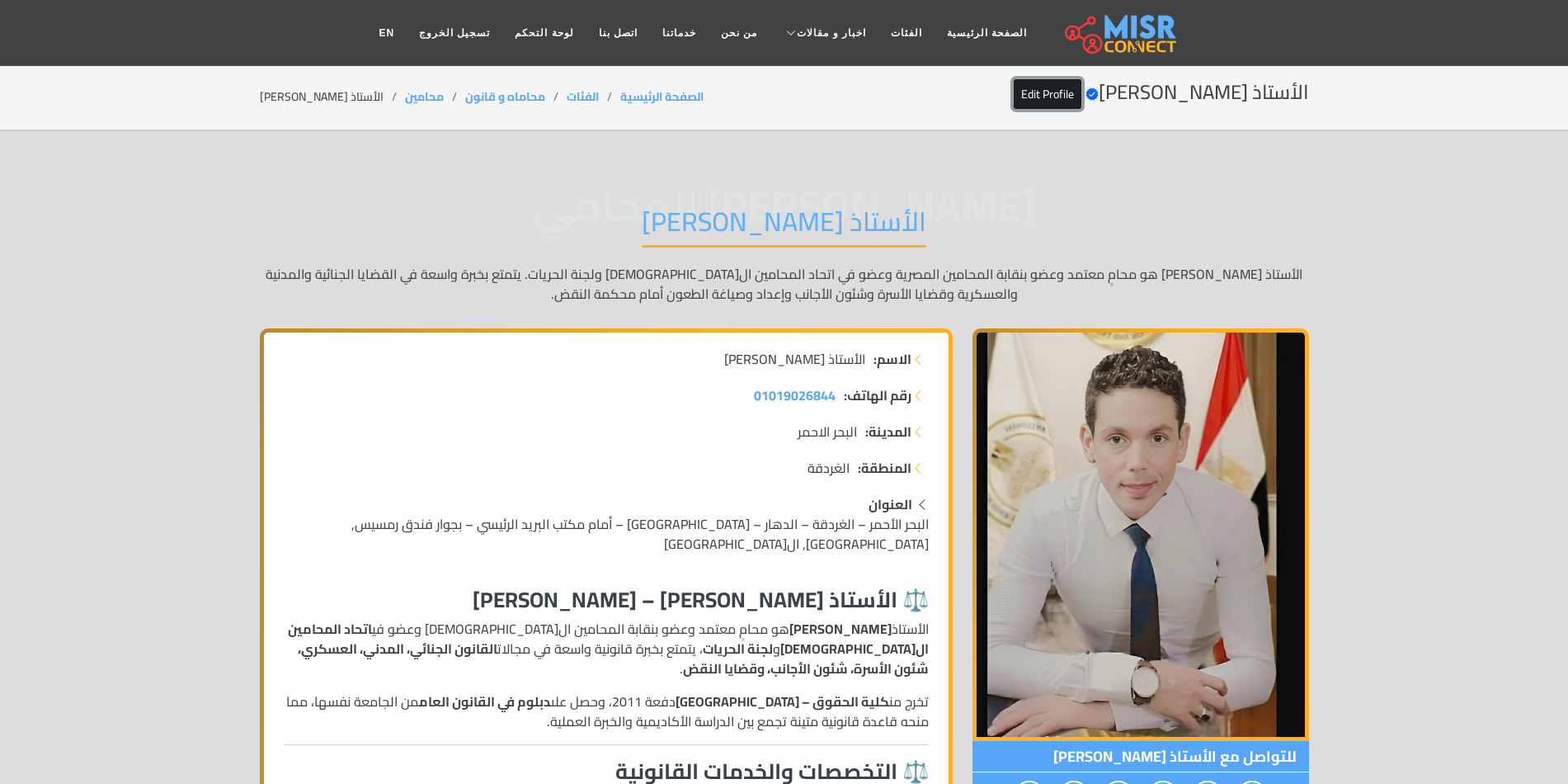
click at [1049, 103] on link "Edit Profile" at bounding box center [1048, 94] width 67 height 29
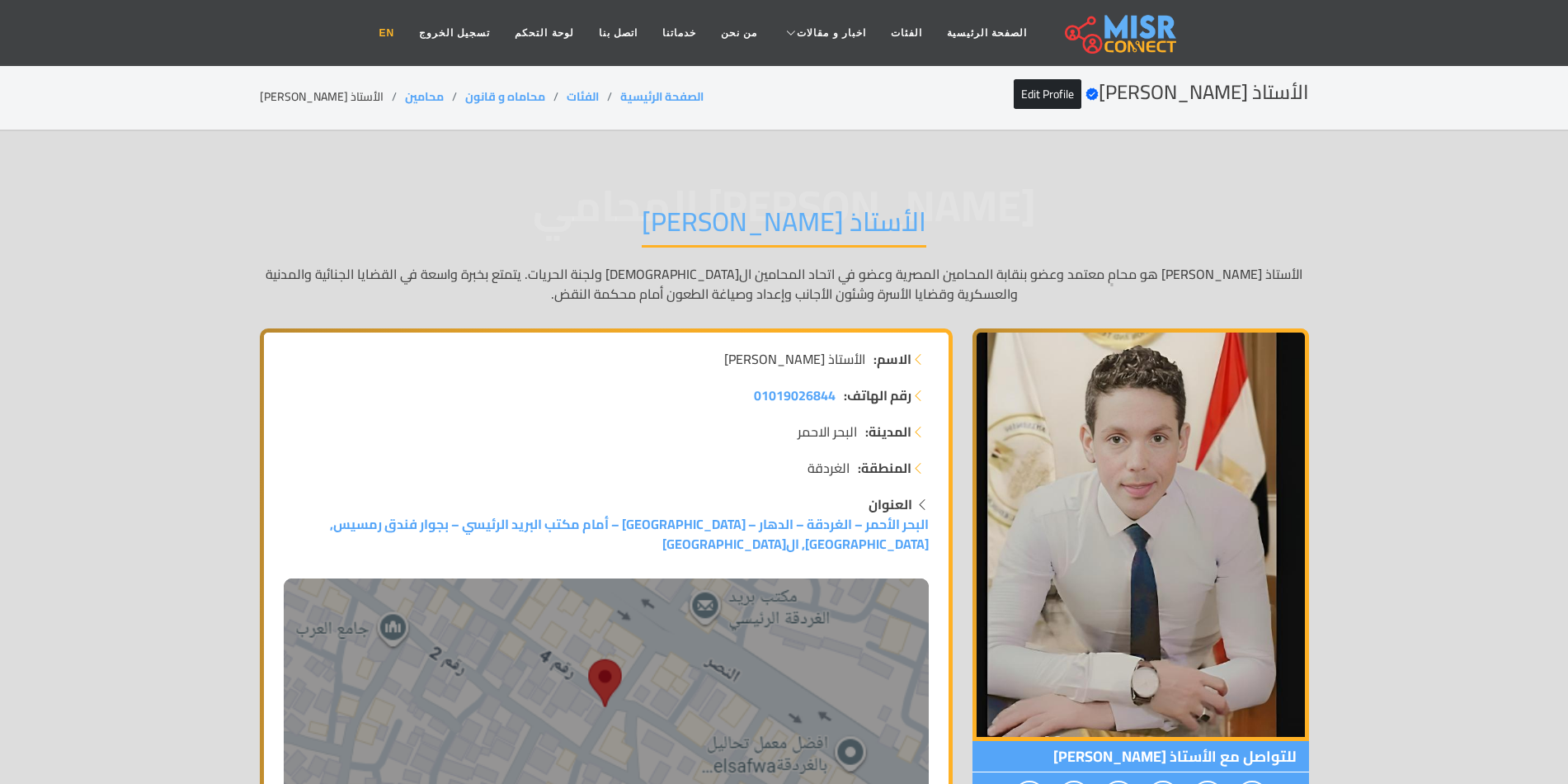
click at [406, 28] on link "EN" at bounding box center [386, 33] width 41 height 31
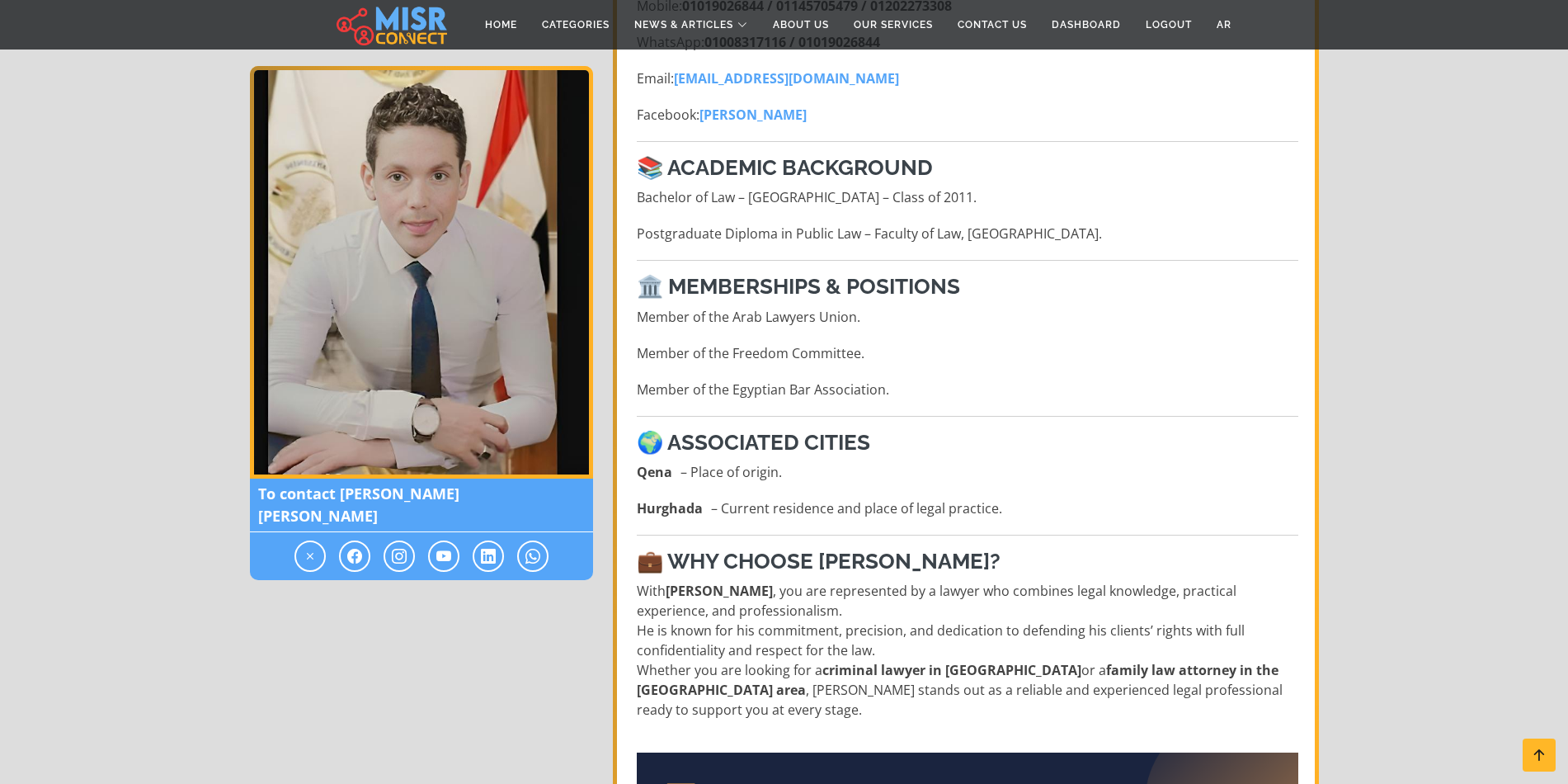
scroll to position [1155, 0]
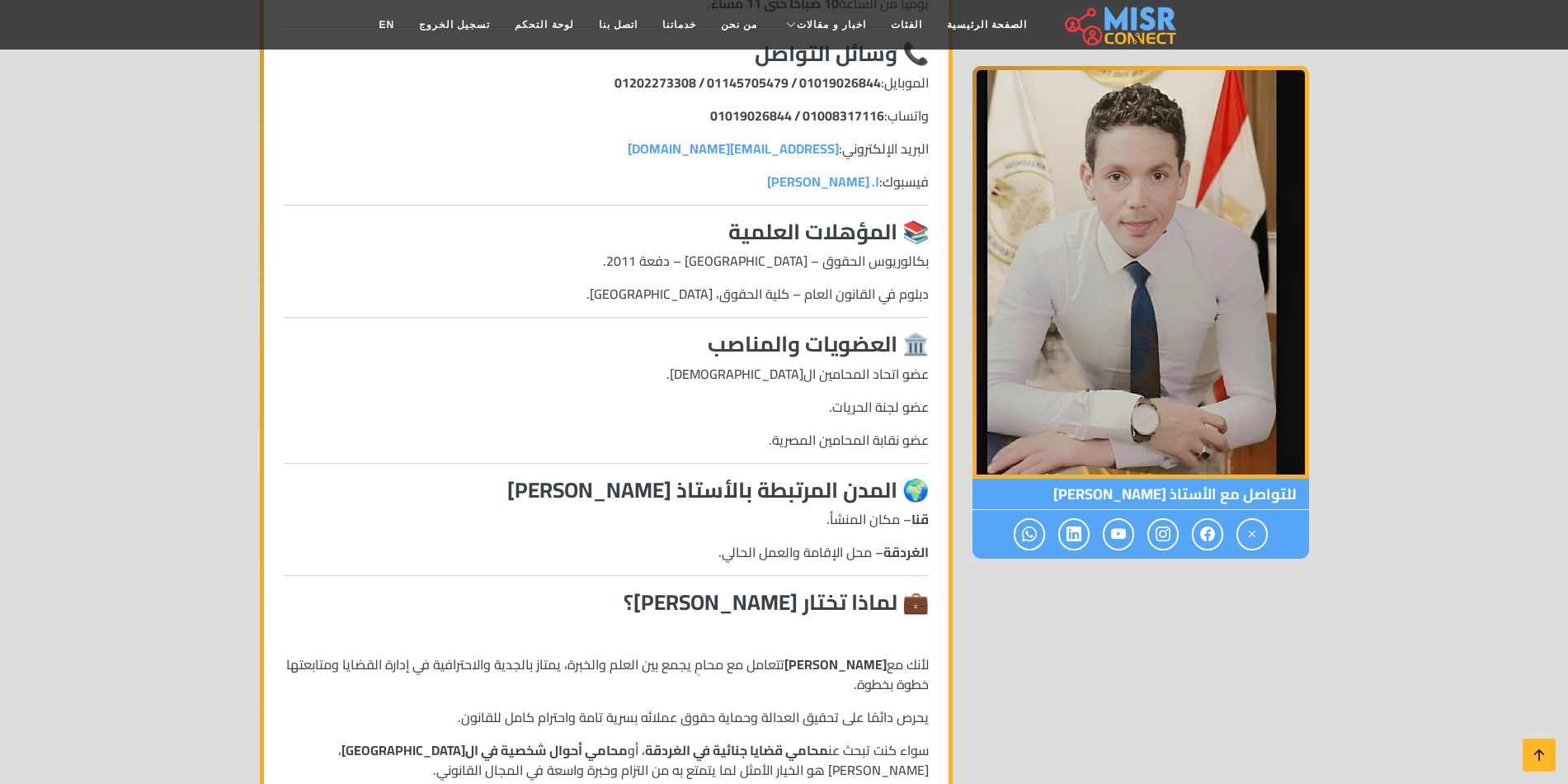
scroll to position [1155, 0]
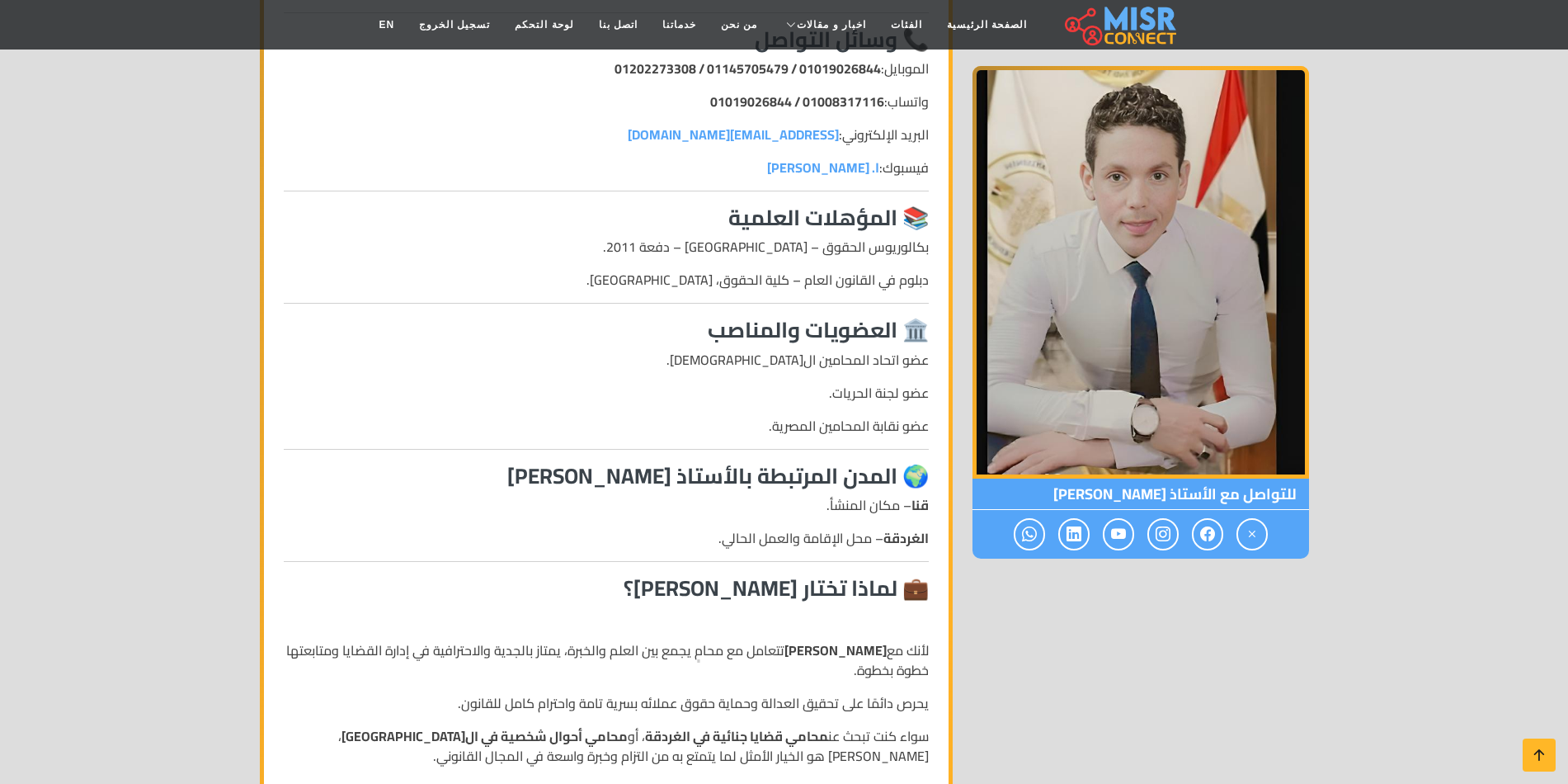
drag, startPoint x: 906, startPoint y: 551, endPoint x: 602, endPoint y: 562, distance: 304.2
click at [602, 575] on h3 "💼 لماذا تختار الأستاذ عباس كامل؟" at bounding box center [606, 588] width 645 height 26
click at [635, 575] on h3 "💼 لماذا تختار الأستاذ عباس كامل؟" at bounding box center [606, 588] width 645 height 26
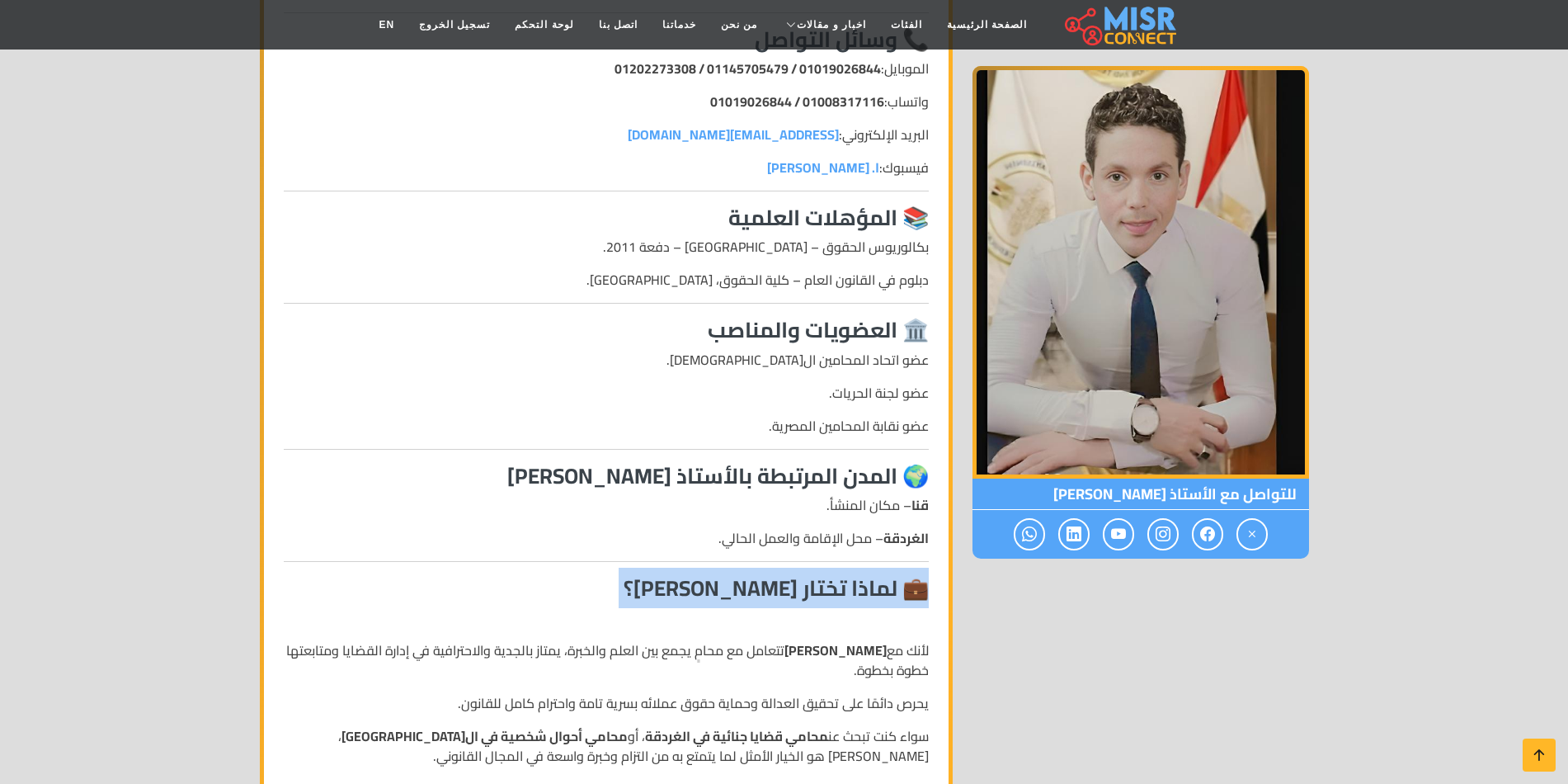
click at [635, 575] on h3 "💼 لماذا تختار الأستاذ عباس كامل؟" at bounding box center [606, 588] width 645 height 26
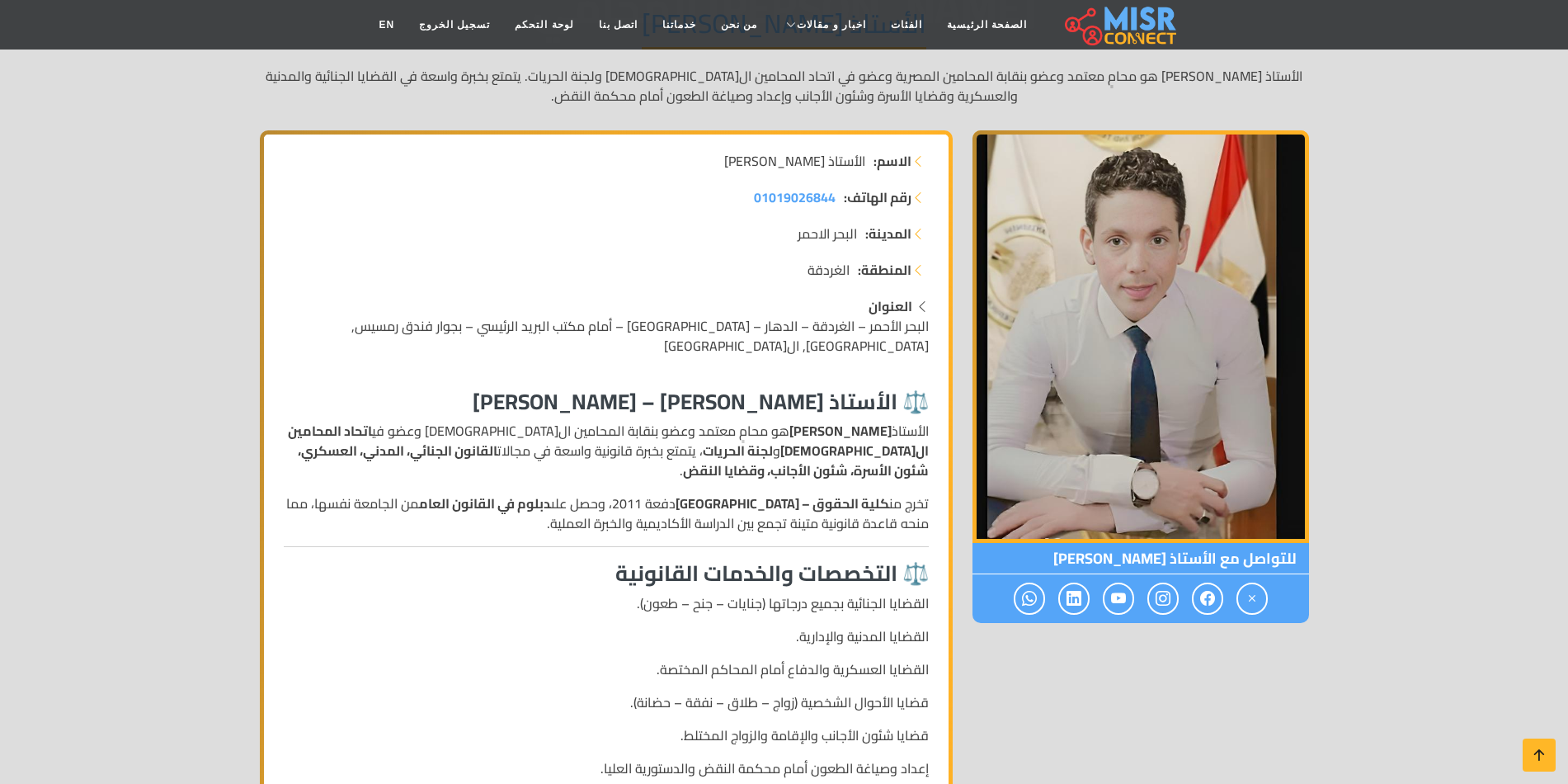
scroll to position [83, 0]
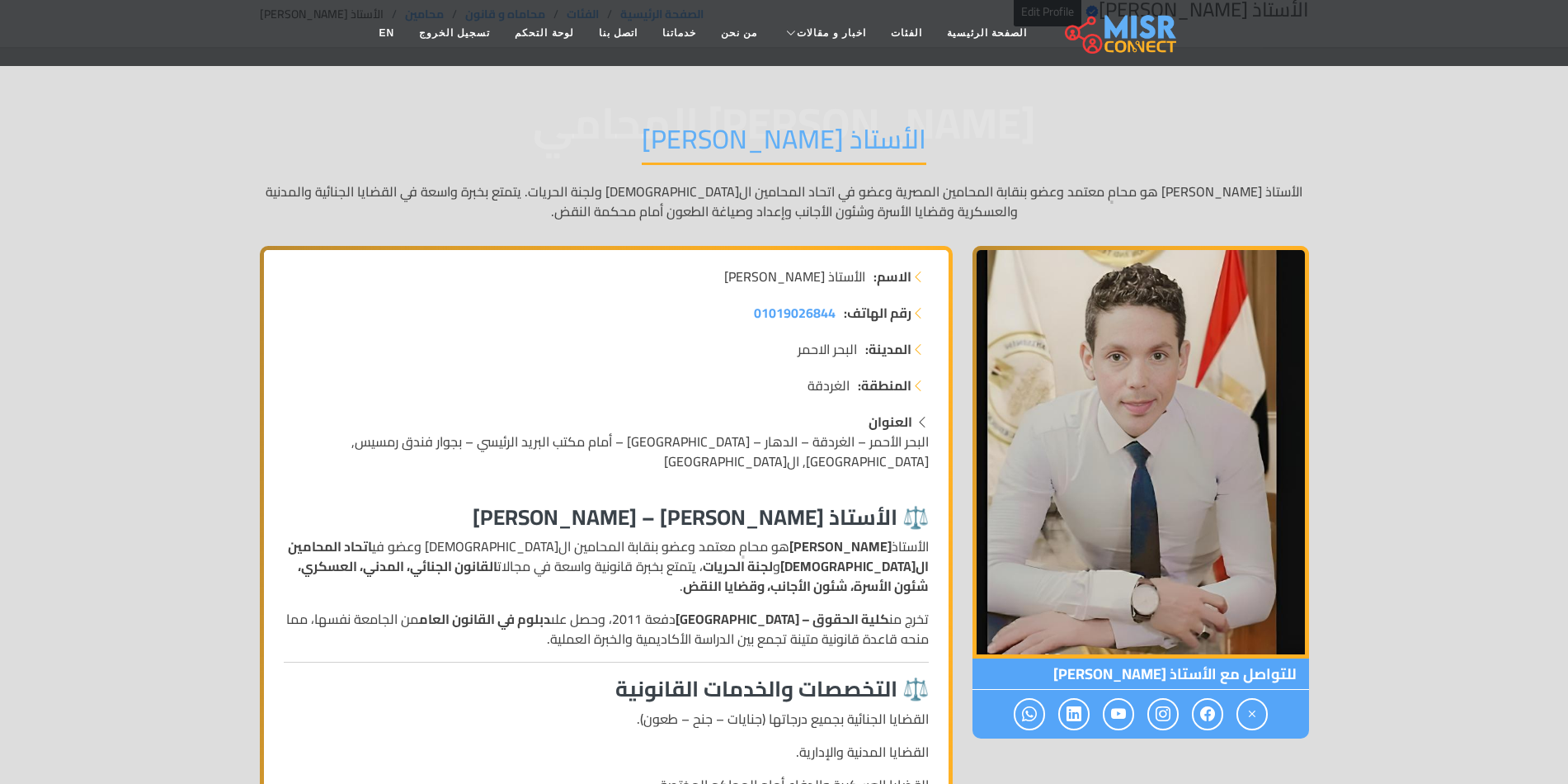
click at [853, 508] on h3 "⚖️ الأستاذ عباس موسى كامل – عباس كامل المحامي" at bounding box center [606, 517] width 645 height 26
click at [465, 509] on h3 "⚖️ الأستاذ [PERSON_NAME] – [PERSON_NAME]" at bounding box center [606, 517] width 645 height 26
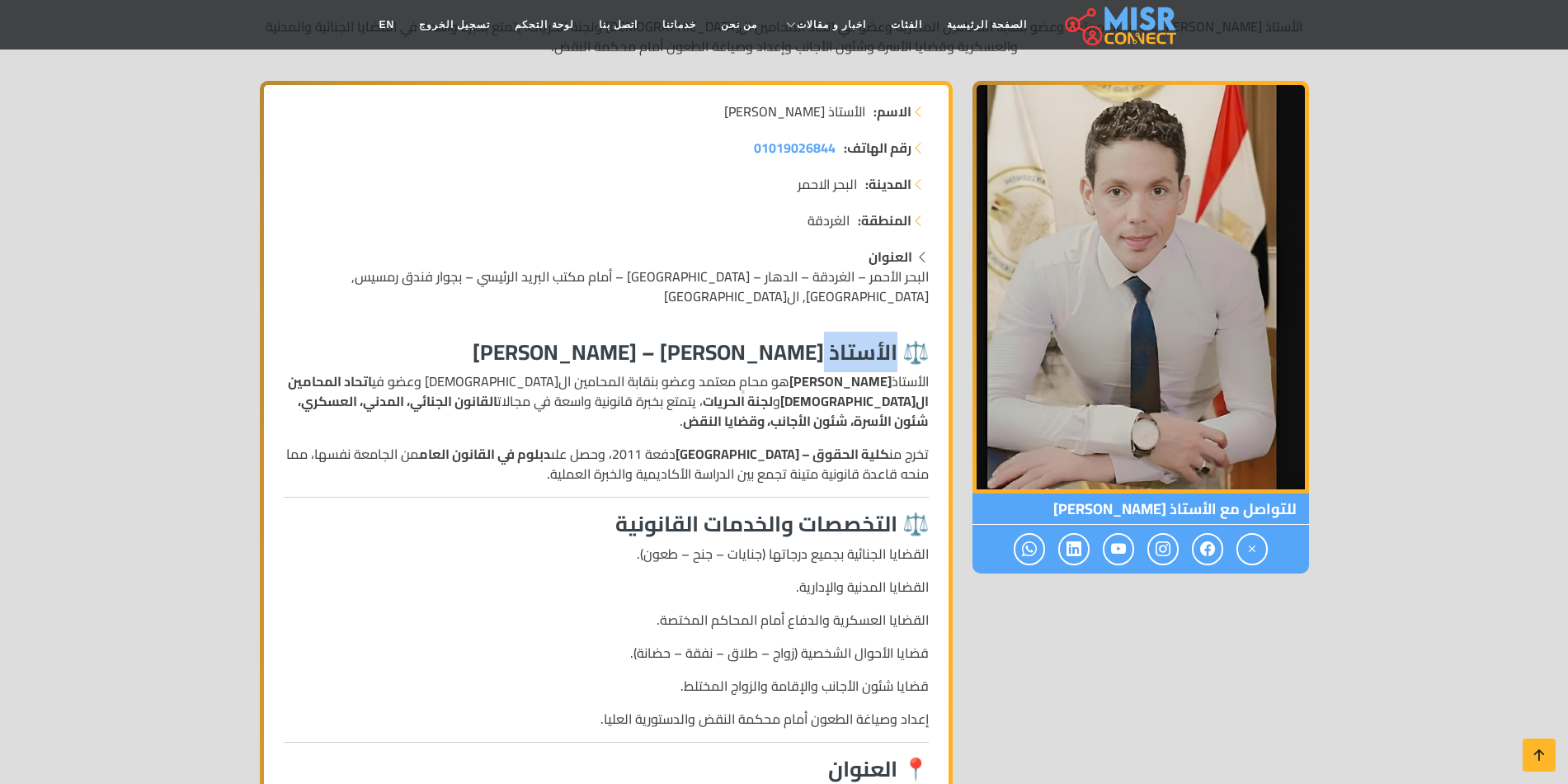
scroll to position [0, 0]
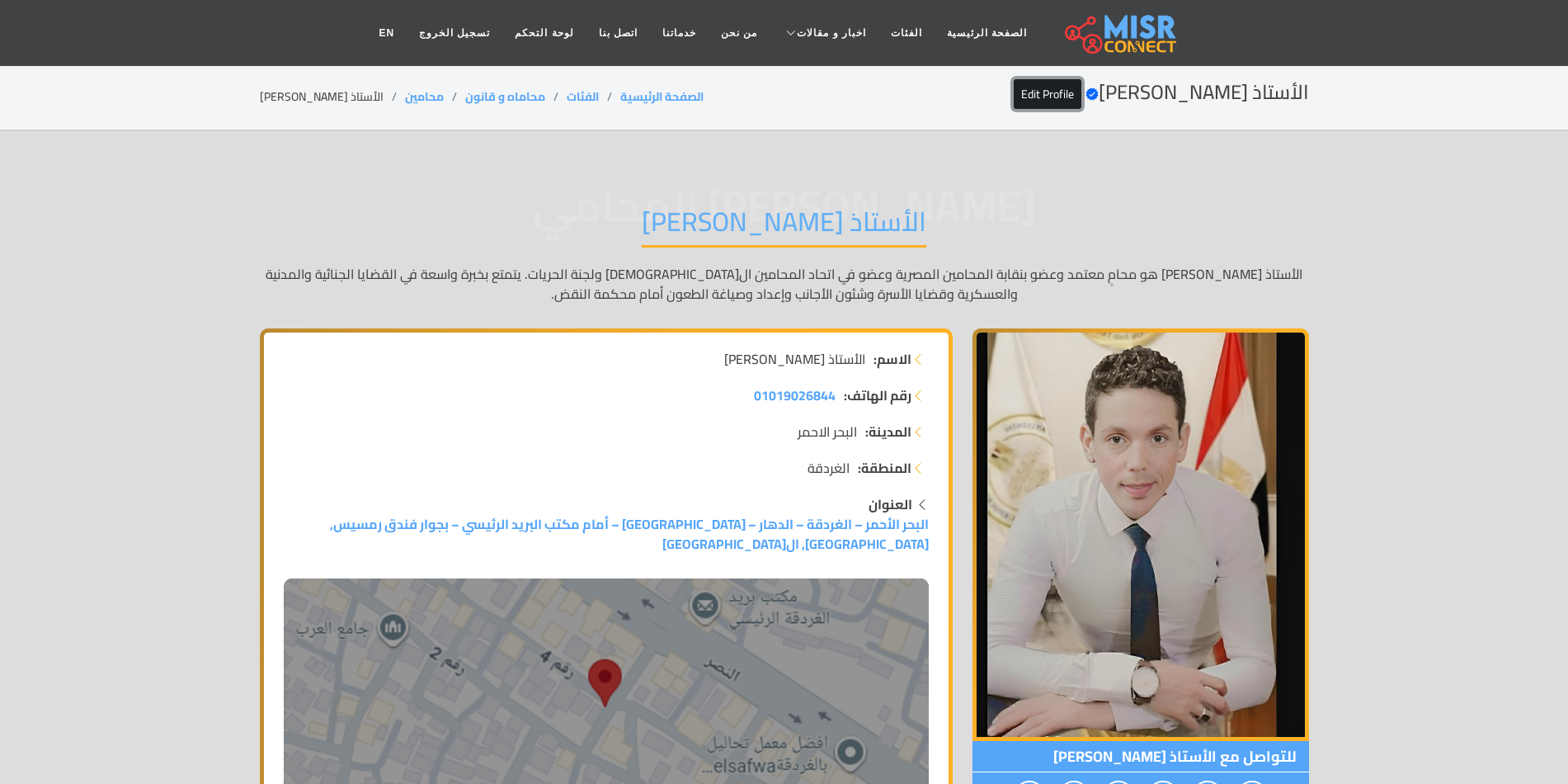
click at [1014, 88] on link "Edit Profile" at bounding box center [1048, 94] width 67 height 29
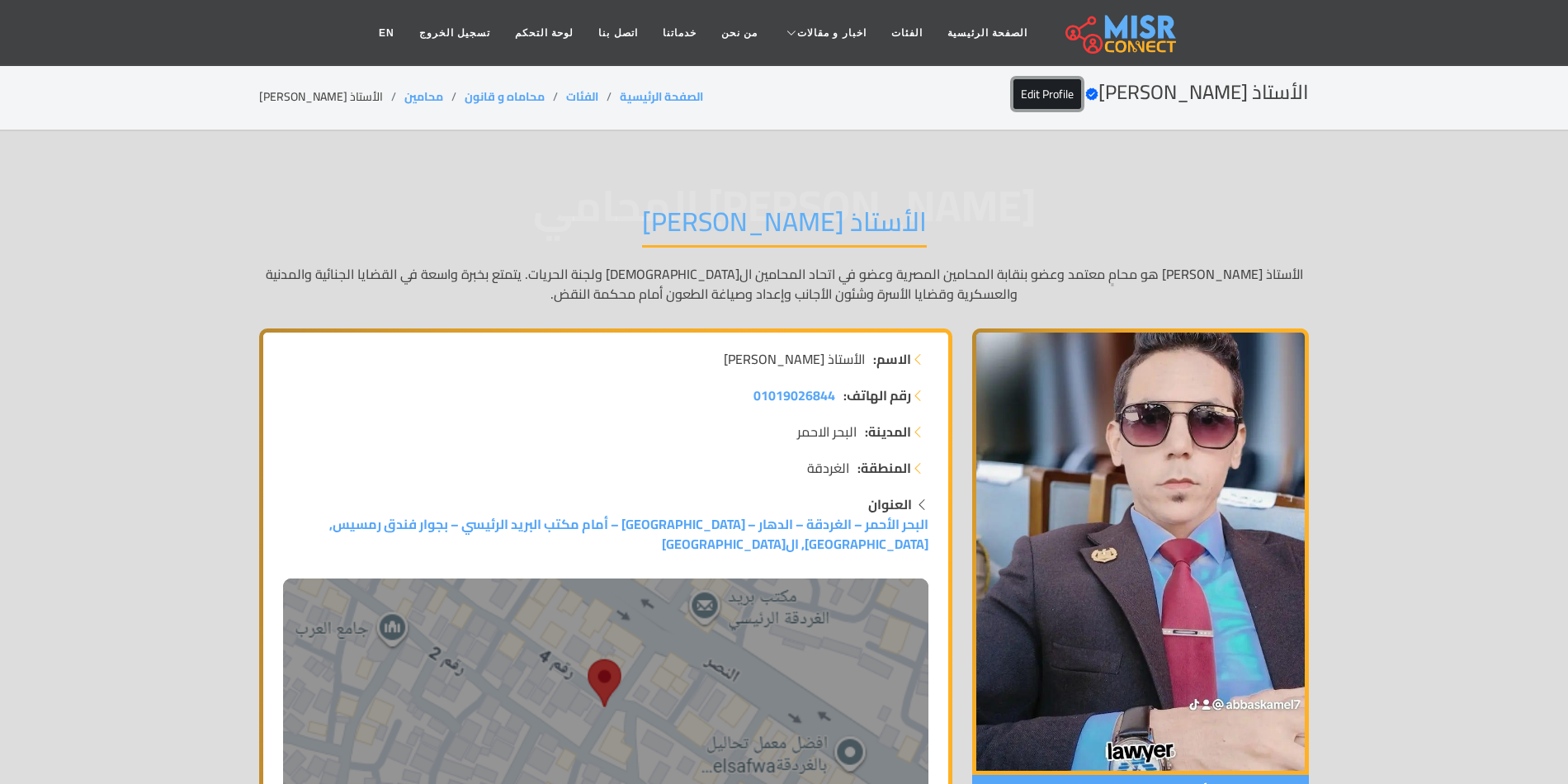
click at [1031, 88] on link "Edit Profile" at bounding box center [1047, 94] width 67 height 29
click at [1027, 84] on link "Edit Profile" at bounding box center [1047, 94] width 67 height 29
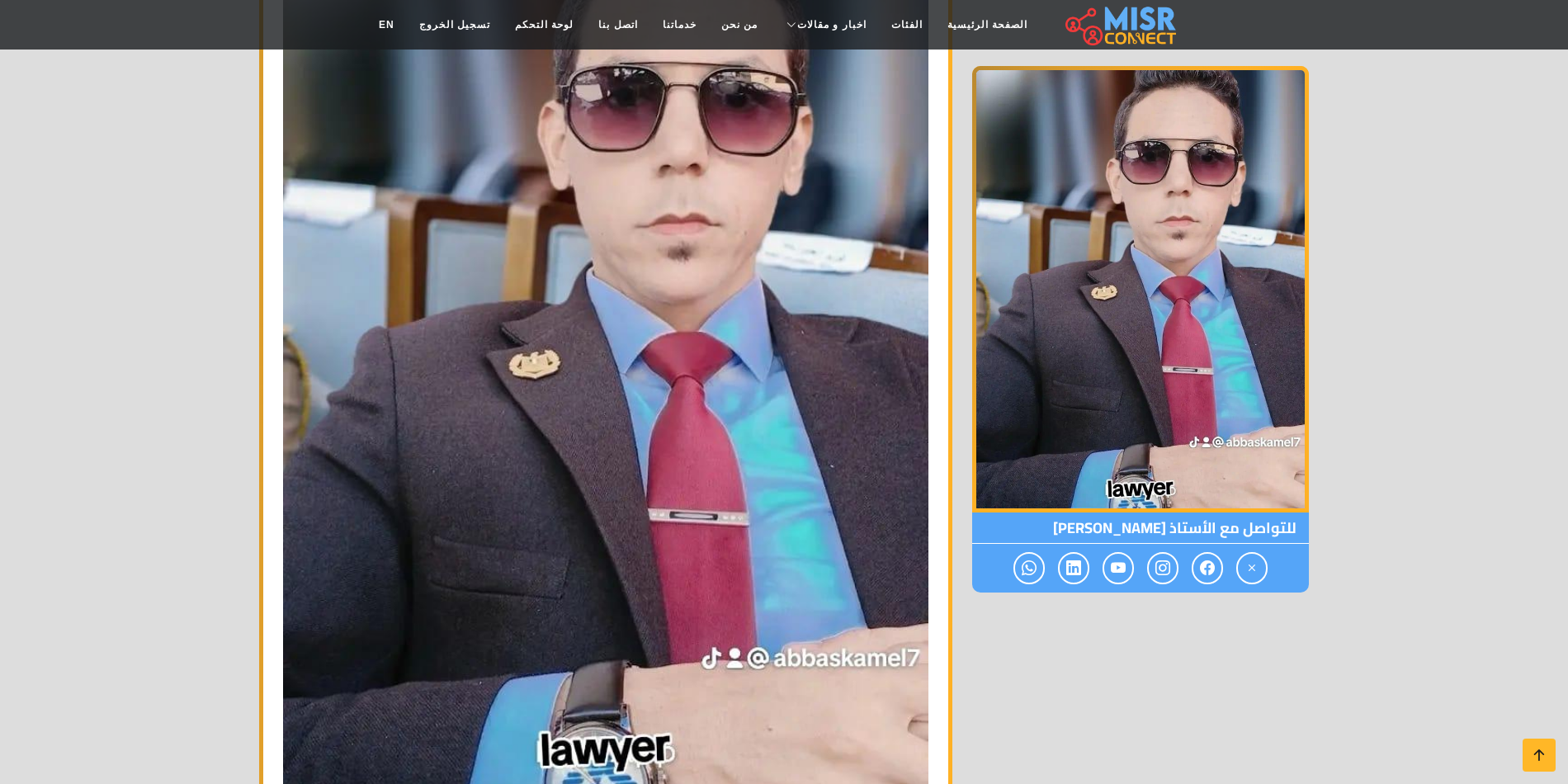
scroll to position [2311, 0]
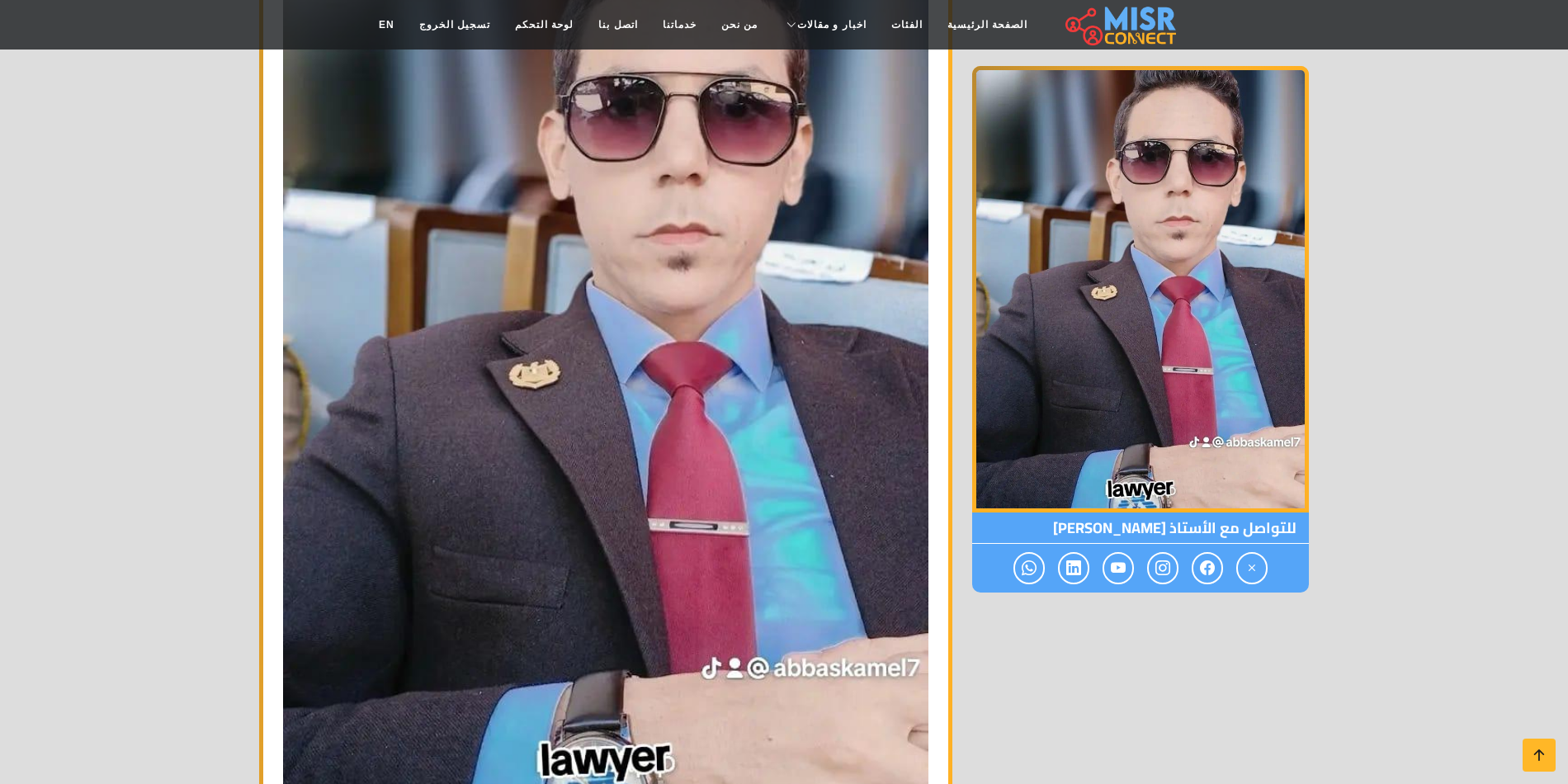
click at [1048, 531] on span "للتواصل مع الأستاذ [PERSON_NAME]" at bounding box center [1141, 528] width 337 height 31
click at [1147, 527] on span "للتواصل مع الأستاذ [PERSON_NAME]" at bounding box center [1141, 528] width 337 height 31
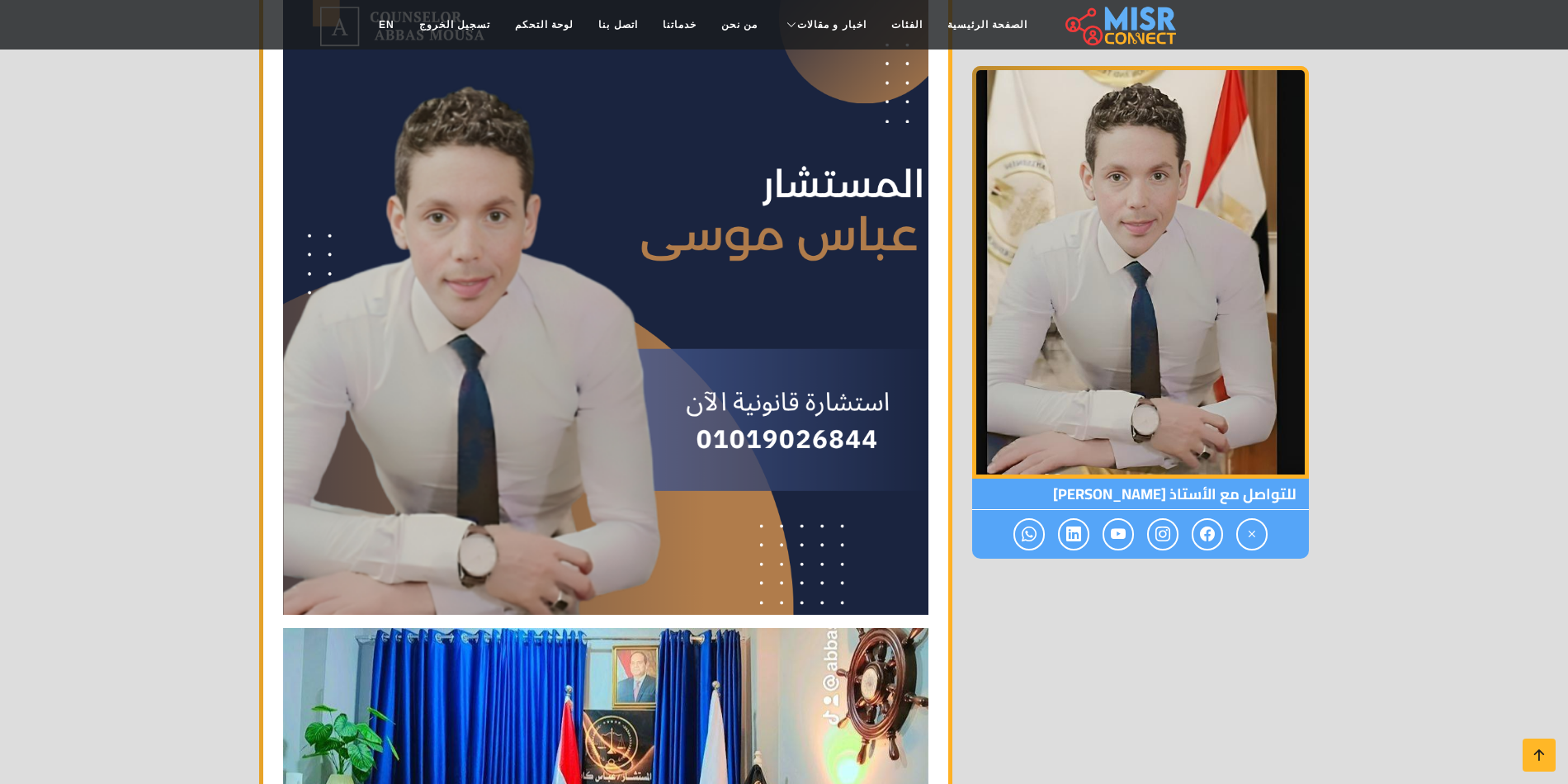
scroll to position [1981, 0]
